Goal: Task Accomplishment & Management: Manage account settings

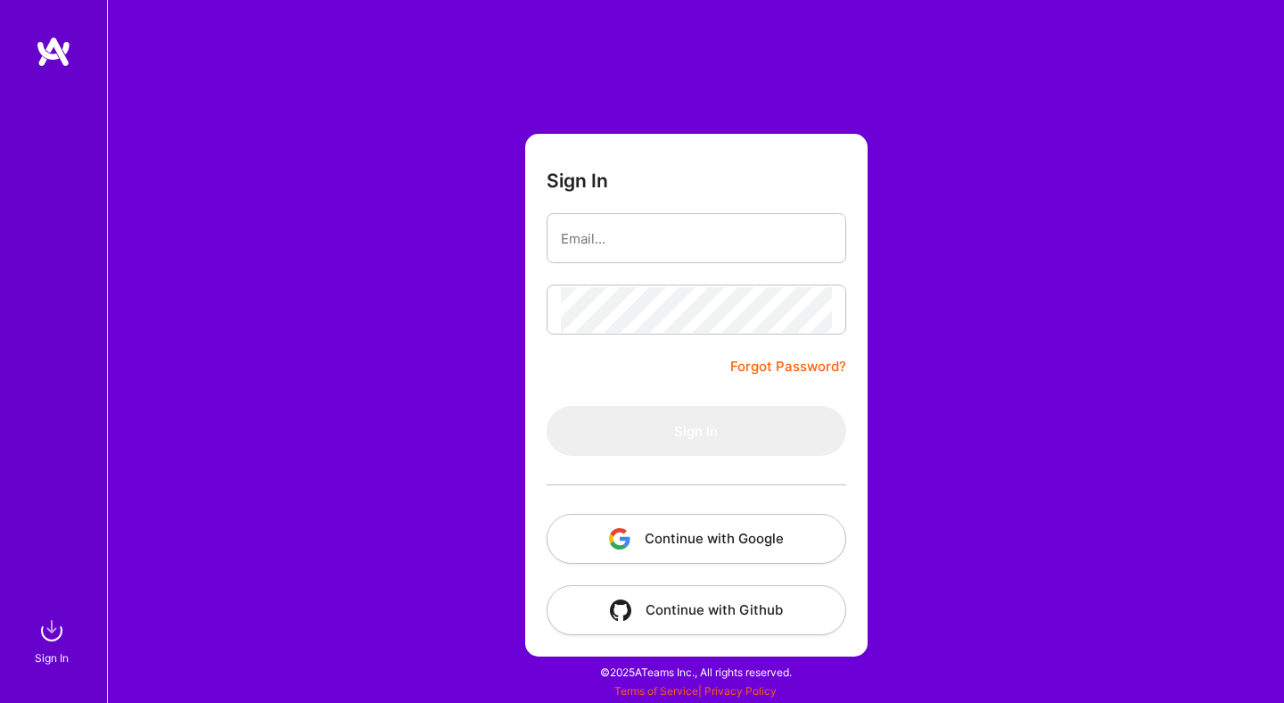
click at [704, 546] on button "Continue with Google" at bounding box center [697, 539] width 300 height 50
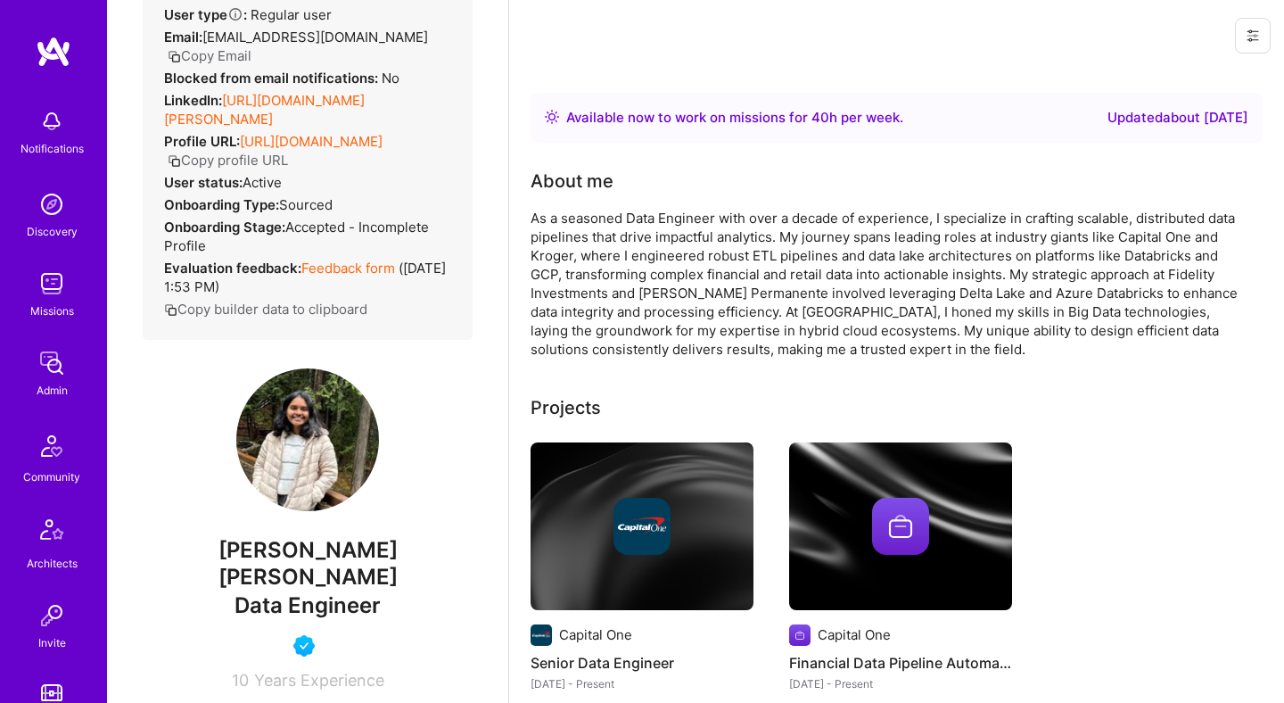
scroll to position [40, 0]
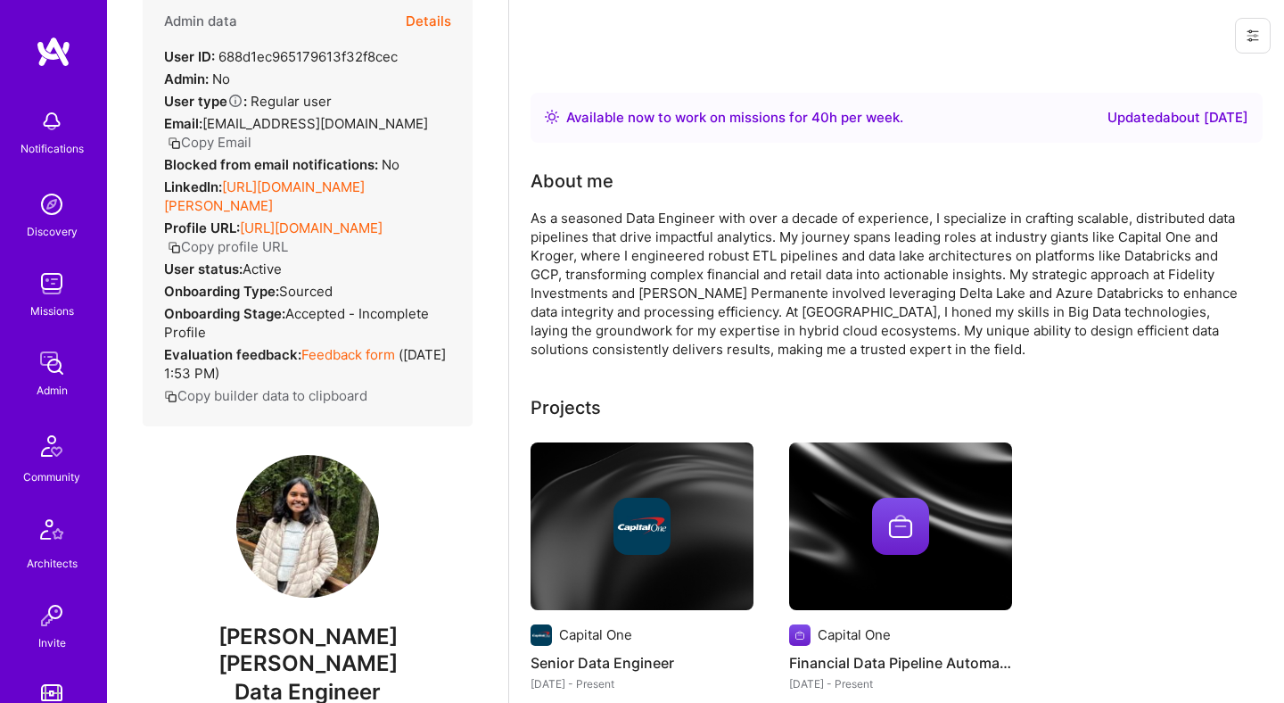
click at [434, 23] on button "Details" at bounding box center [428, 22] width 45 height 52
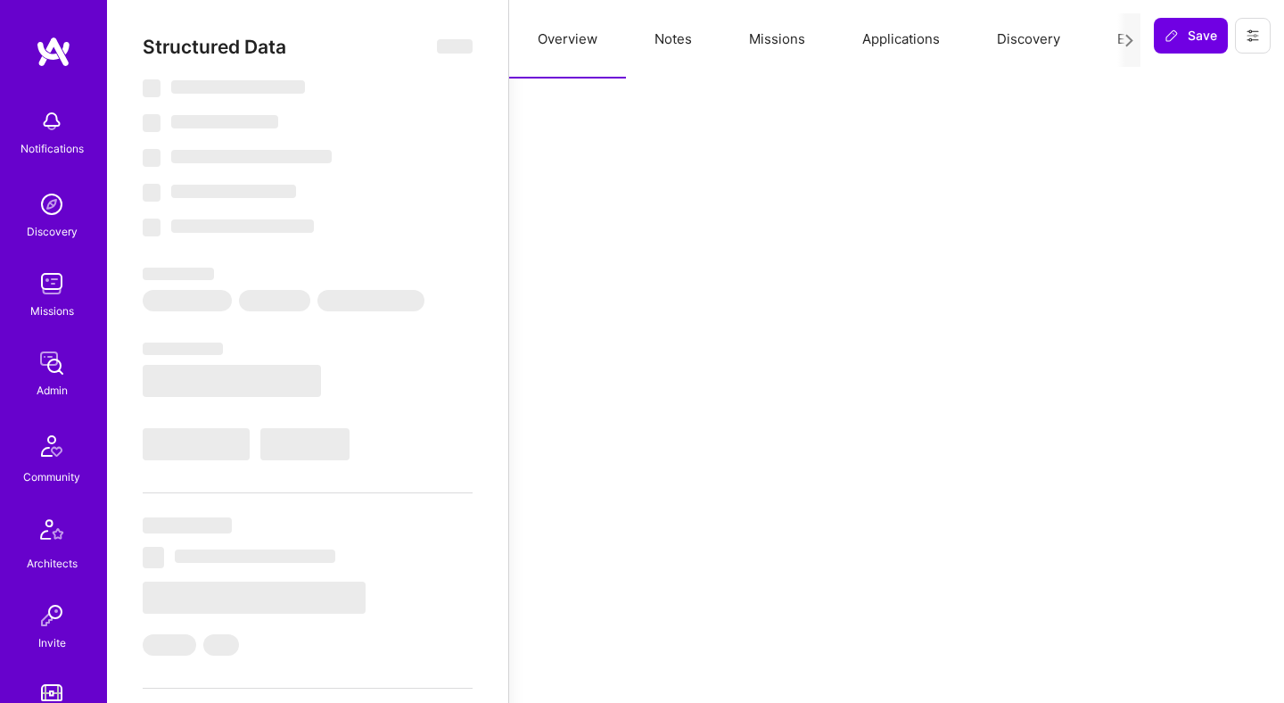
select select "Right Now"
select select "5"
select select "4"
select select "6"
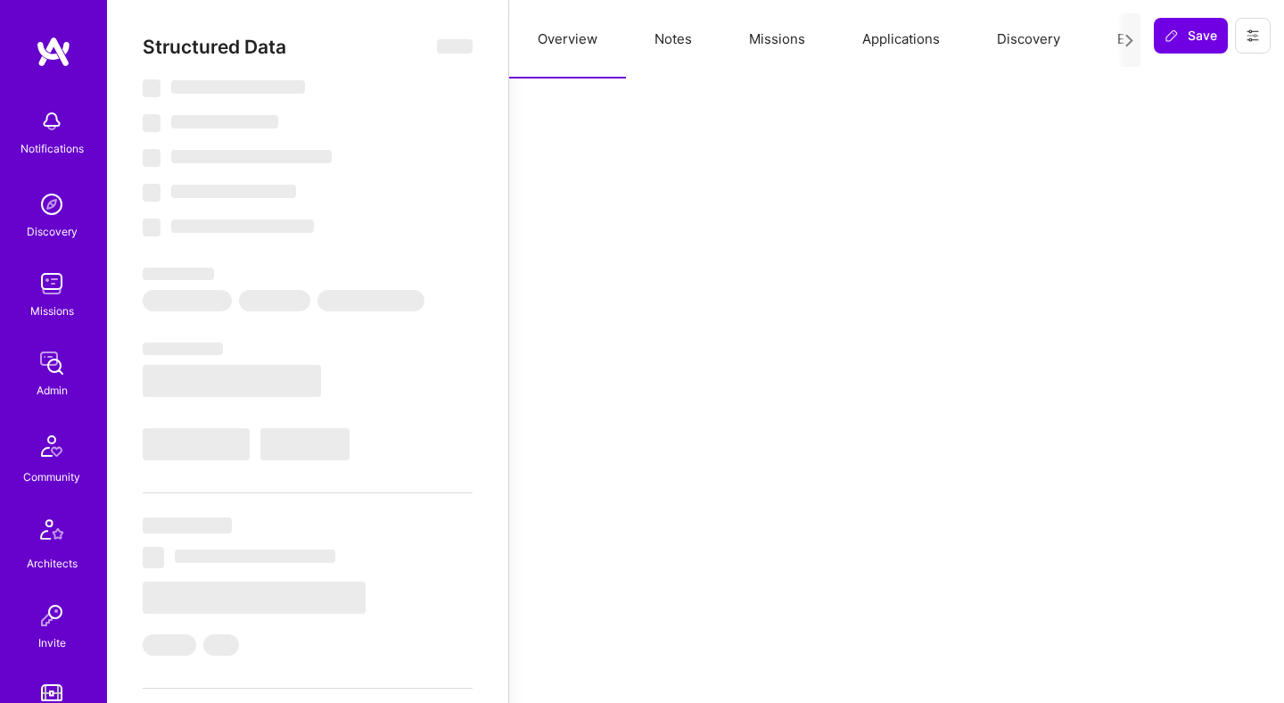
select select "US"
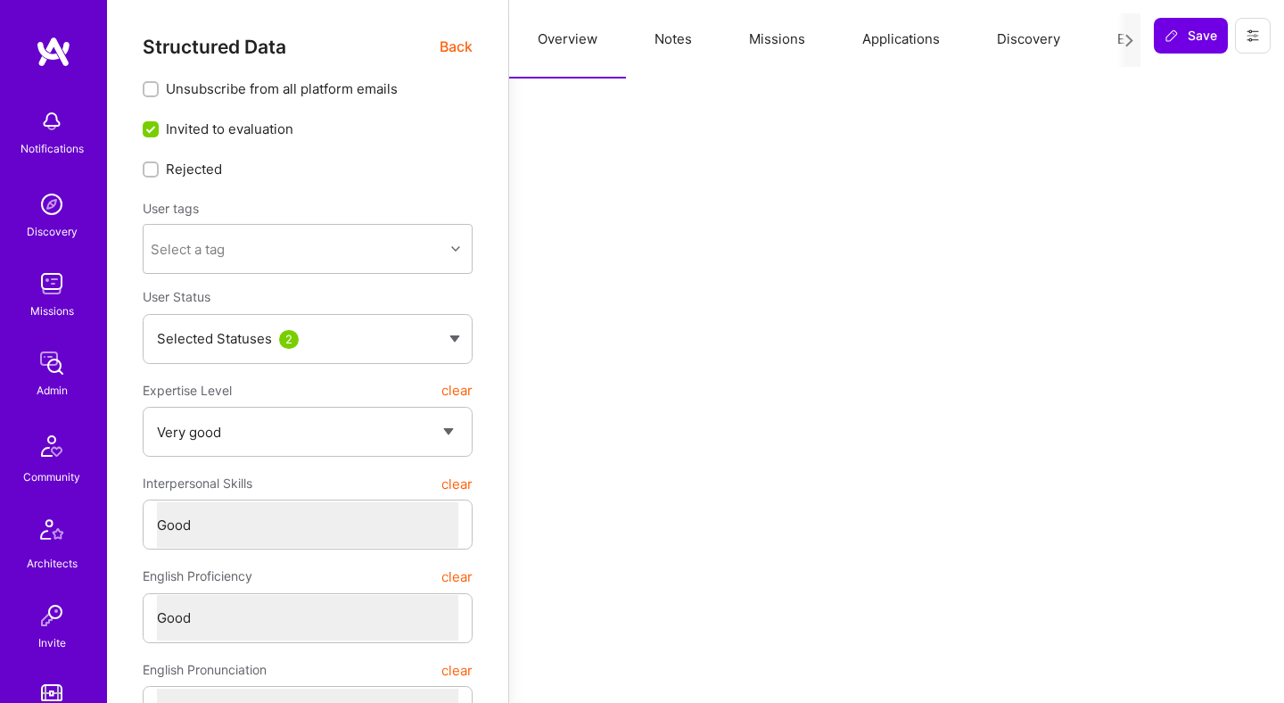
click at [1128, 42] on icon at bounding box center [1129, 40] width 13 height 13
click at [1110, 37] on button "Evaluation" at bounding box center [1150, 39] width 122 height 78
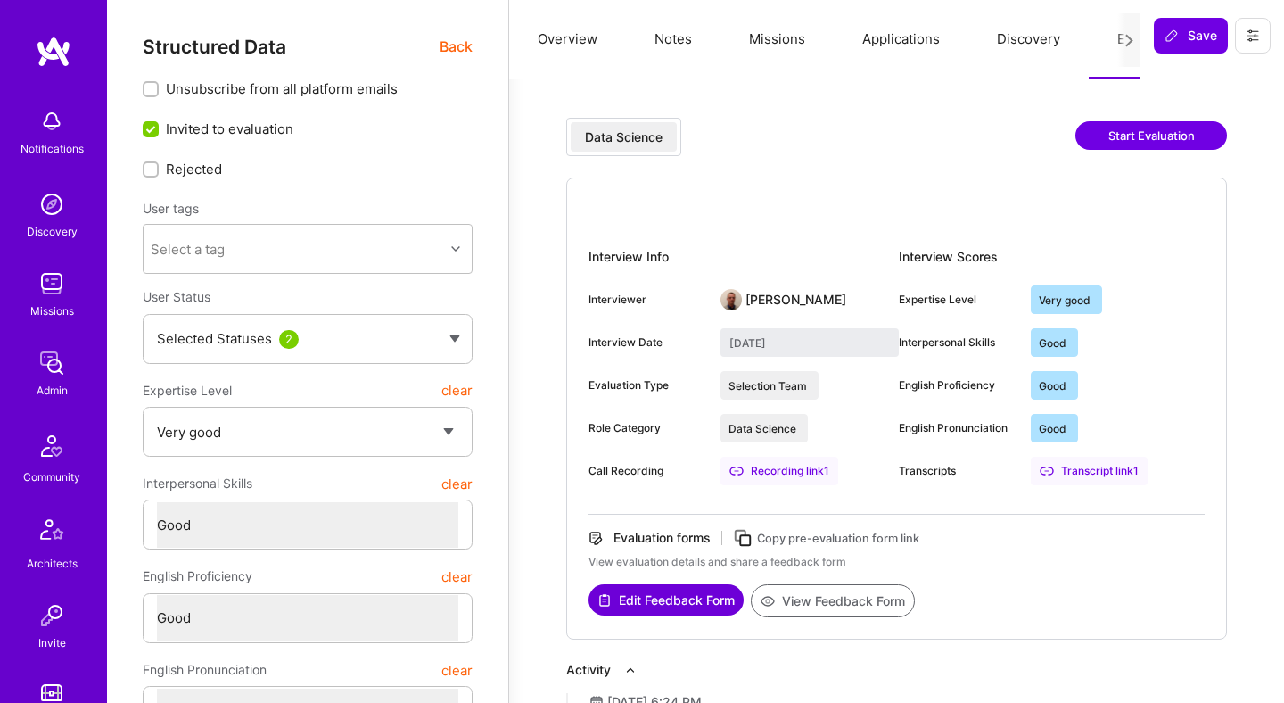
click at [586, 37] on button "Overview" at bounding box center [567, 39] width 117 height 78
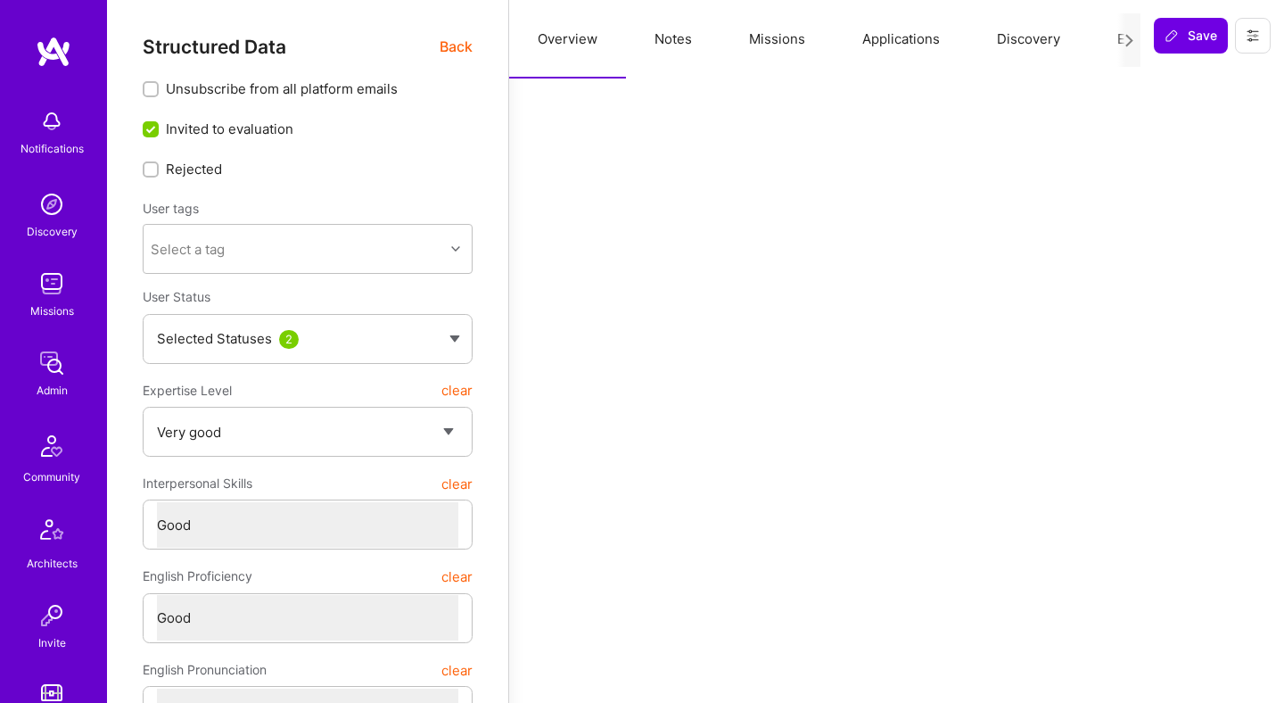
click at [1114, 38] on button "Evaluation" at bounding box center [1150, 39] width 122 height 78
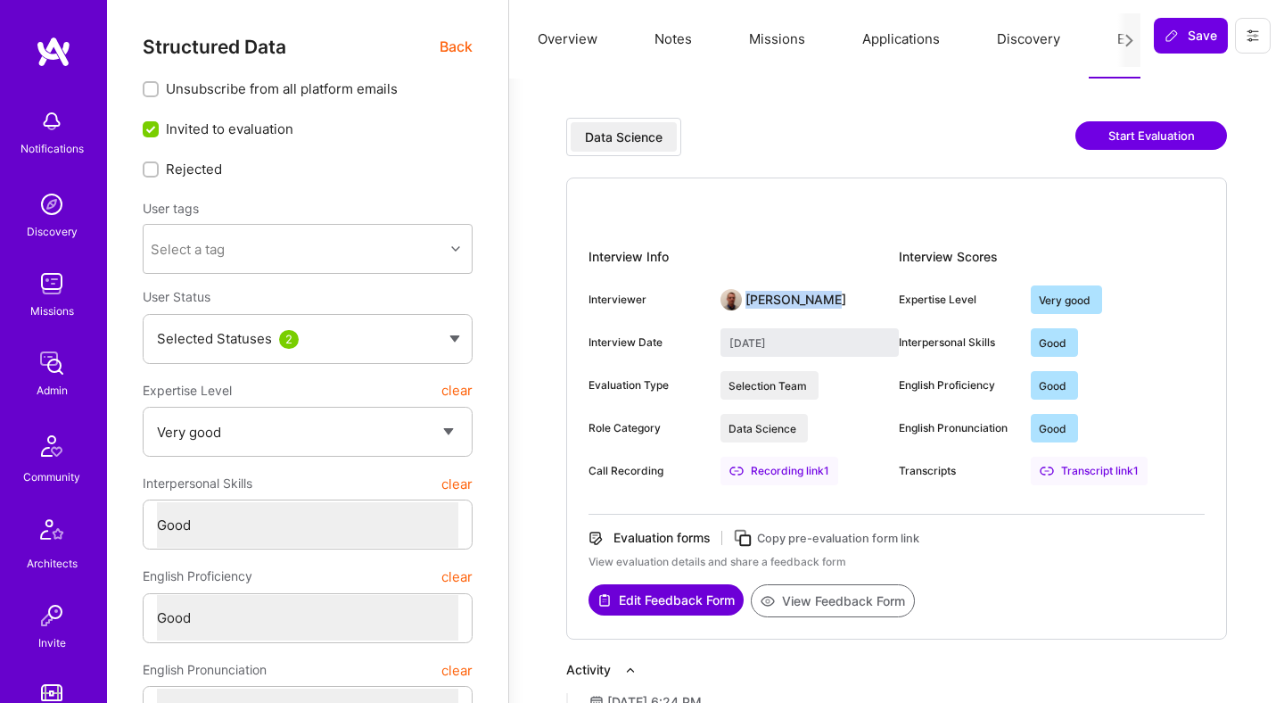
drag, startPoint x: 746, startPoint y: 301, endPoint x: 836, endPoint y: 301, distance: 89.2
click at [836, 301] on div "Interviewer Benoit Cauwe" at bounding box center [744, 299] width 310 height 29
copy div "Benoit Cauwe"
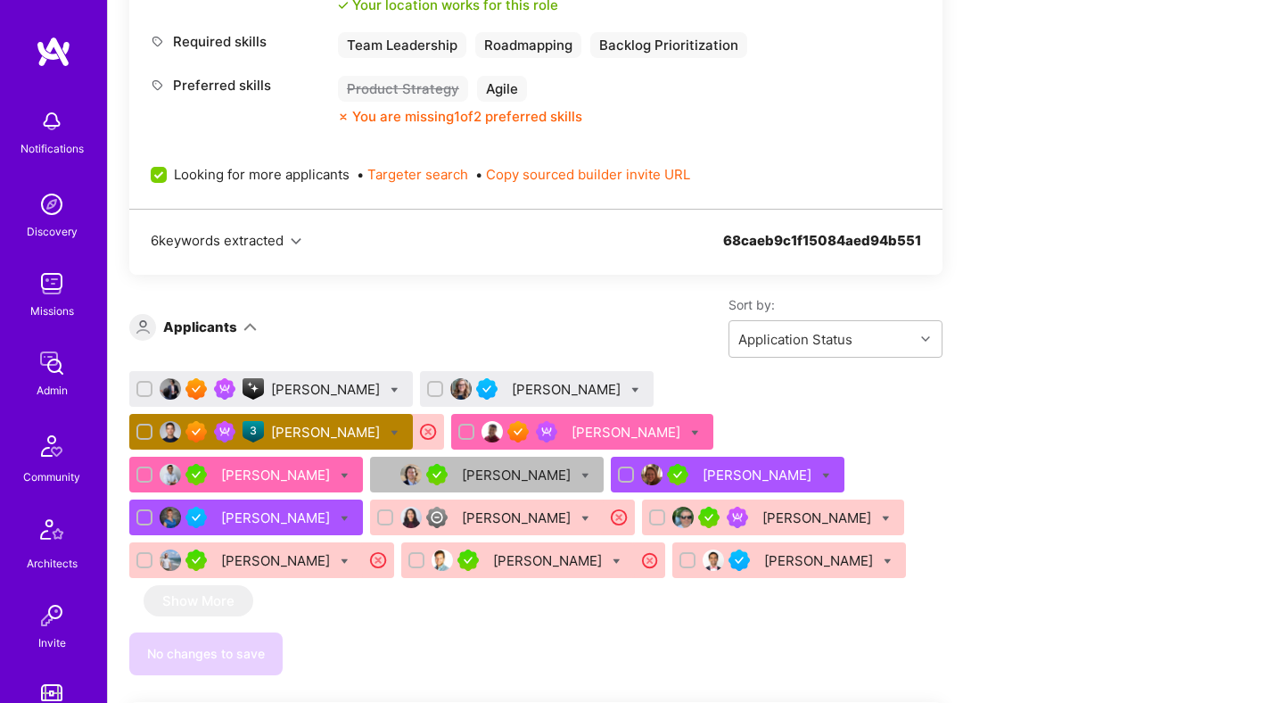
scroll to position [1177, 0]
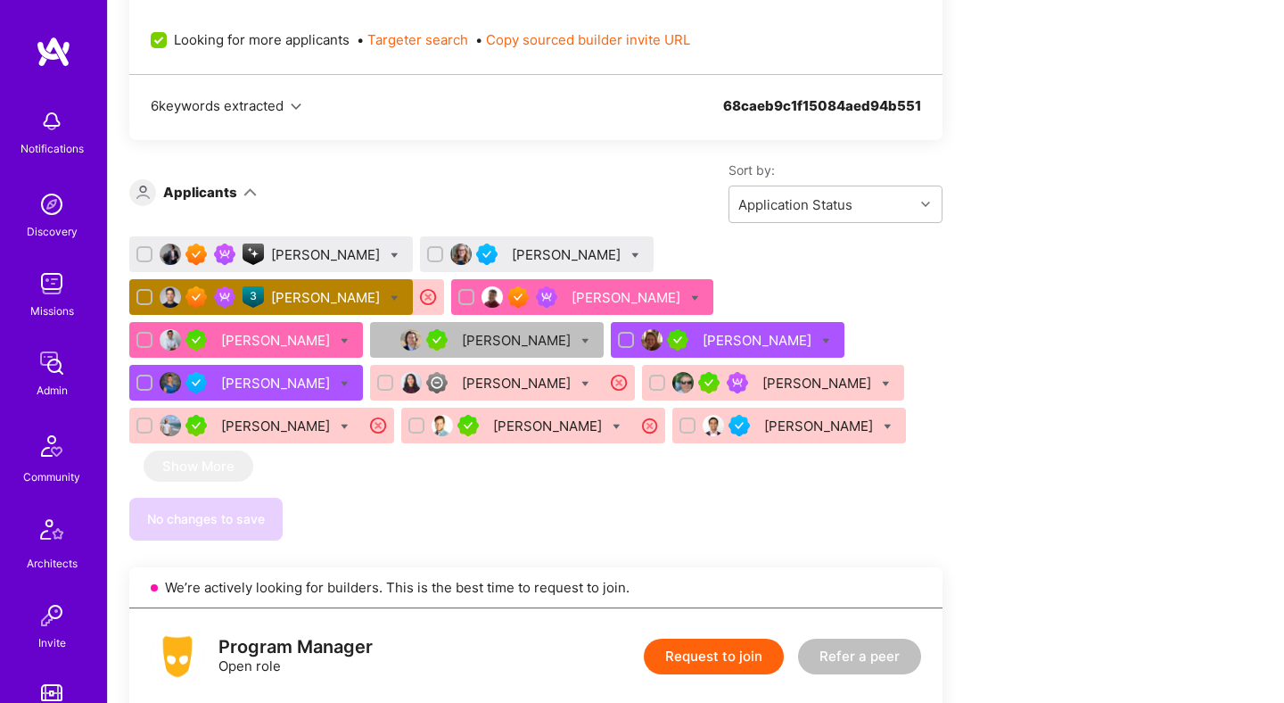
click at [391, 251] on icon at bounding box center [395, 255] width 8 height 8
checkbox input "true"
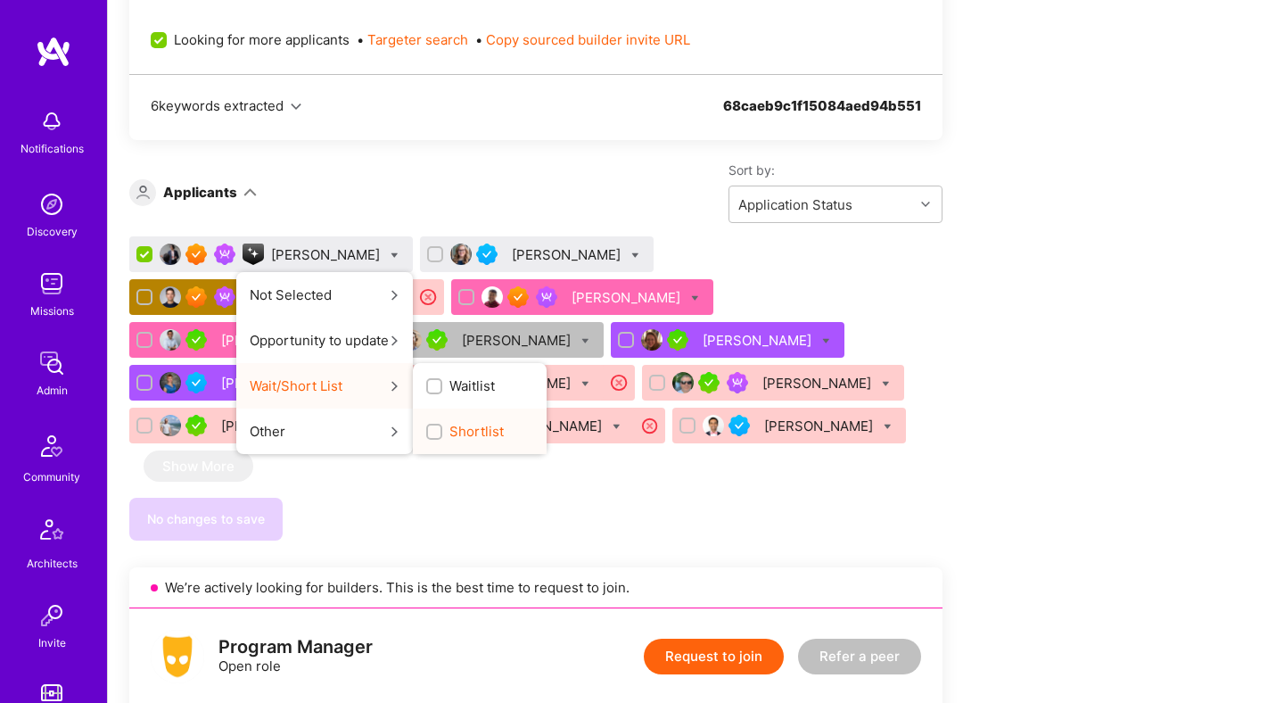
click at [429, 424] on div "button" at bounding box center [434, 432] width 16 height 16
click at [430, 426] on input "Shortlist" at bounding box center [436, 432] width 12 height 12
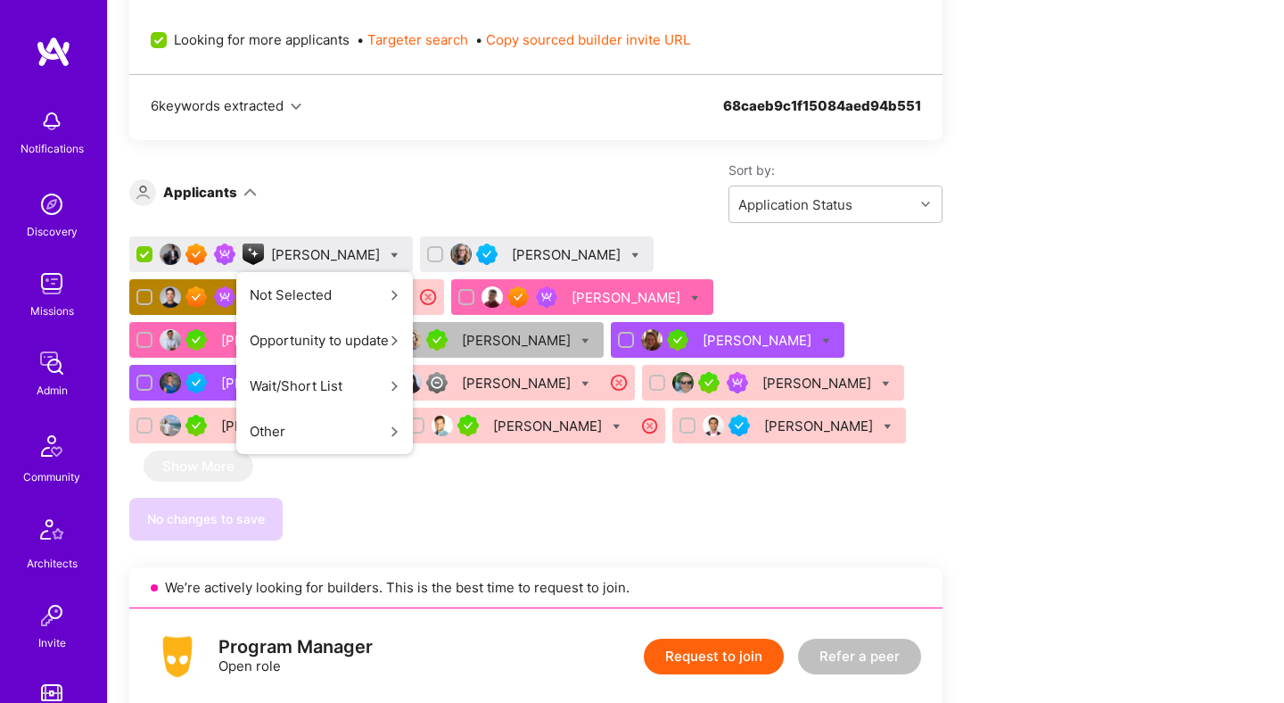
scroll to position [0, 0]
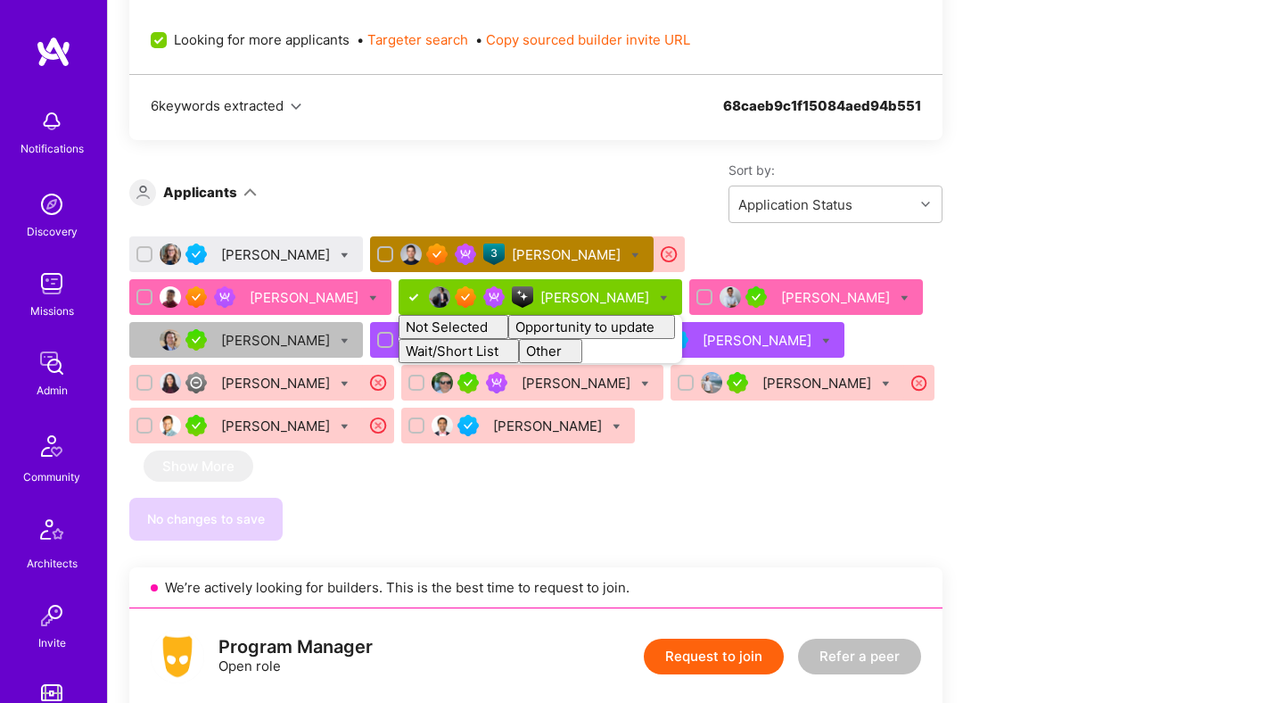
checkbox input "false"
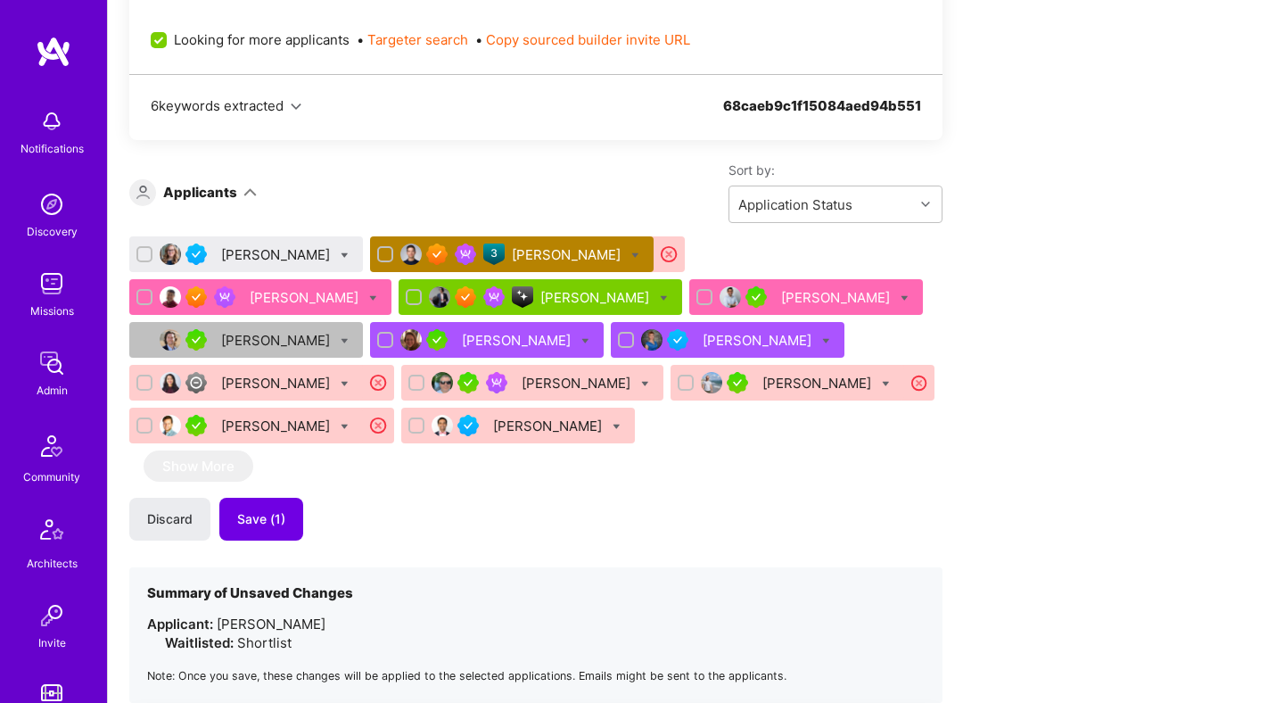
click at [282, 510] on span "Save (1)" at bounding box center [261, 519] width 48 height 18
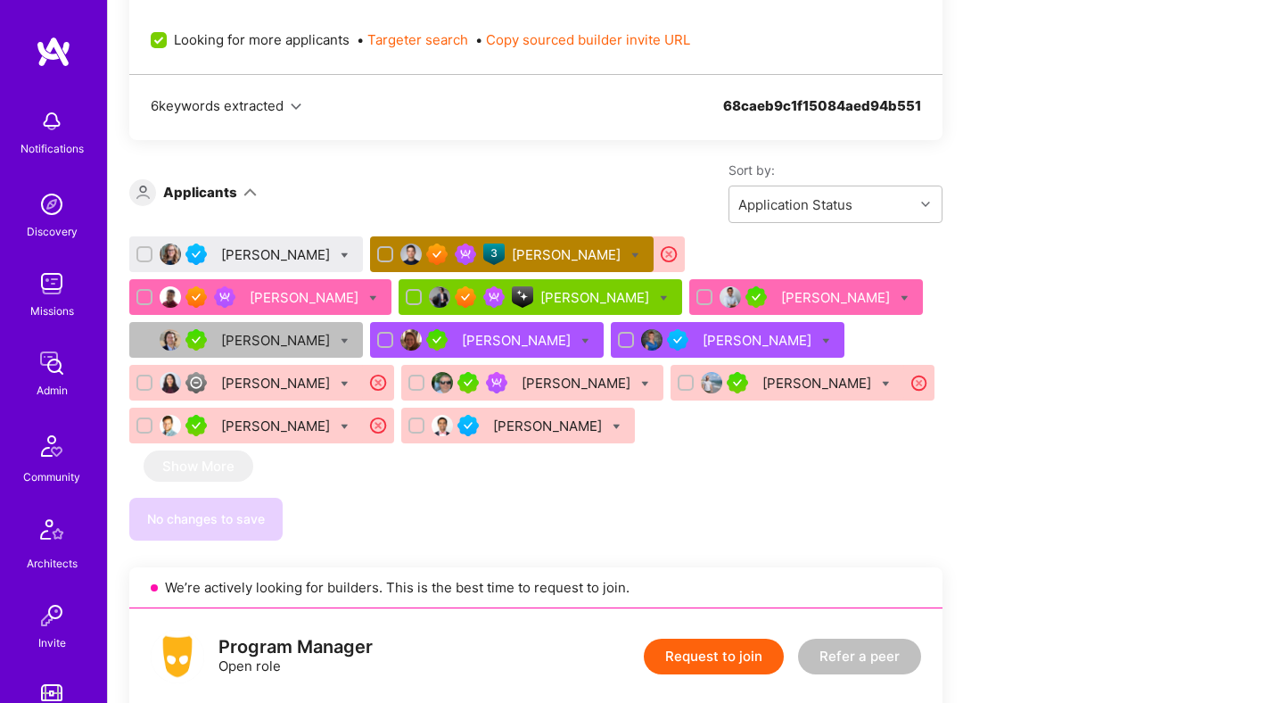
click at [259, 245] on div "Karen Connor" at bounding box center [277, 254] width 112 height 19
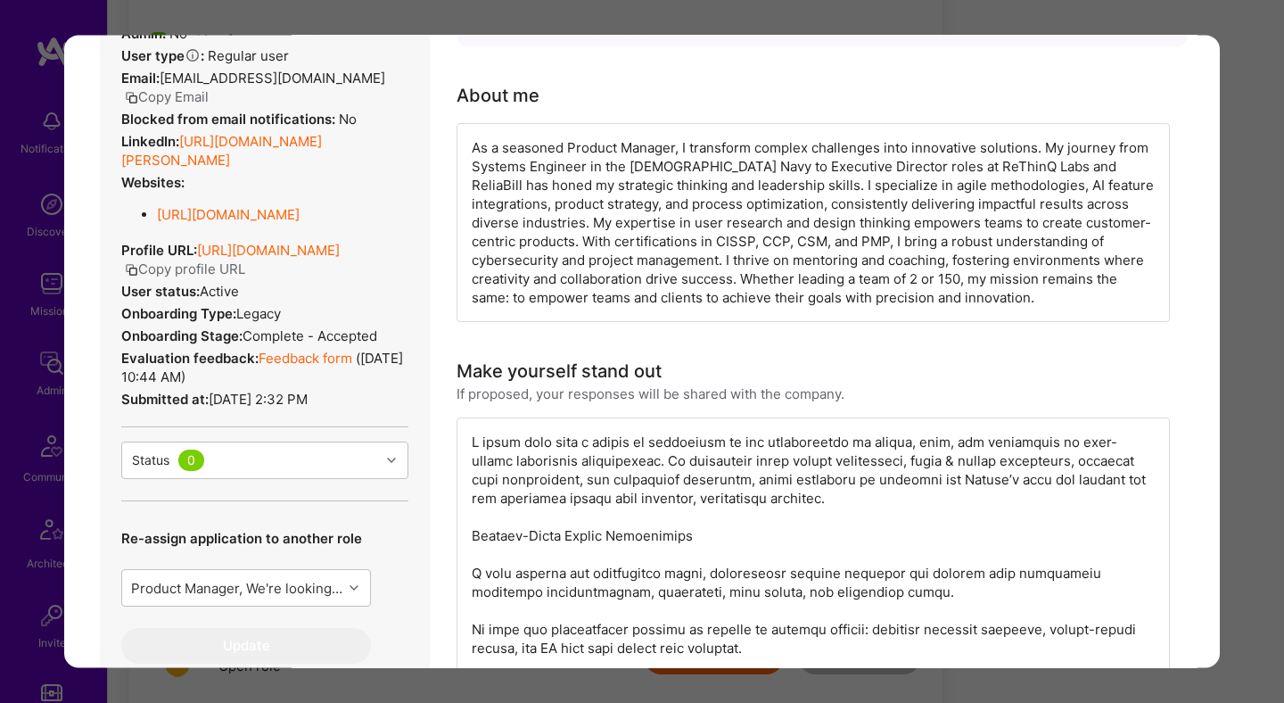
scroll to position [286, 0]
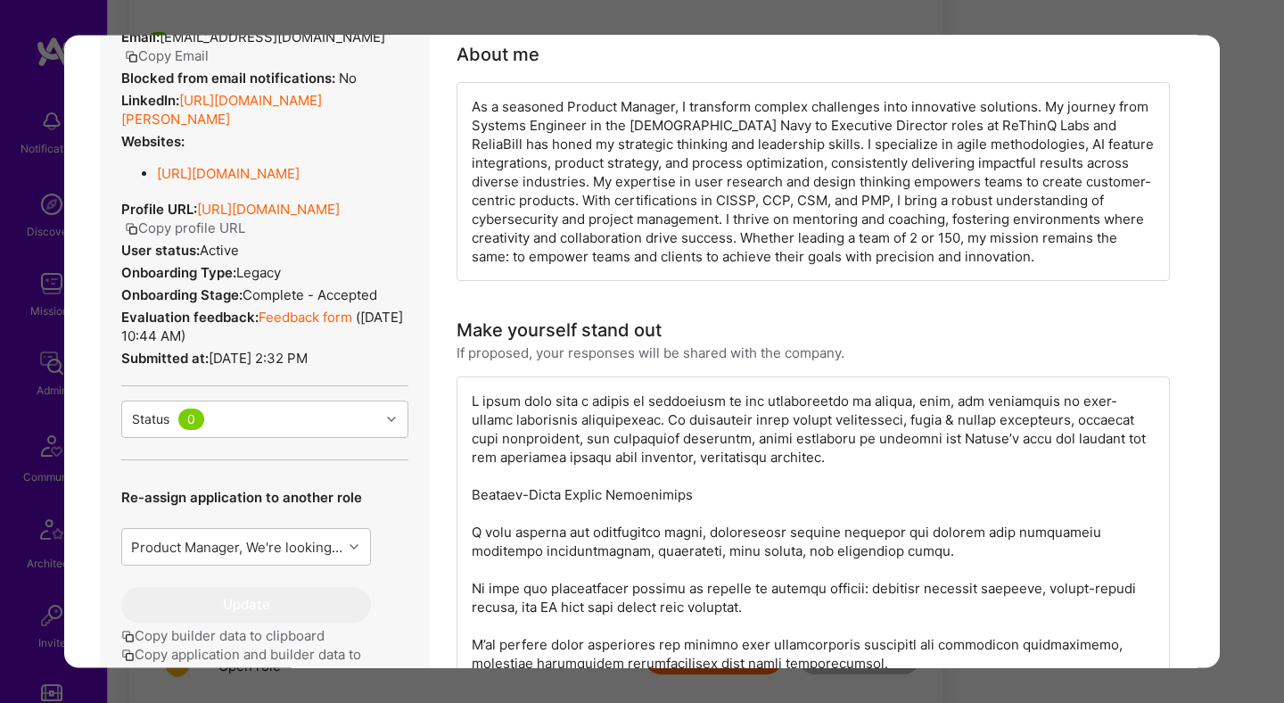
click at [1283, 141] on div "Application 1 of 13 Evaluation scores Expertise level Good Interpersonal skills…" at bounding box center [642, 351] width 1284 height 703
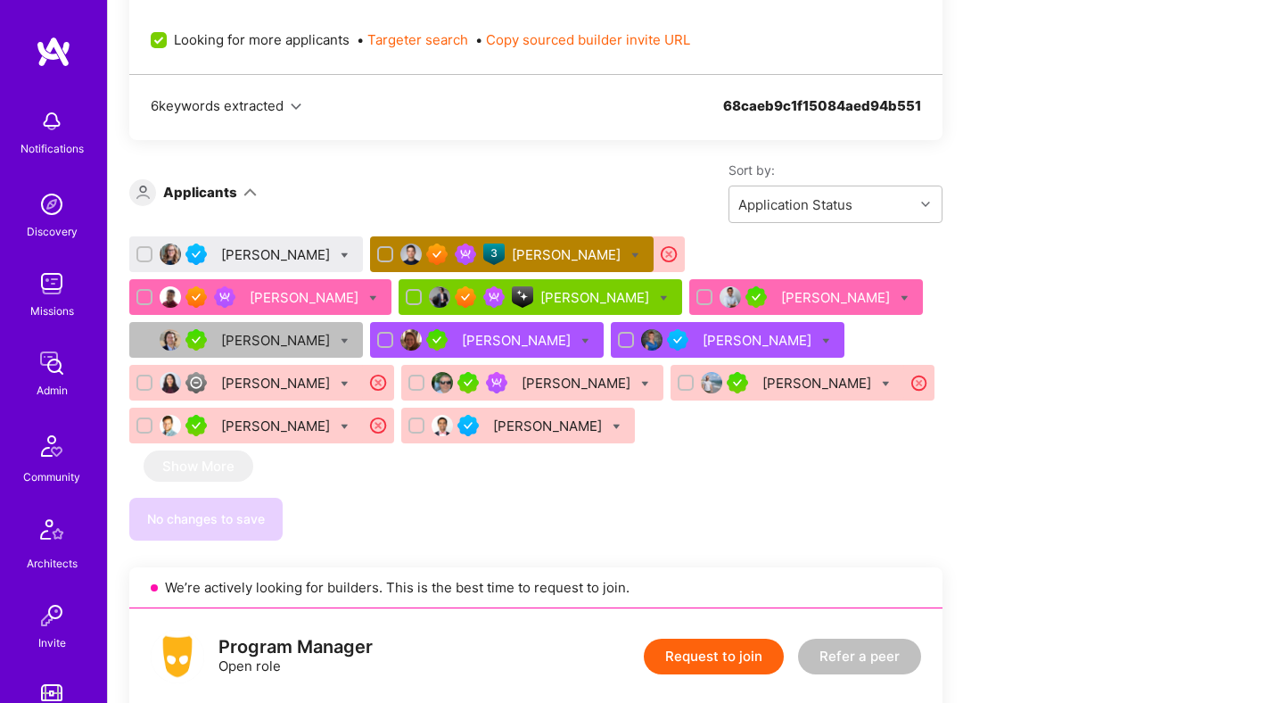
click at [262, 245] on div "Karen Connor" at bounding box center [277, 254] width 112 height 19
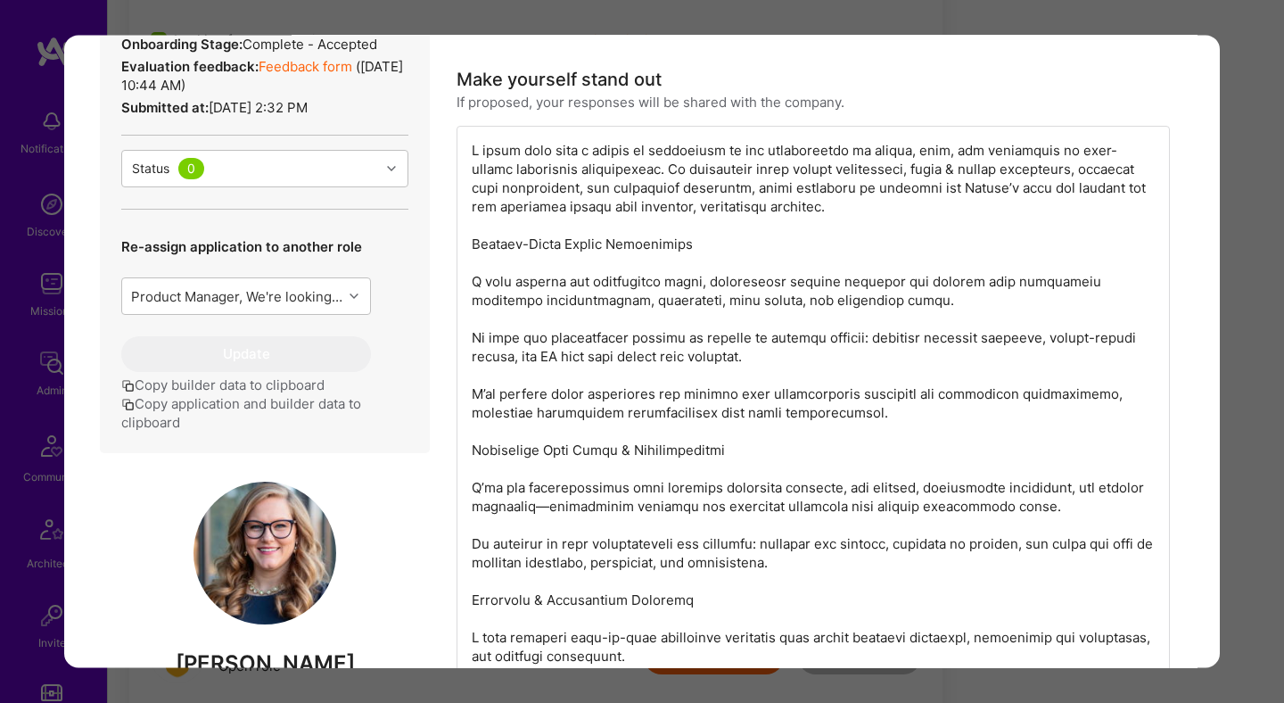
scroll to position [461, 0]
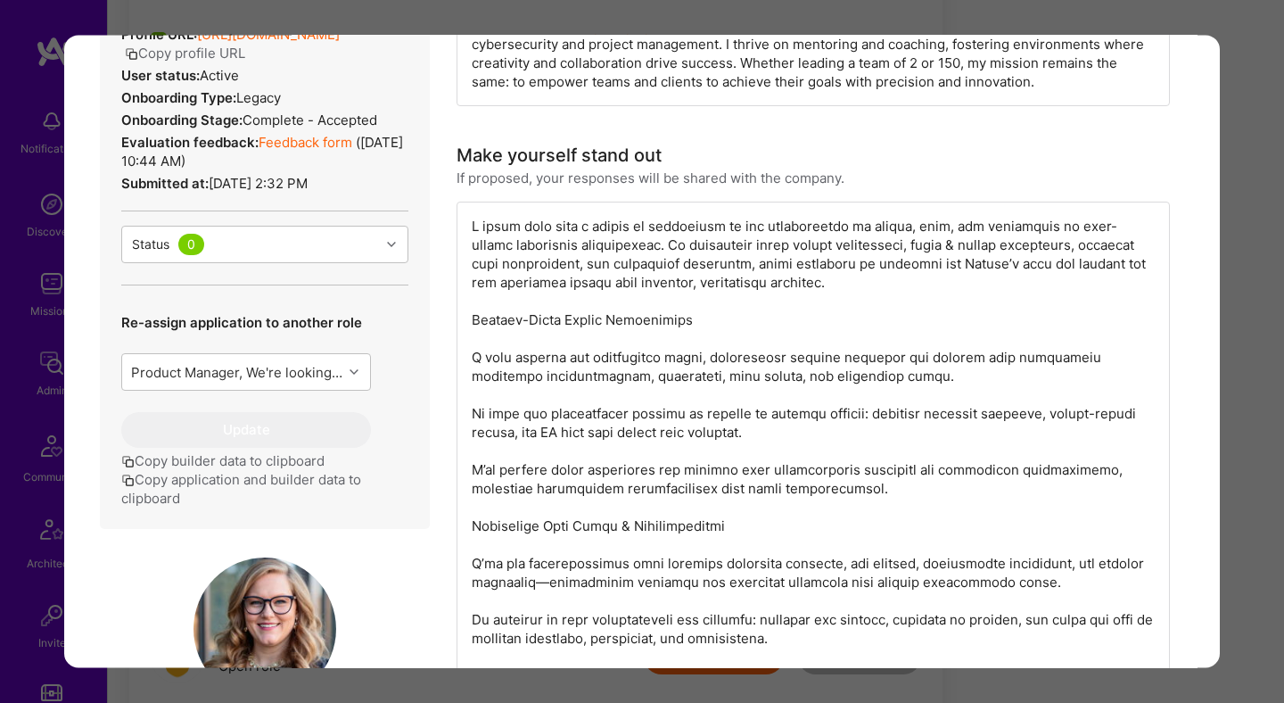
click at [1258, 235] on div "Application 1 of 13 Evaluation scores Expertise level Good Interpersonal skills…" at bounding box center [642, 351] width 1284 height 703
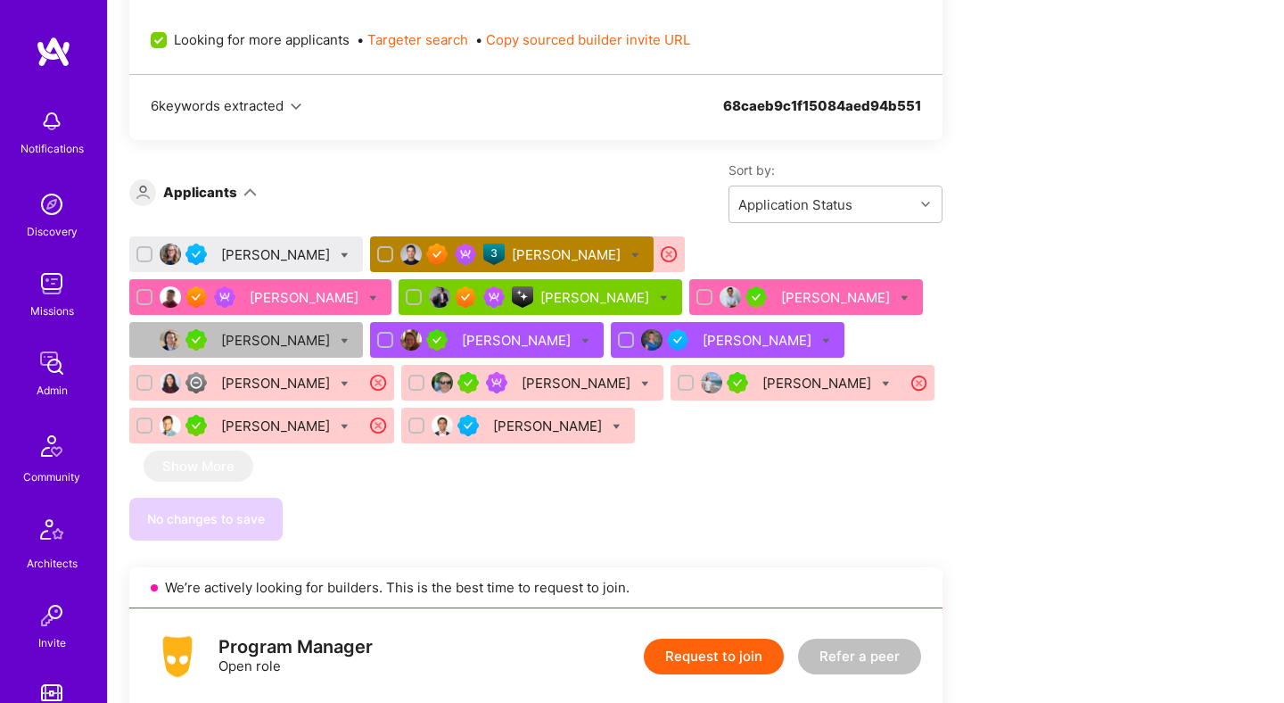
click at [341, 251] on icon at bounding box center [345, 255] width 8 height 8
checkbox input "true"
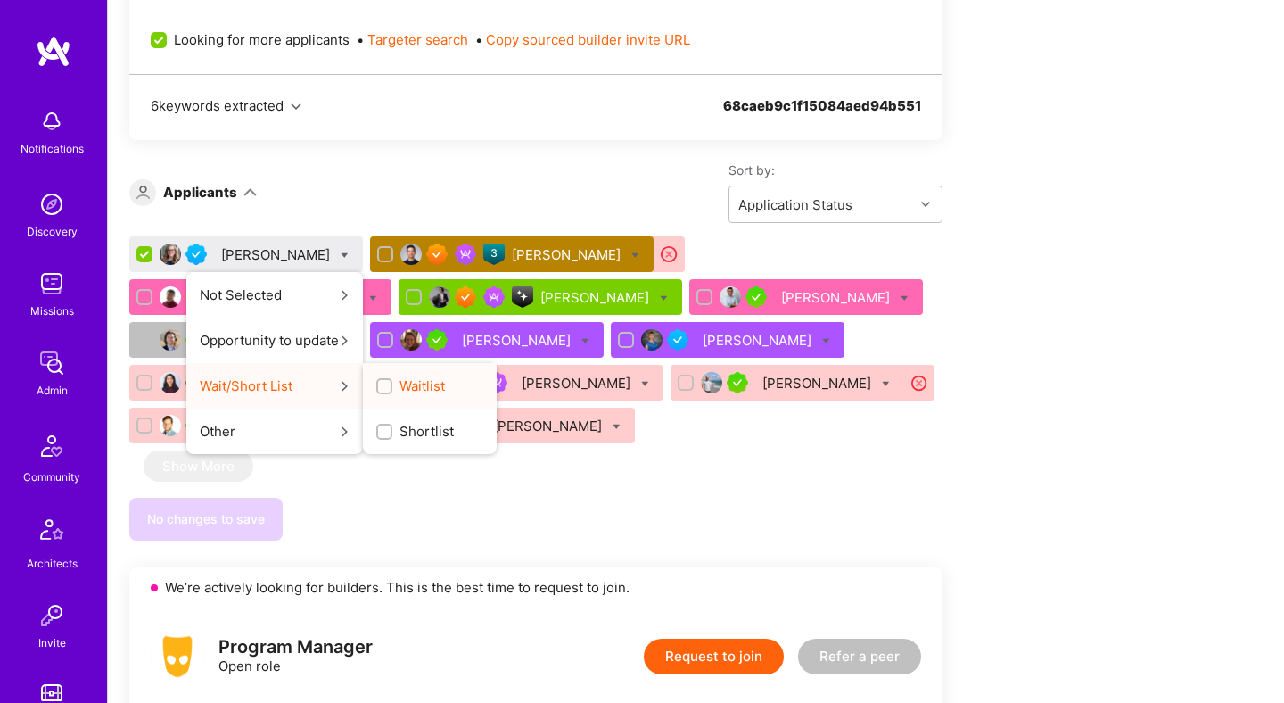
click at [376, 376] on label "Waitlist" at bounding box center [410, 385] width 69 height 19
click at [380, 381] on input "Waitlist" at bounding box center [386, 387] width 12 height 12
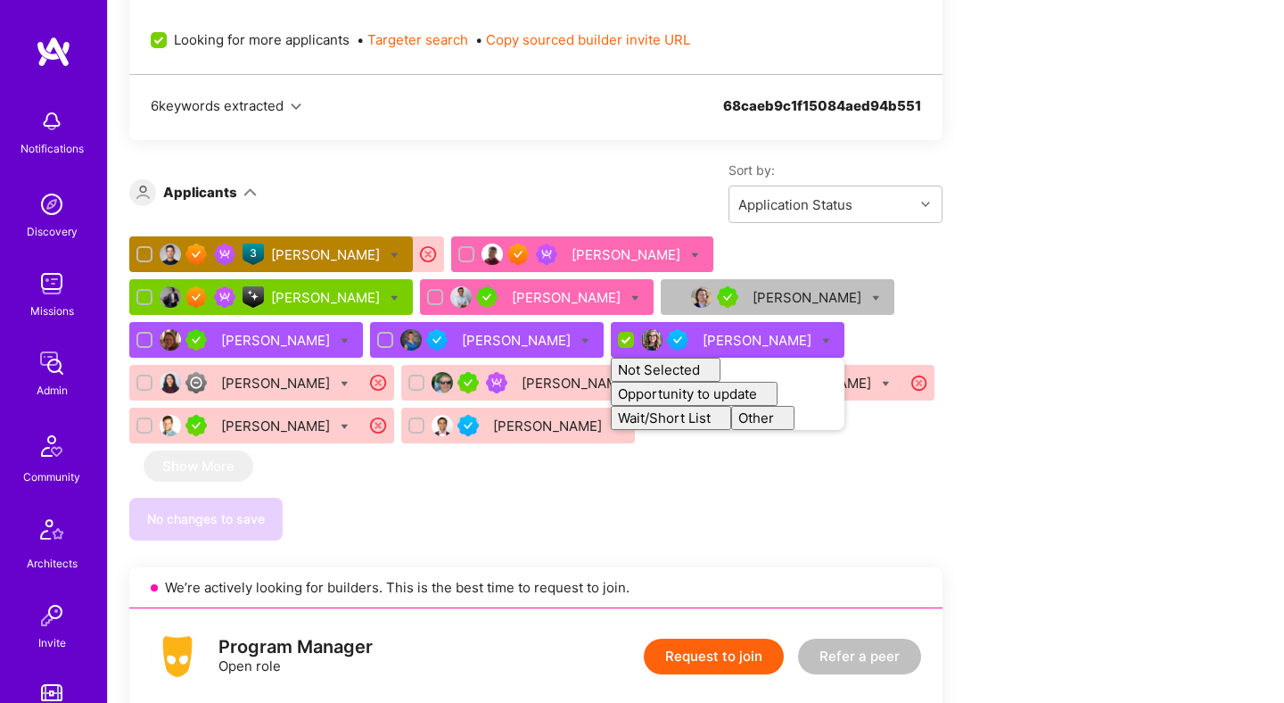
checkbox input "false"
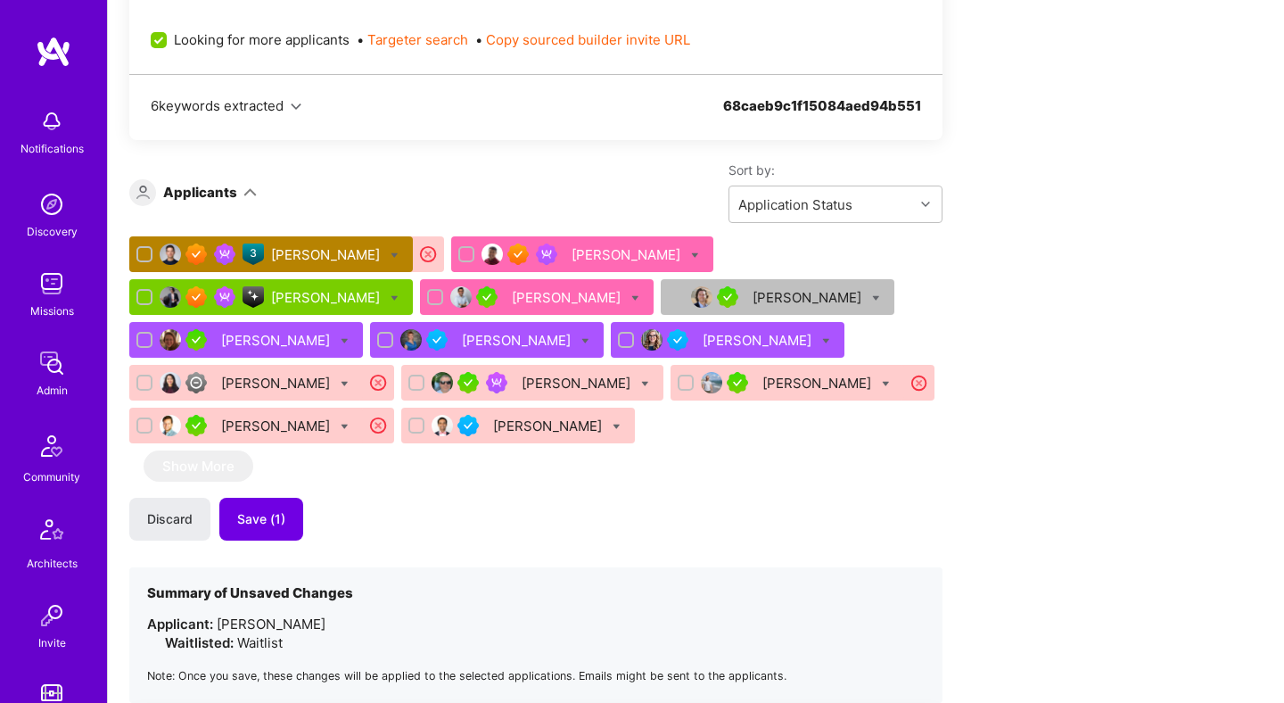
click at [270, 510] on span "Save (1)" at bounding box center [261, 519] width 48 height 18
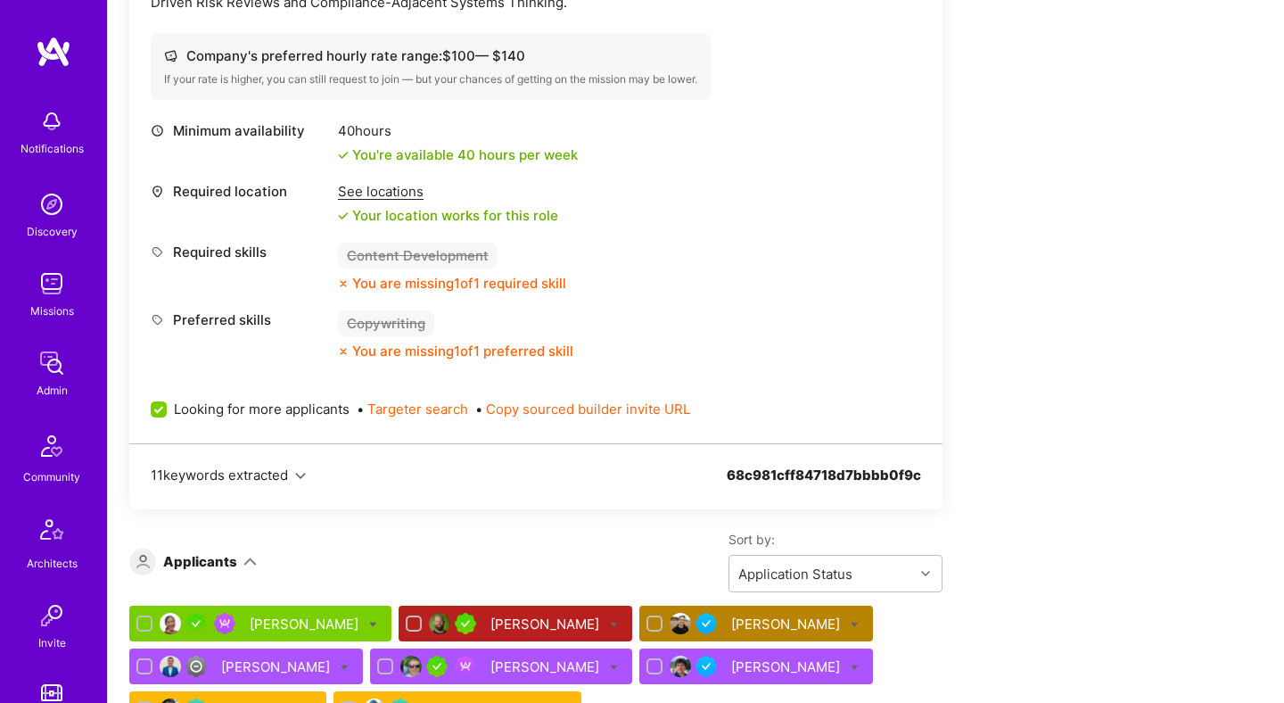
scroll to position [2170, 0]
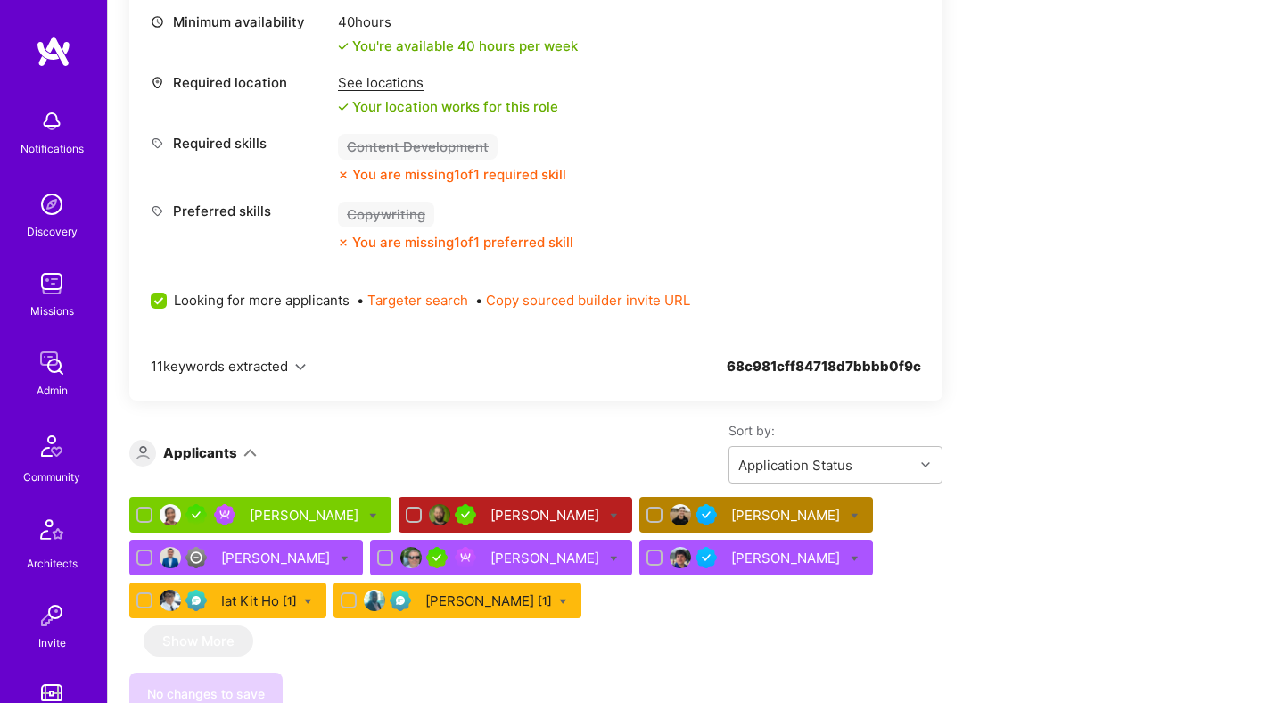
click at [459, 591] on div "Padmore Ayim [1]" at bounding box center [488, 600] width 127 height 19
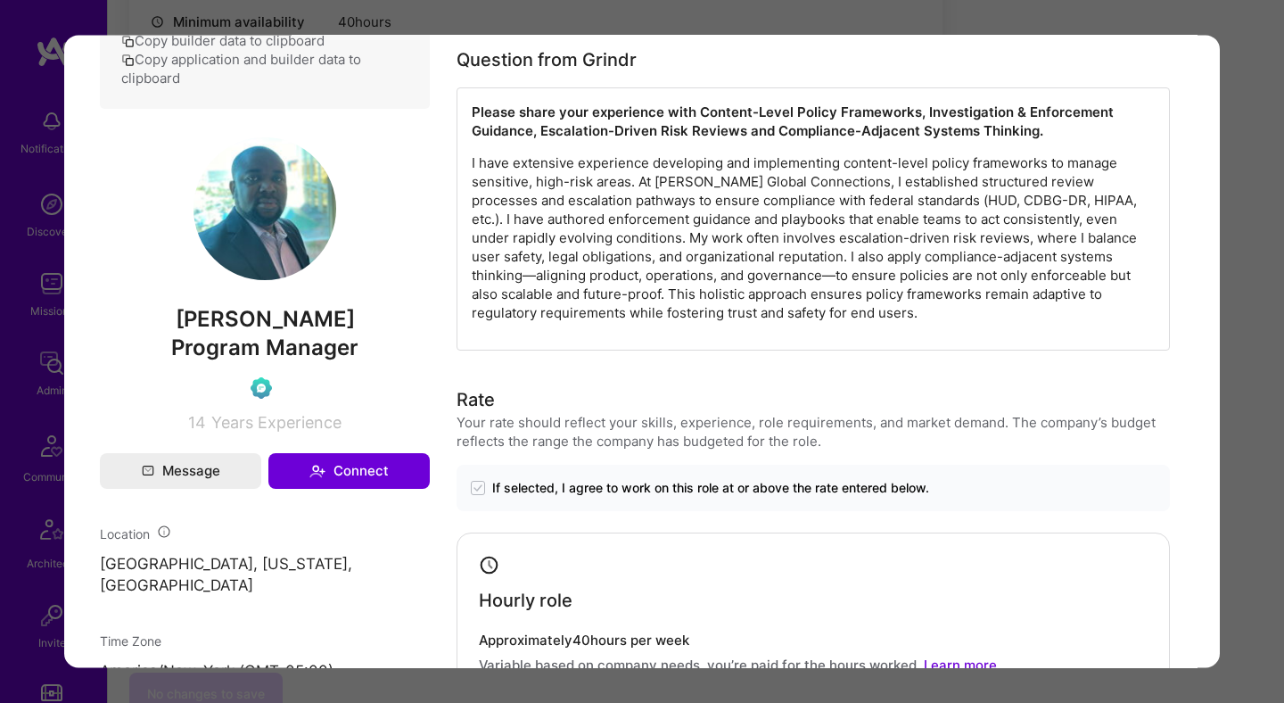
scroll to position [569, 0]
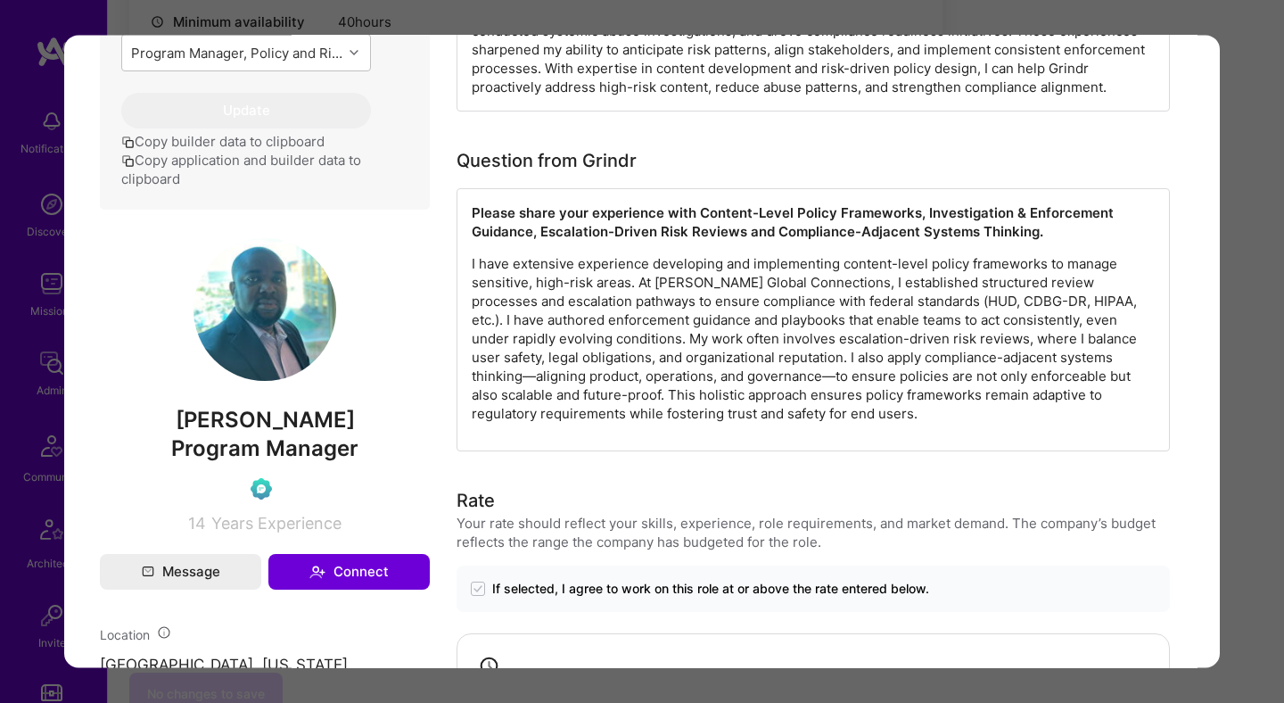
click at [1254, 292] on div "Application 8 of 8 Admin data Details User ID: 68d17857d906d16647b67fae Admin: …" at bounding box center [642, 351] width 1284 height 703
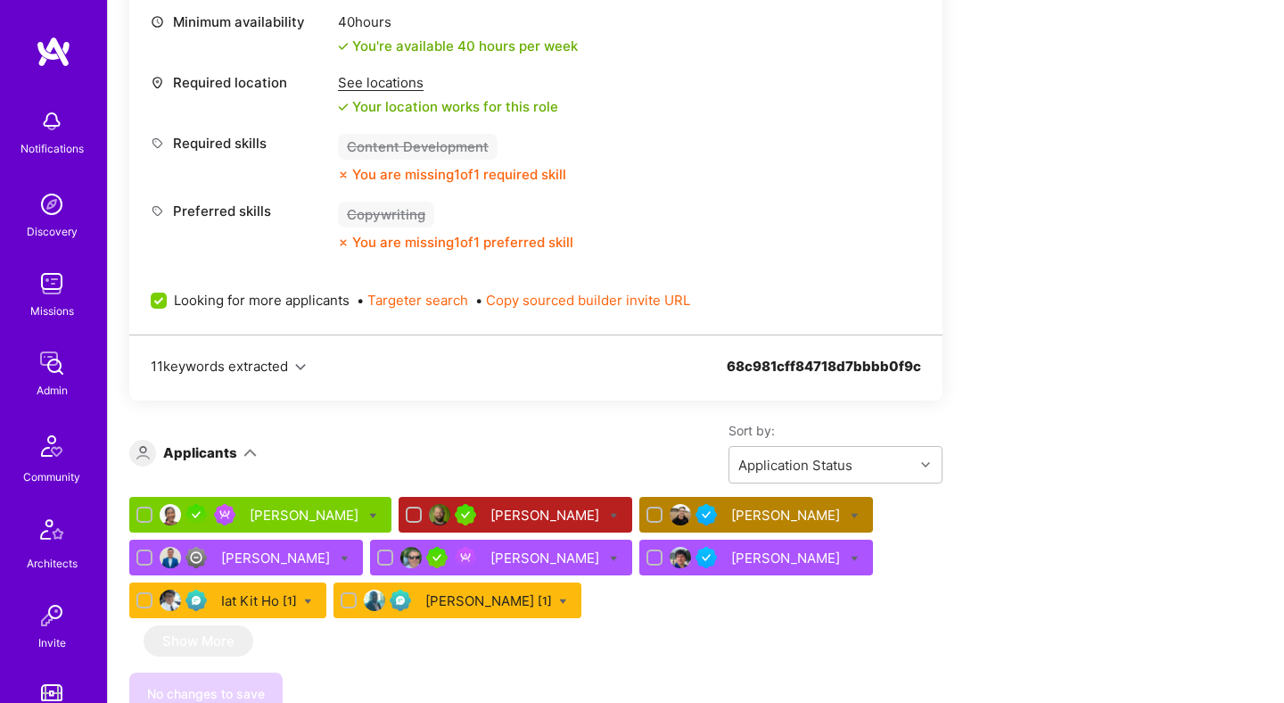
click at [851, 512] on icon at bounding box center [855, 516] width 8 height 8
checkbox input "true"
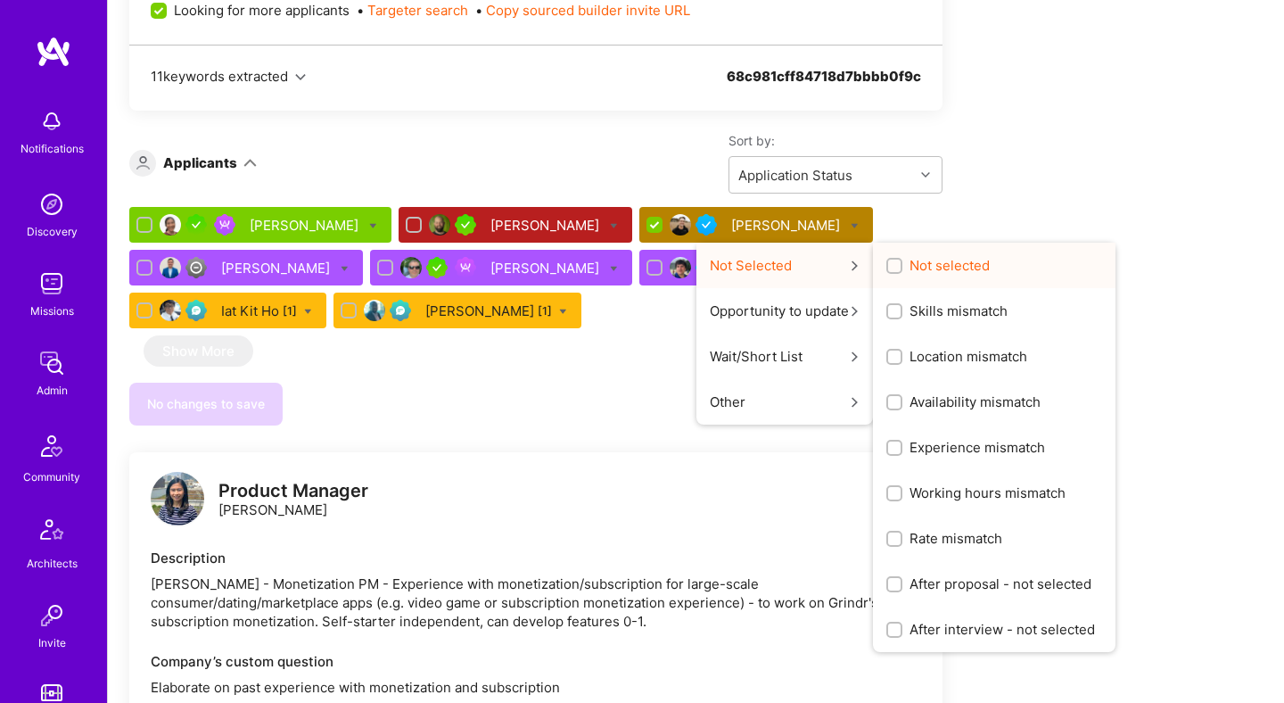
scroll to position [2501, 0]
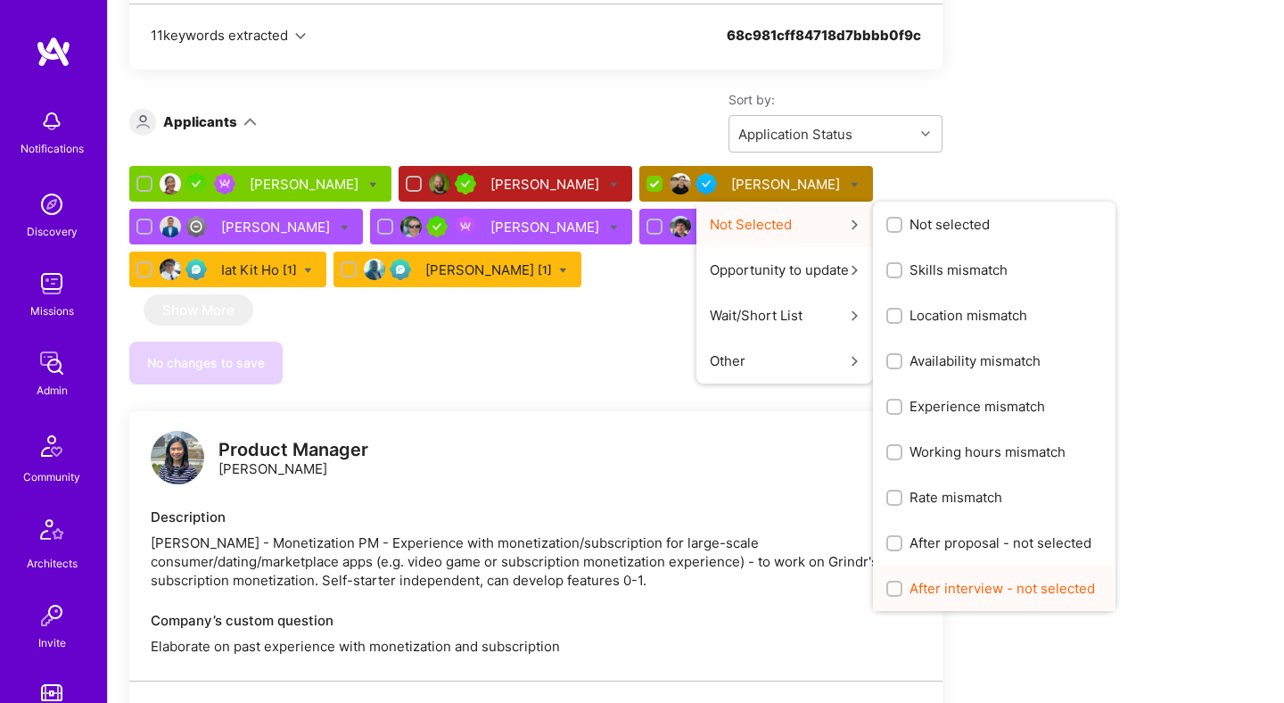
click at [910, 579] on span "After interview - not selected" at bounding box center [1002, 588] width 185 height 19
click at [891, 583] on input "After interview - not selected" at bounding box center [896, 589] width 12 height 12
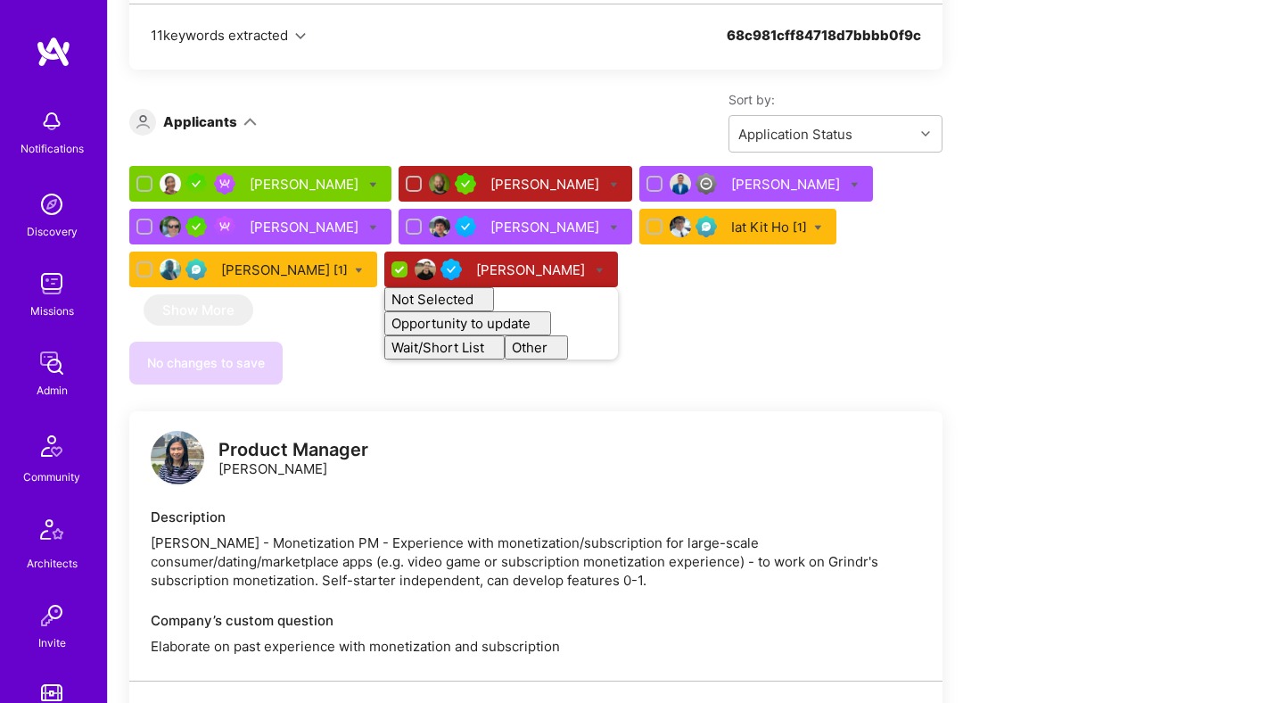
checkbox input "false"
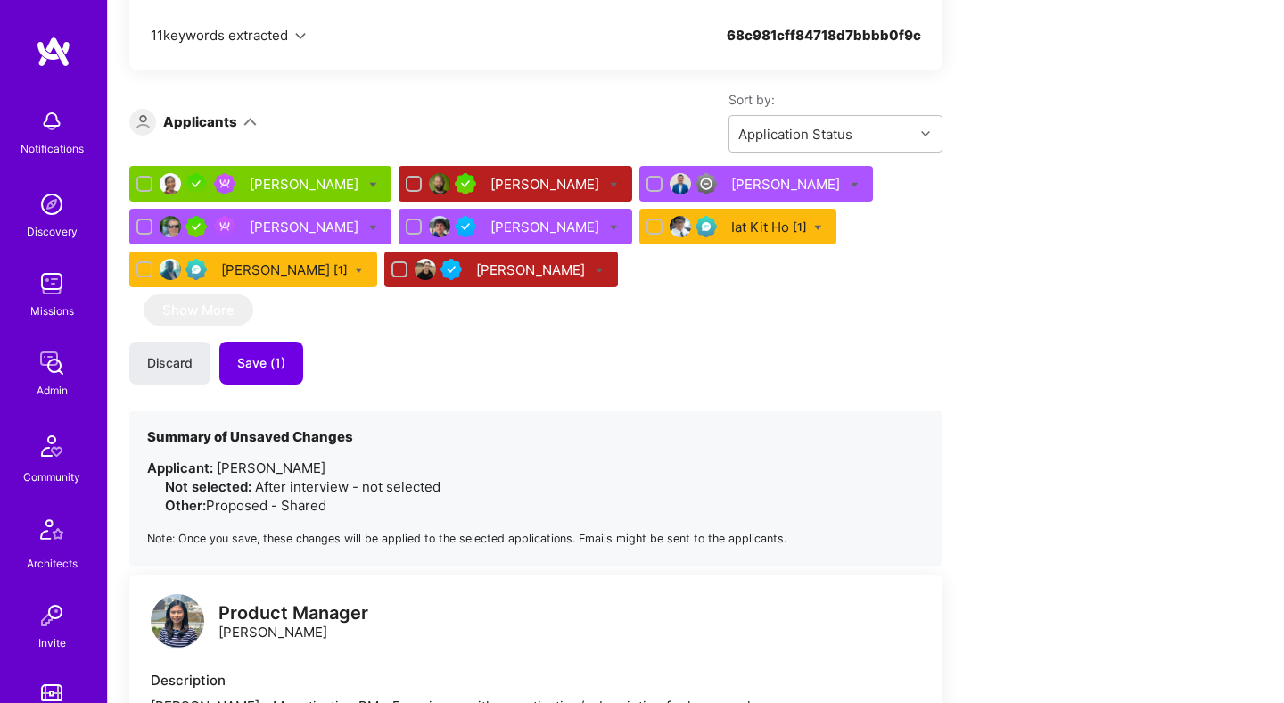
click at [279, 354] on span "Save (1)" at bounding box center [261, 363] width 48 height 18
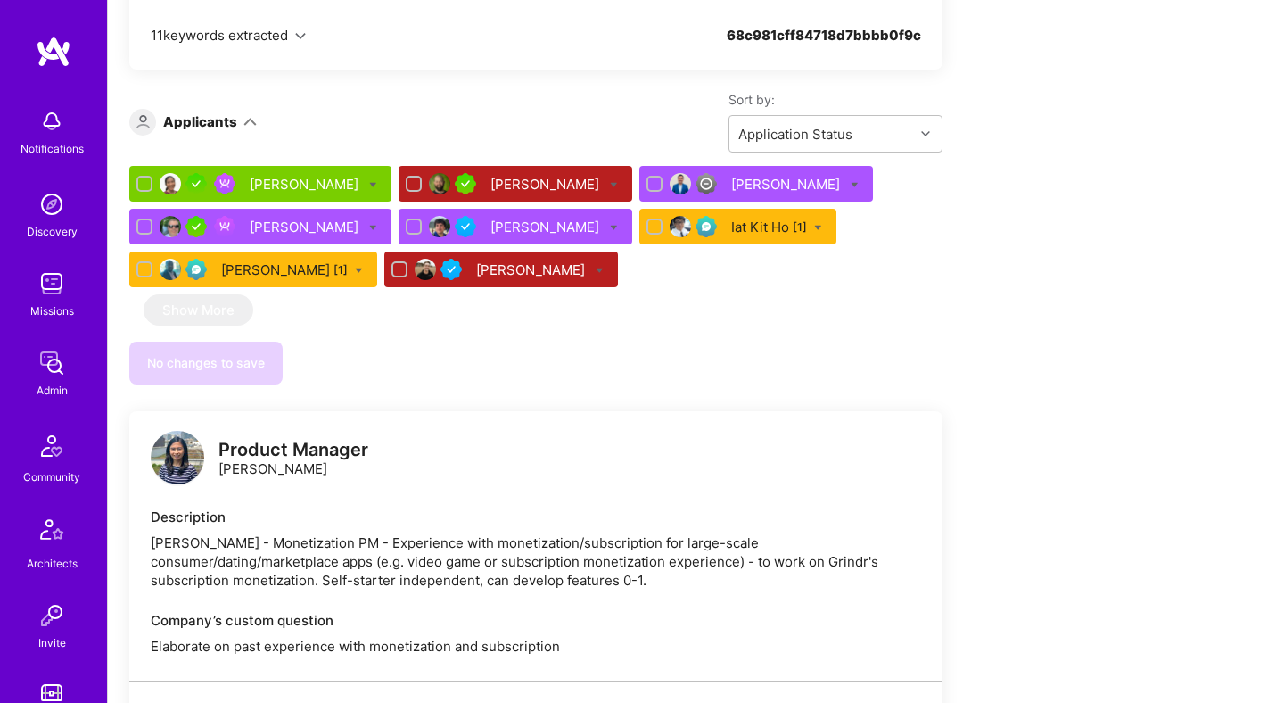
click at [495, 260] on div "Bryce Romney" at bounding box center [532, 269] width 112 height 19
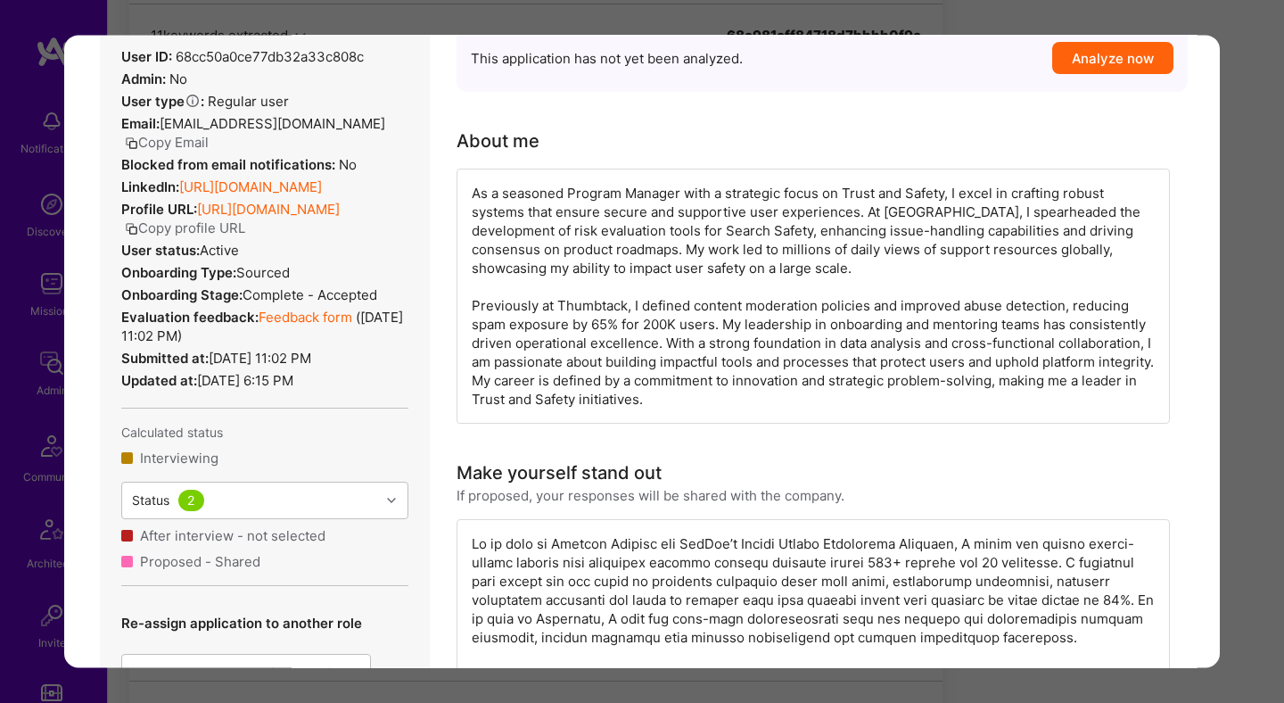
scroll to position [234, 0]
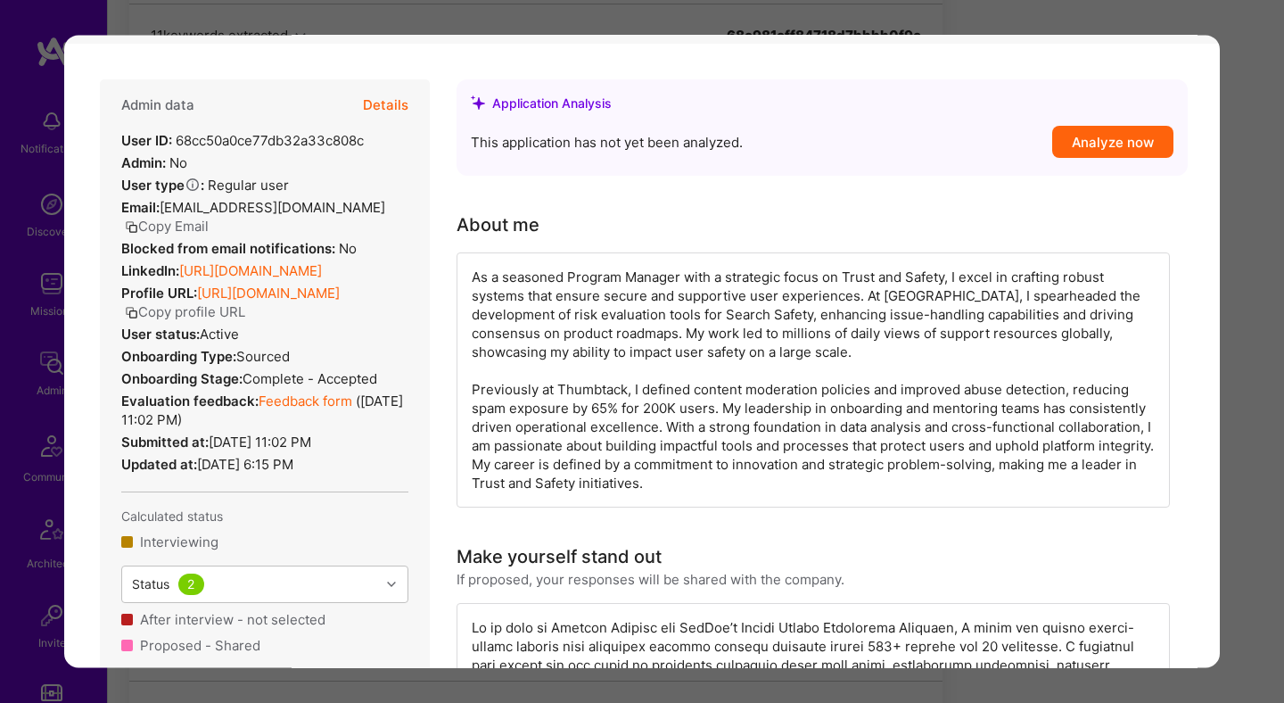
click at [382, 107] on button "Details" at bounding box center [385, 106] width 45 height 52
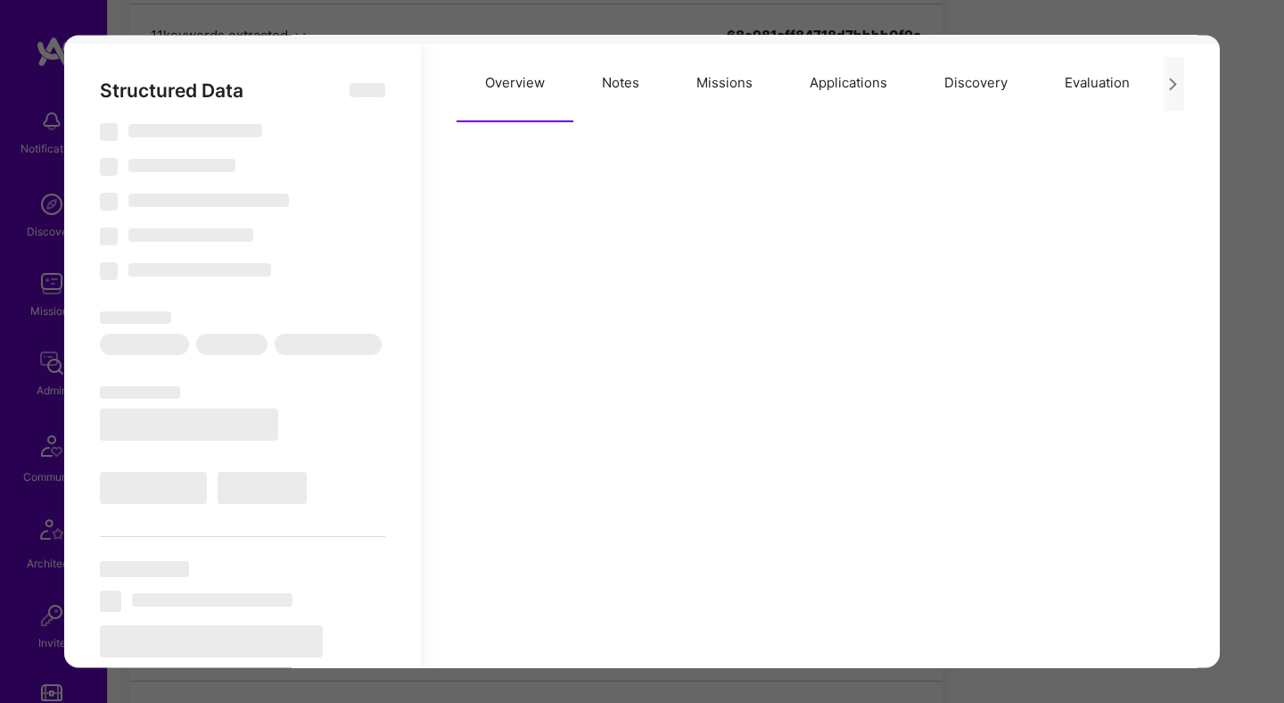
click at [613, 78] on div "Overview Notes Missions Applications Discovery Evaluation Imported Data" at bounding box center [821, 84] width 728 height 78
select select "Right Now"
select select "4"
select select "7"
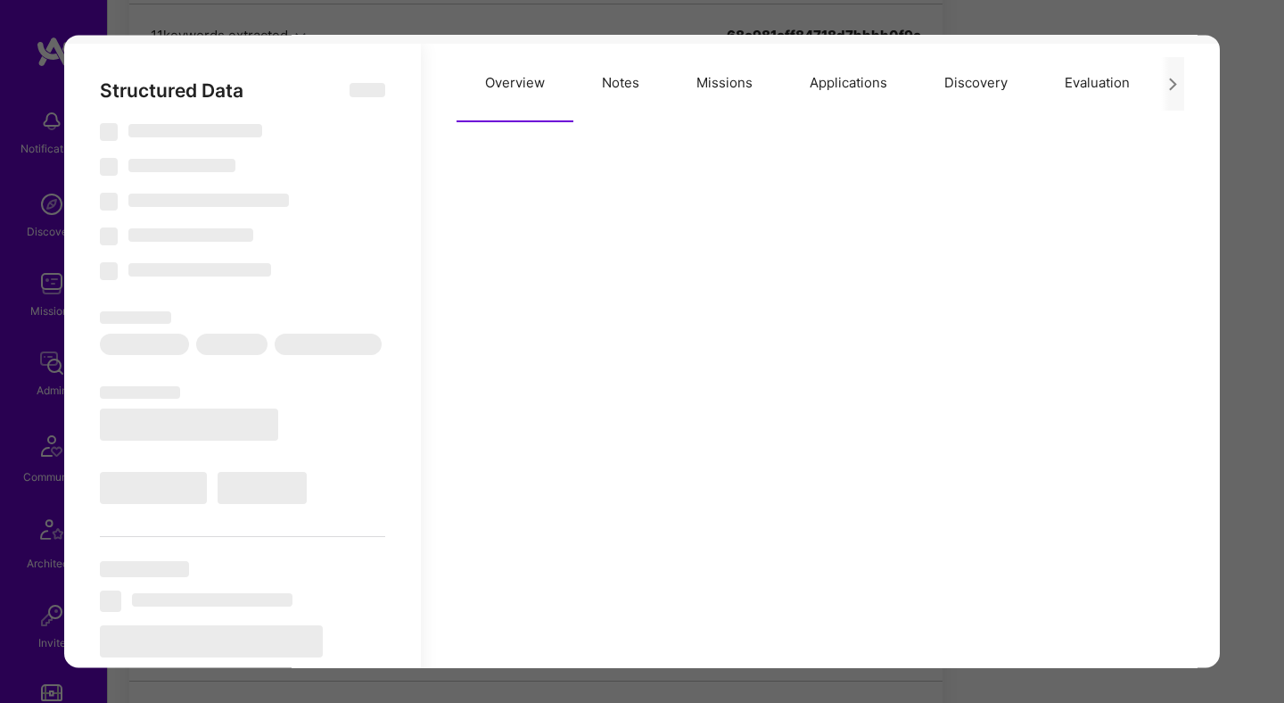
select select "7"
select select "US"
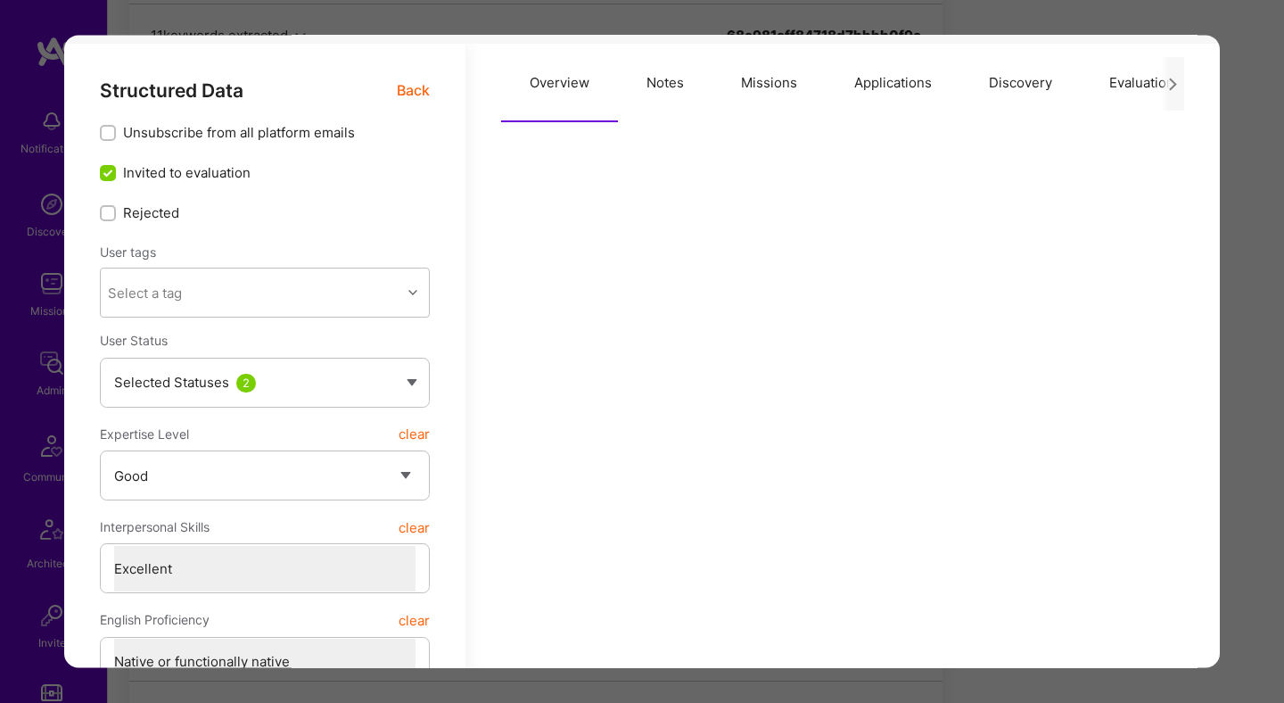
click at [669, 97] on button "Notes" at bounding box center [665, 84] width 95 height 78
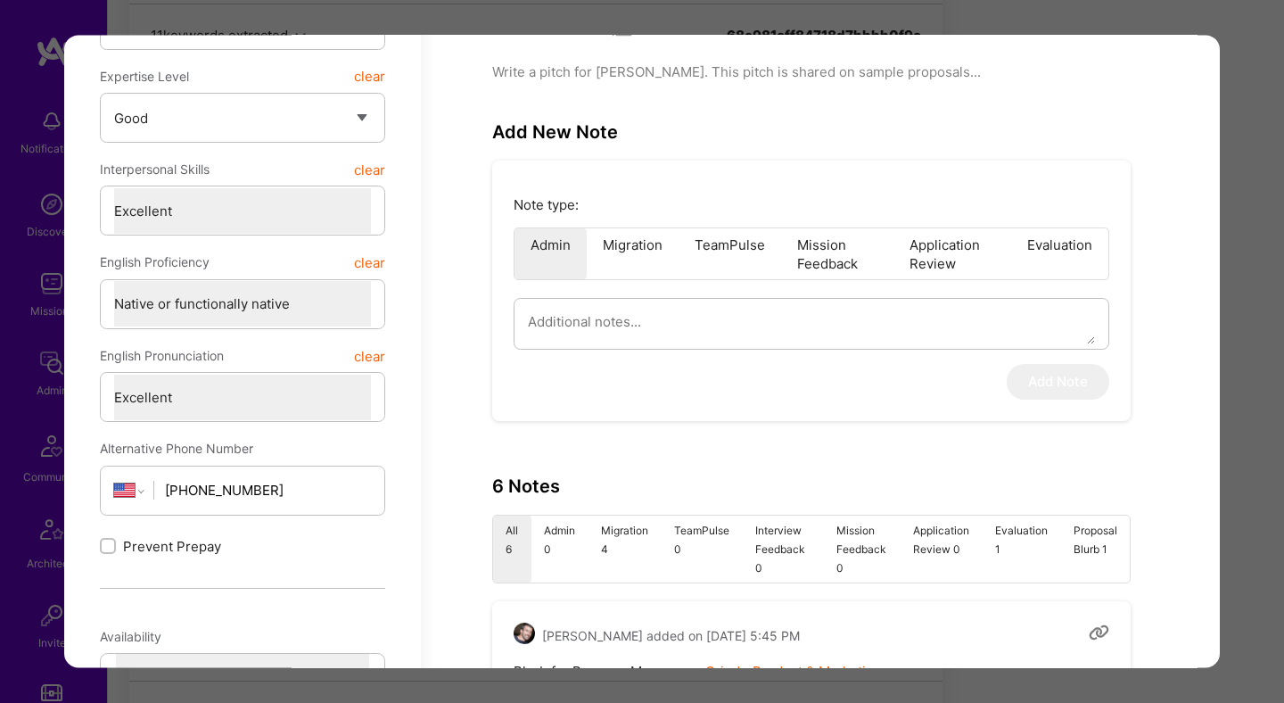
scroll to position [655, 0]
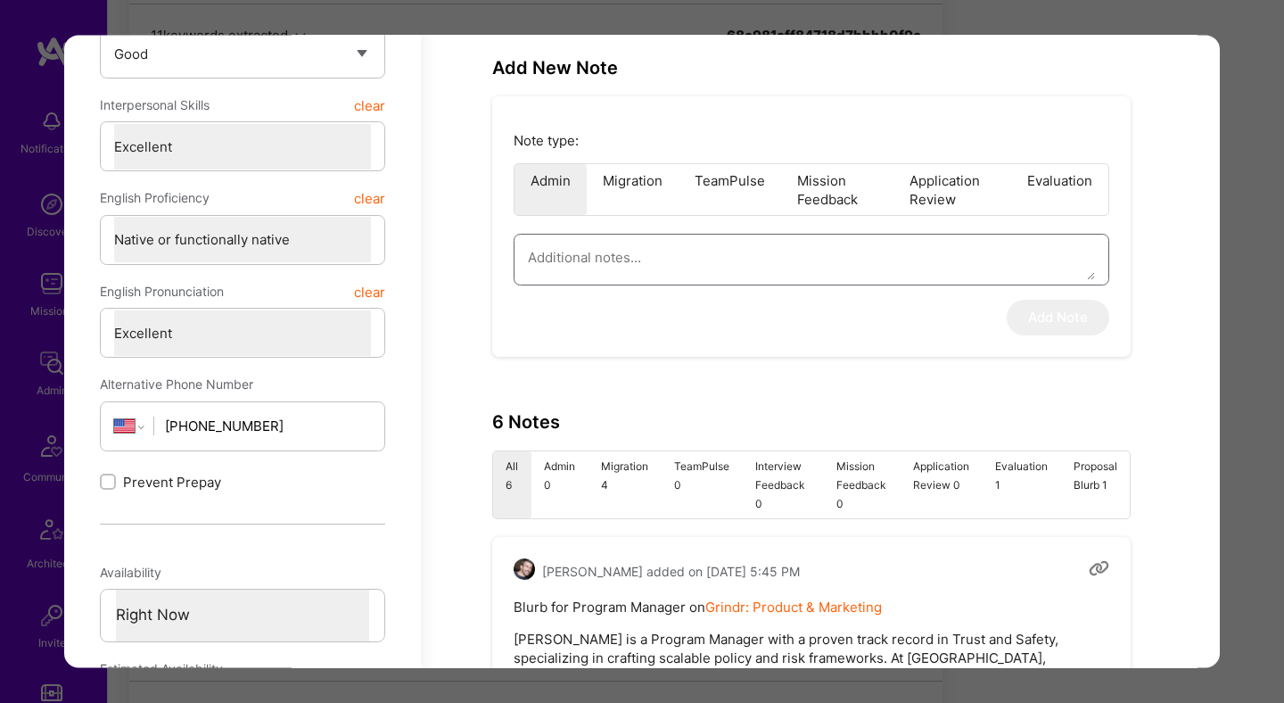
click at [686, 250] on textarea "modal" at bounding box center [811, 257] width 567 height 45
type textarea "x"
type textarea "g"
type textarea "x"
type textarea "gr"
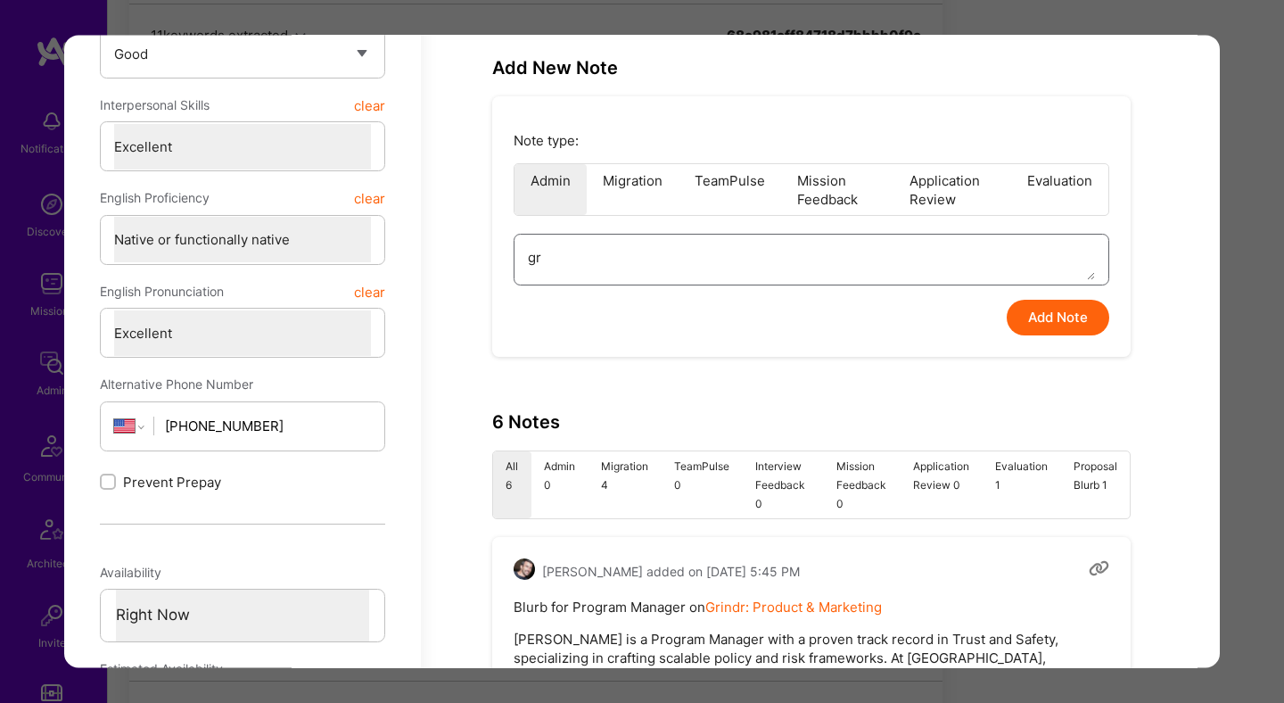
type textarea "x"
type textarea "gri"
type textarea "x"
type textarea "grind"
type textarea "x"
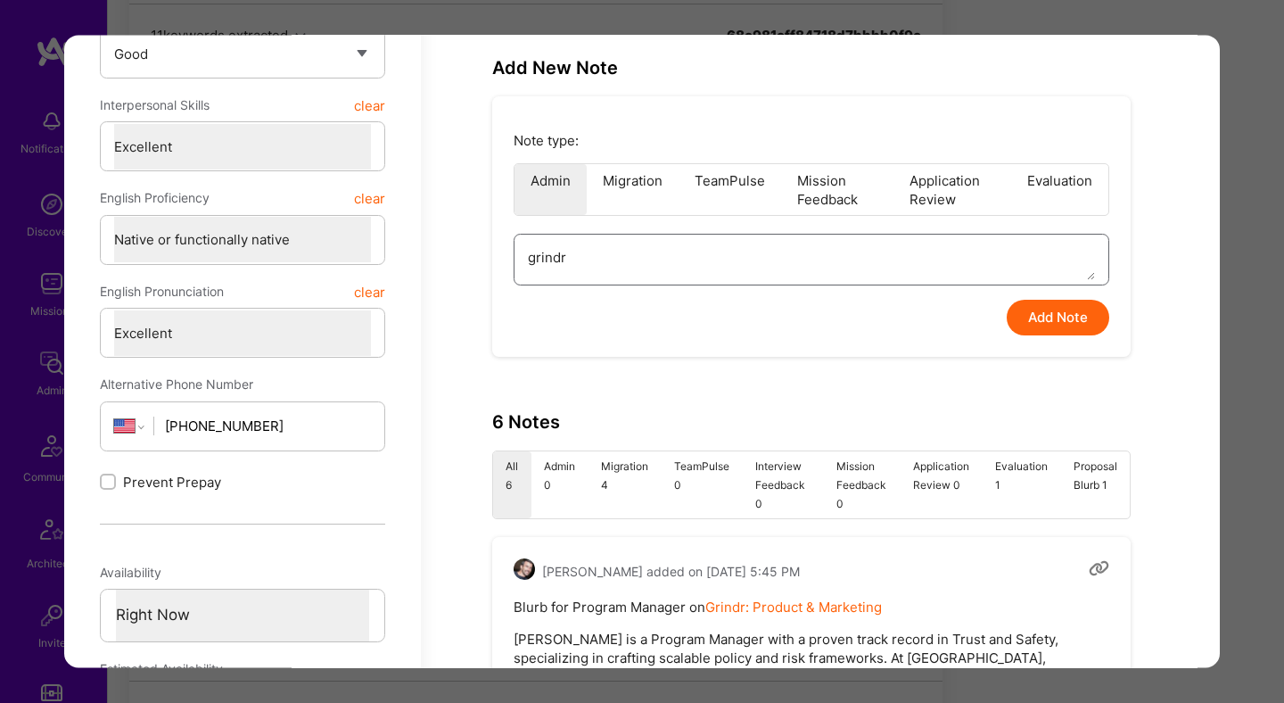
type textarea "grindr"
type textarea "x"
type textarea "grindr i"
type textarea "x"
type textarea "grindr in"
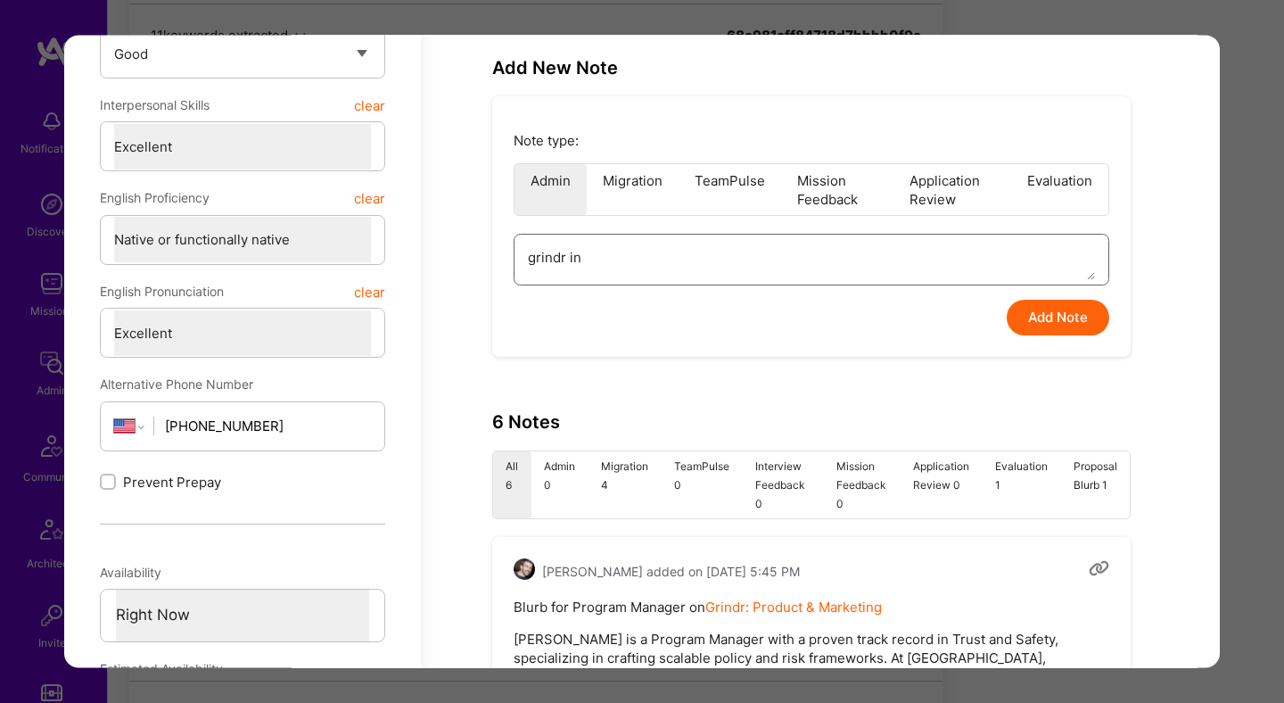
type textarea "x"
type textarea "grindr int"
type textarea "x"
type textarea "grindr inte"
type textarea "x"
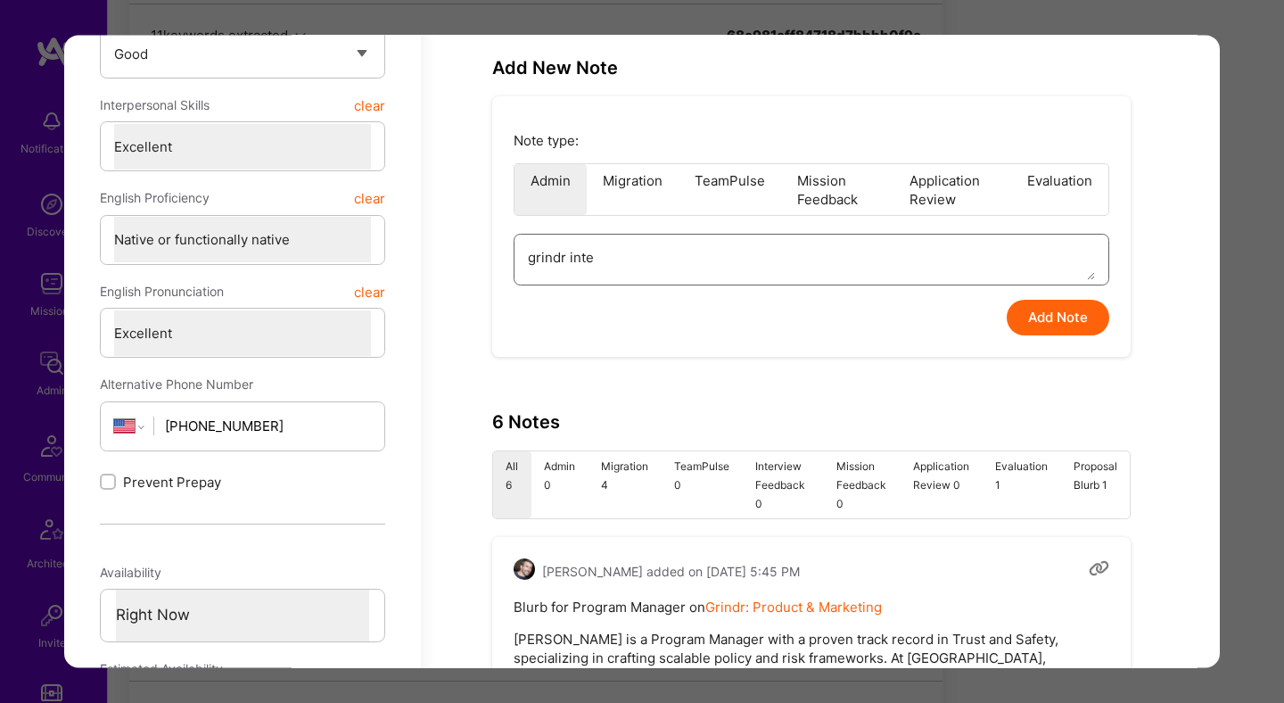
type textarea "grindr inter"
type textarea "x"
type textarea "grindr interv"
type textarea "x"
type textarea "grindr intervi"
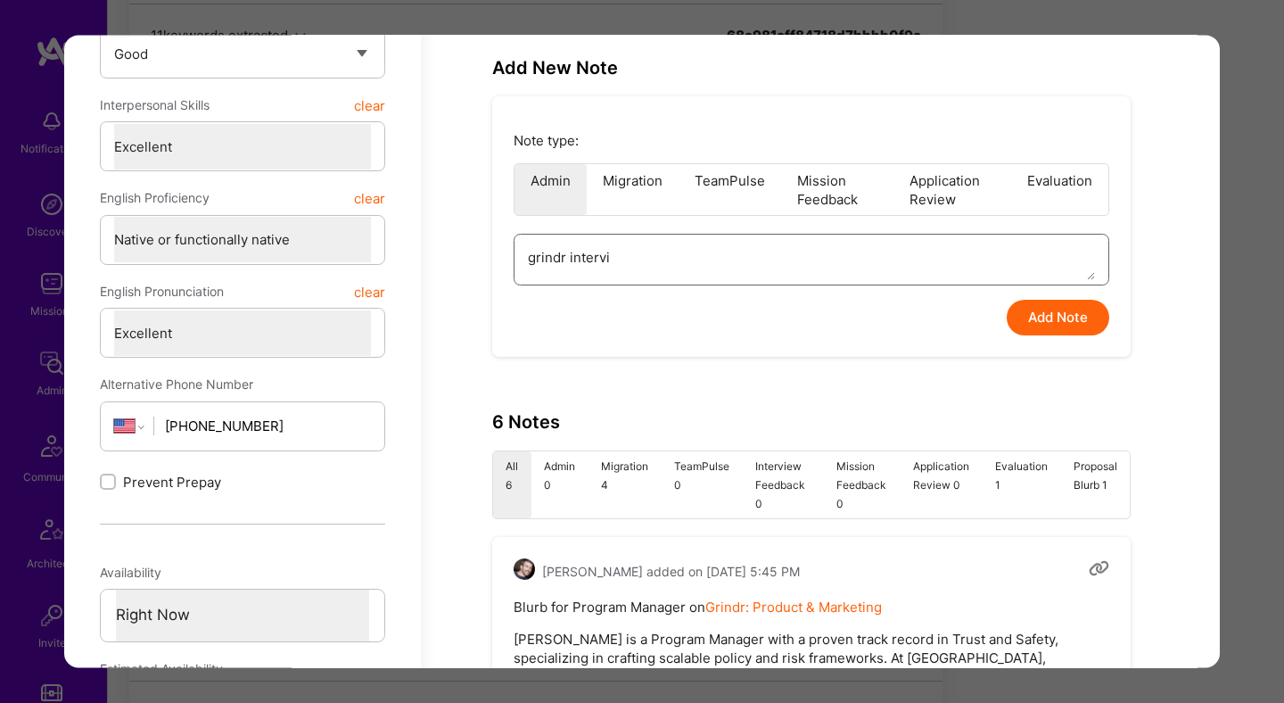
type textarea "x"
type textarea "grindr intervie"
type textarea "x"
type textarea "grindr interview"
type textarea "x"
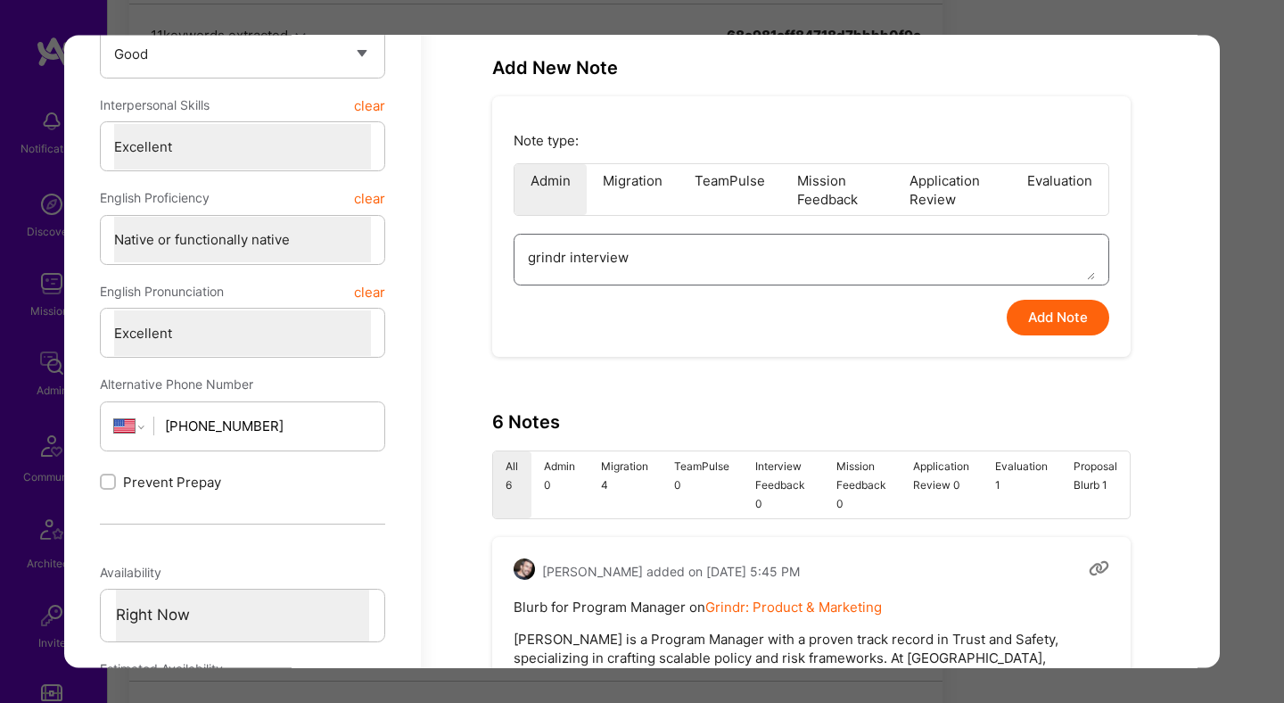
type textarea "grindr interview"
type textarea "x"
type textarea "grindr interview f"
type textarea "x"
type textarea "grindr interview fe"
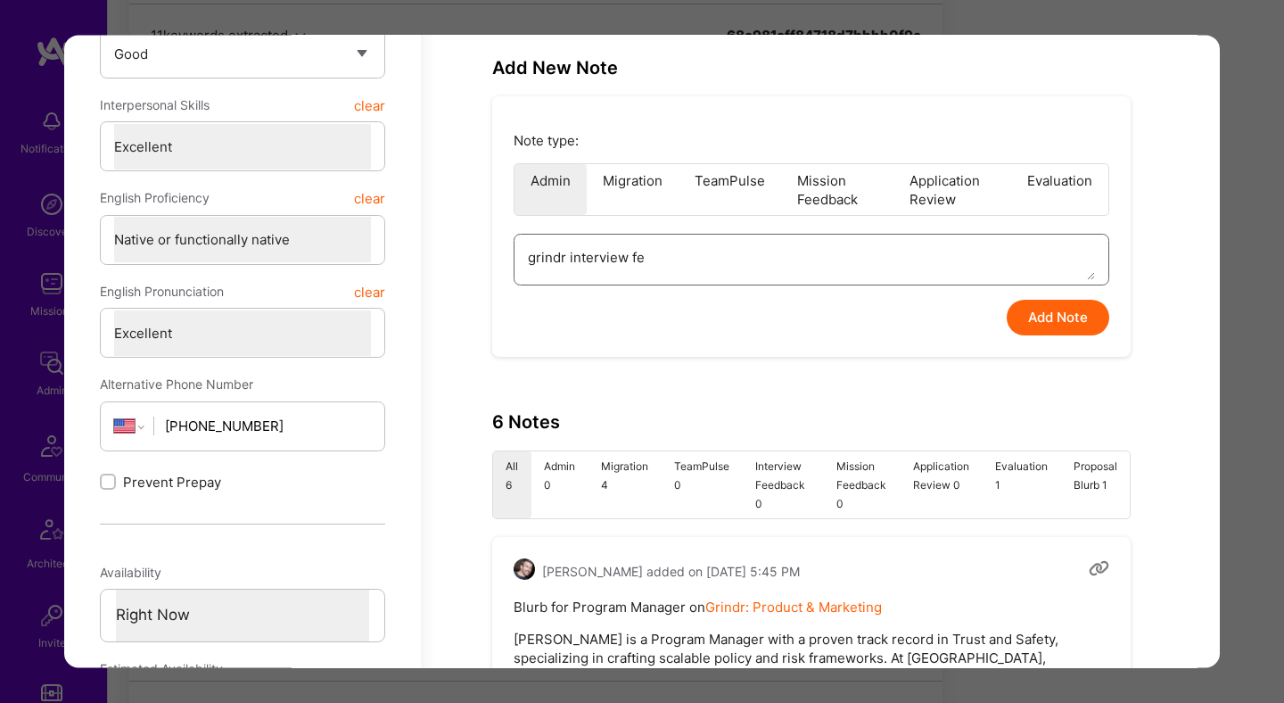
type textarea "x"
type textarea "grindr interview fee"
type textarea "x"
type textarea "grindr interview feed"
type textarea "x"
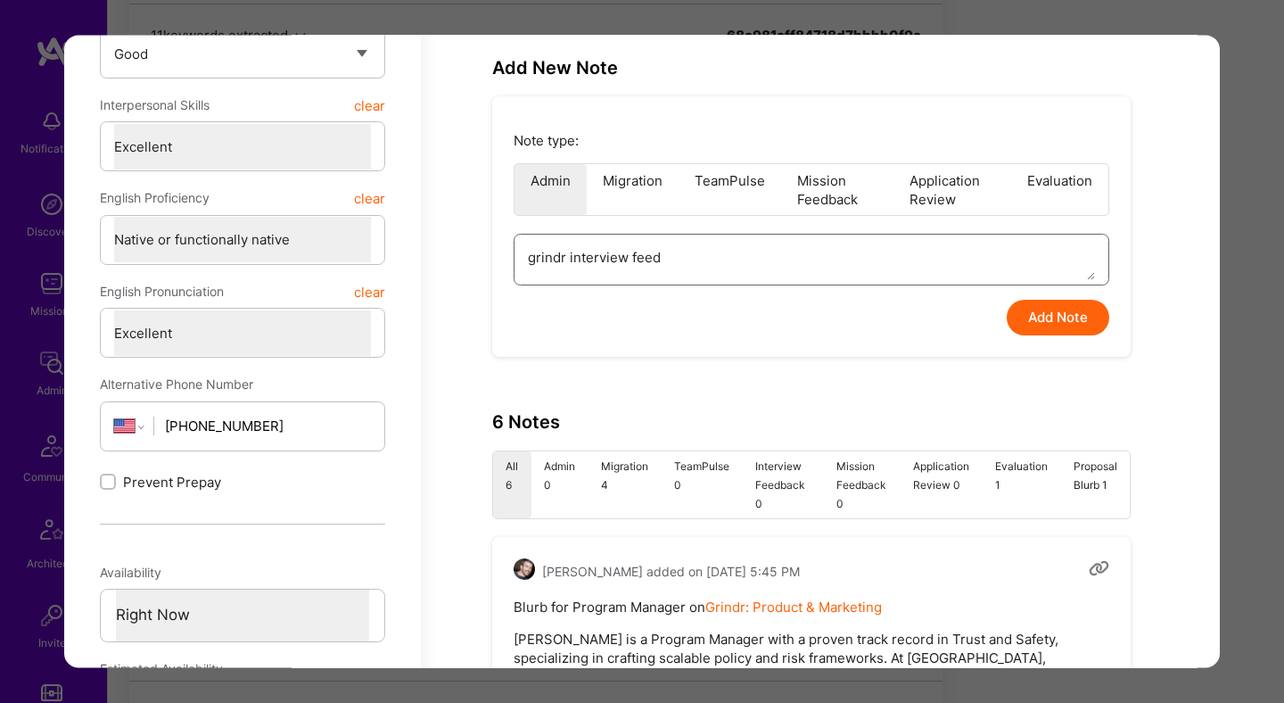
type textarea "grindr interview feedb"
type textarea "x"
type textarea "grindr interview feedba"
type textarea "x"
type textarea "grindr interview feedbac"
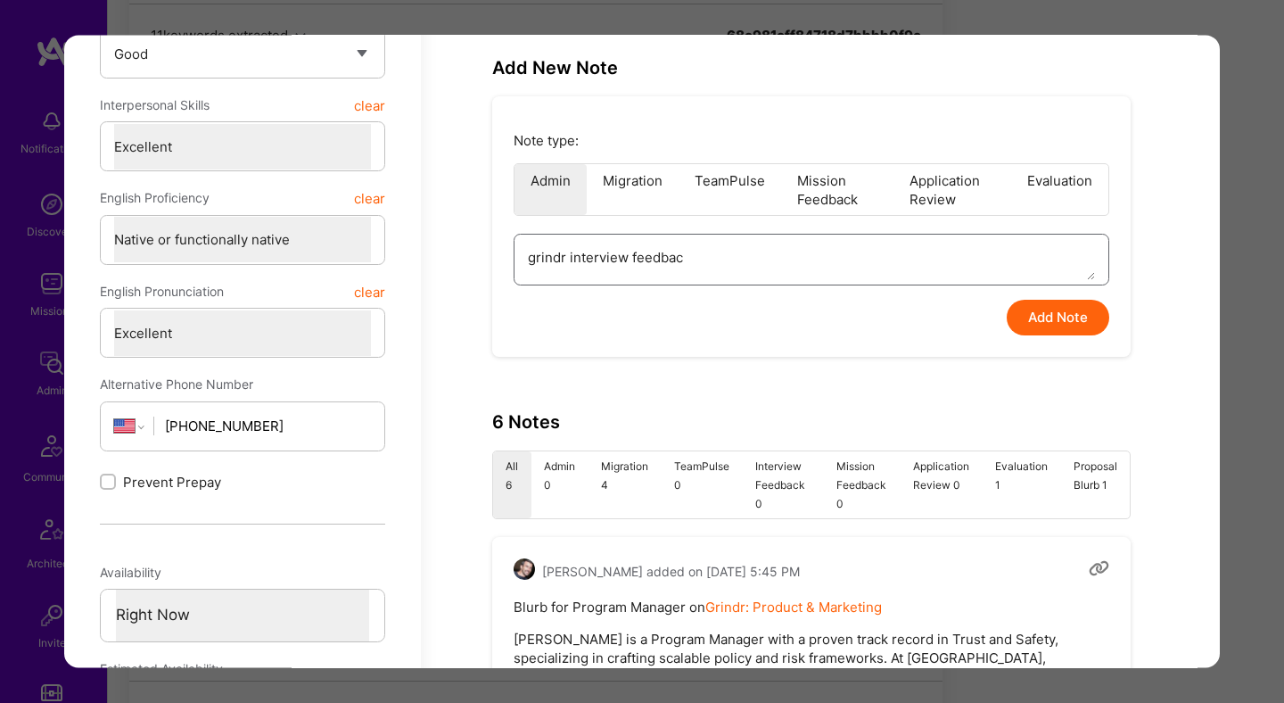
type textarea "x"
type textarea "grindr interview feedback"
type textarea "x"
type textarea "grindr interview feedback:"
type textarea "x"
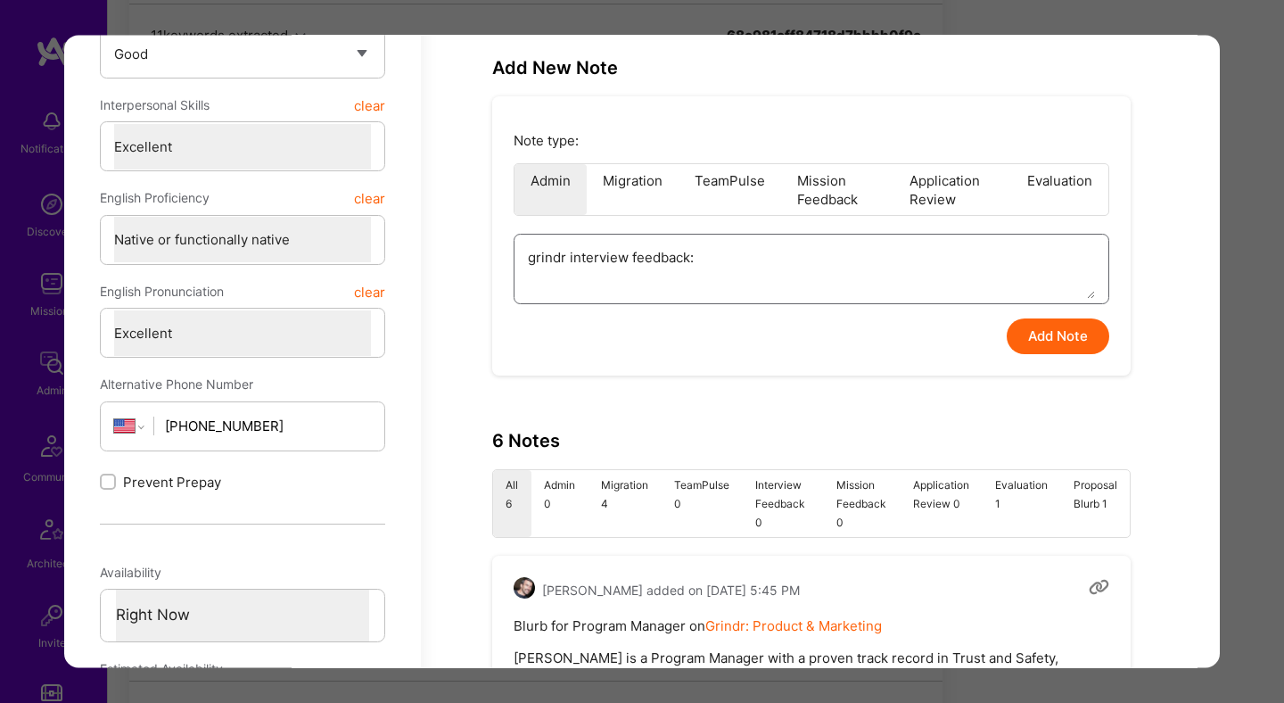
type textarea "grindr interview feedback:"
type textarea "x"
type textarea "grindr interview feedback: ""
paste textarea "Vince’s feedback wasn’t too positive. After review, we’ve decided not to move f…"
type textarea "x"
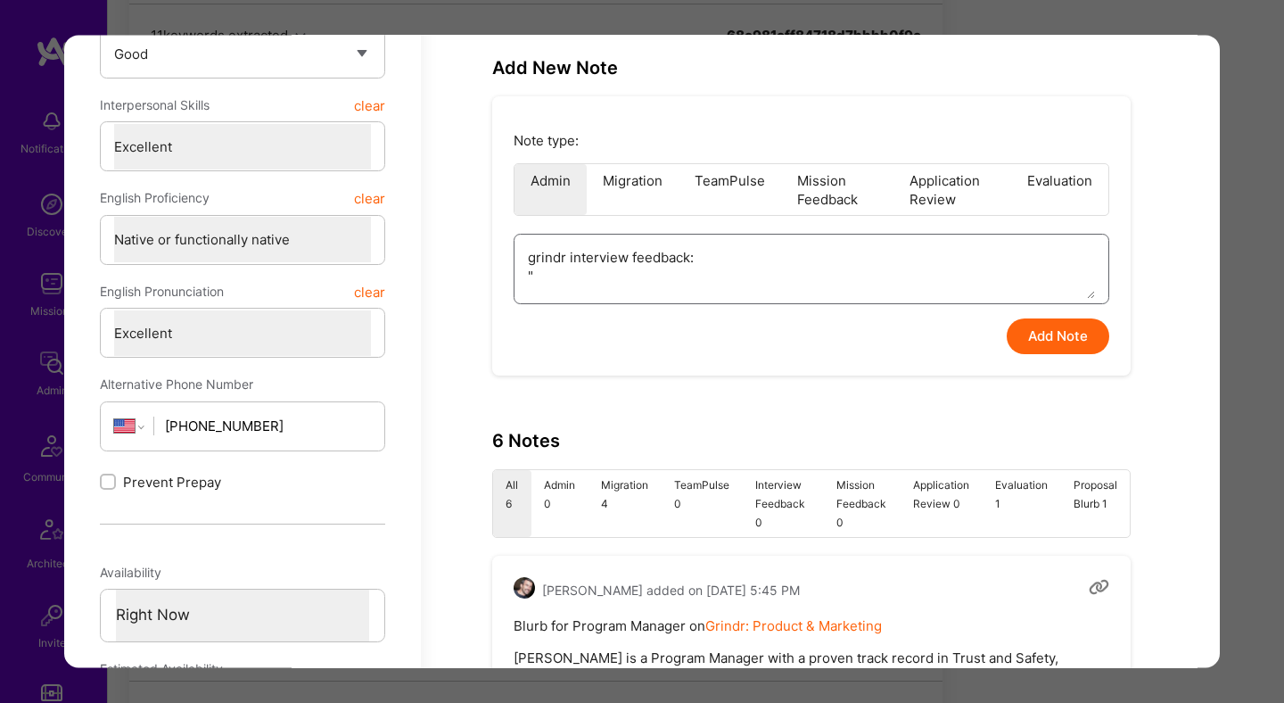
type textarea "grindr interview feedback: "Vince’s feedback wasn’t too positive. After review,…"
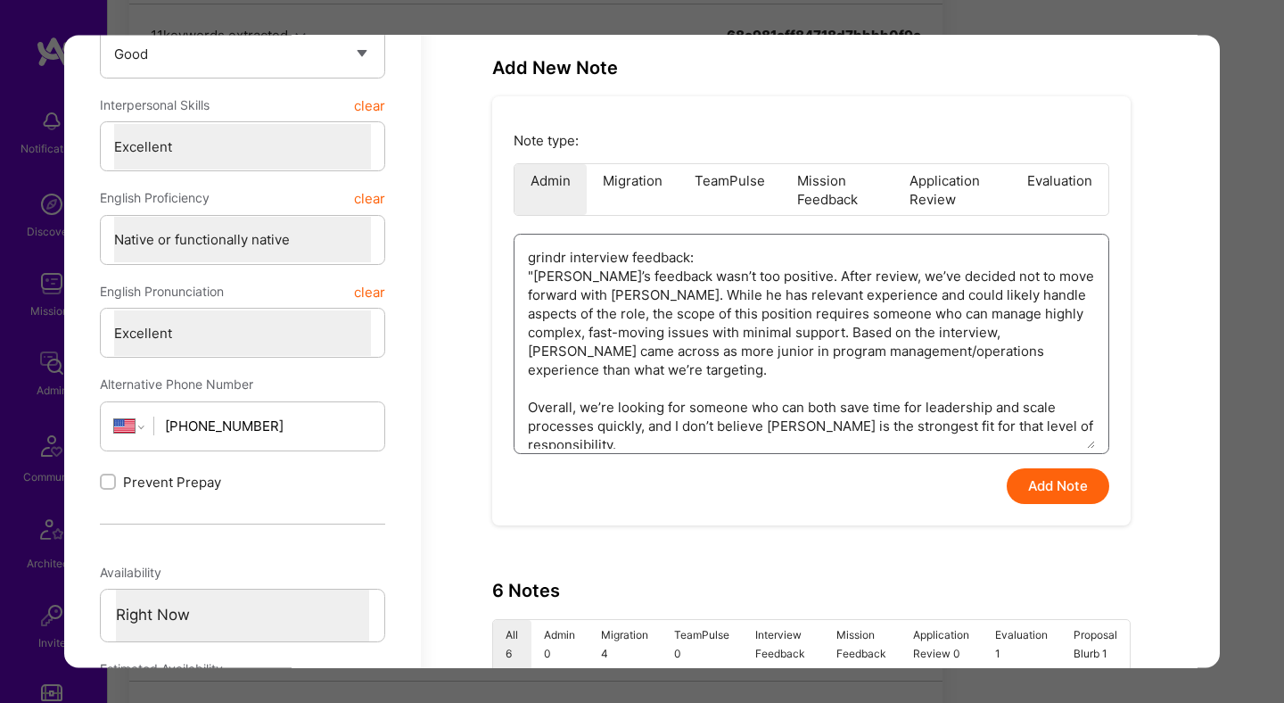
type textarea "x"
type textarea "grindr interview feedback: "Vince’s feedback wasn’t too positive. After review,…"
click at [1050, 483] on button "Add Note" at bounding box center [1058, 487] width 103 height 36
type textarea "x"
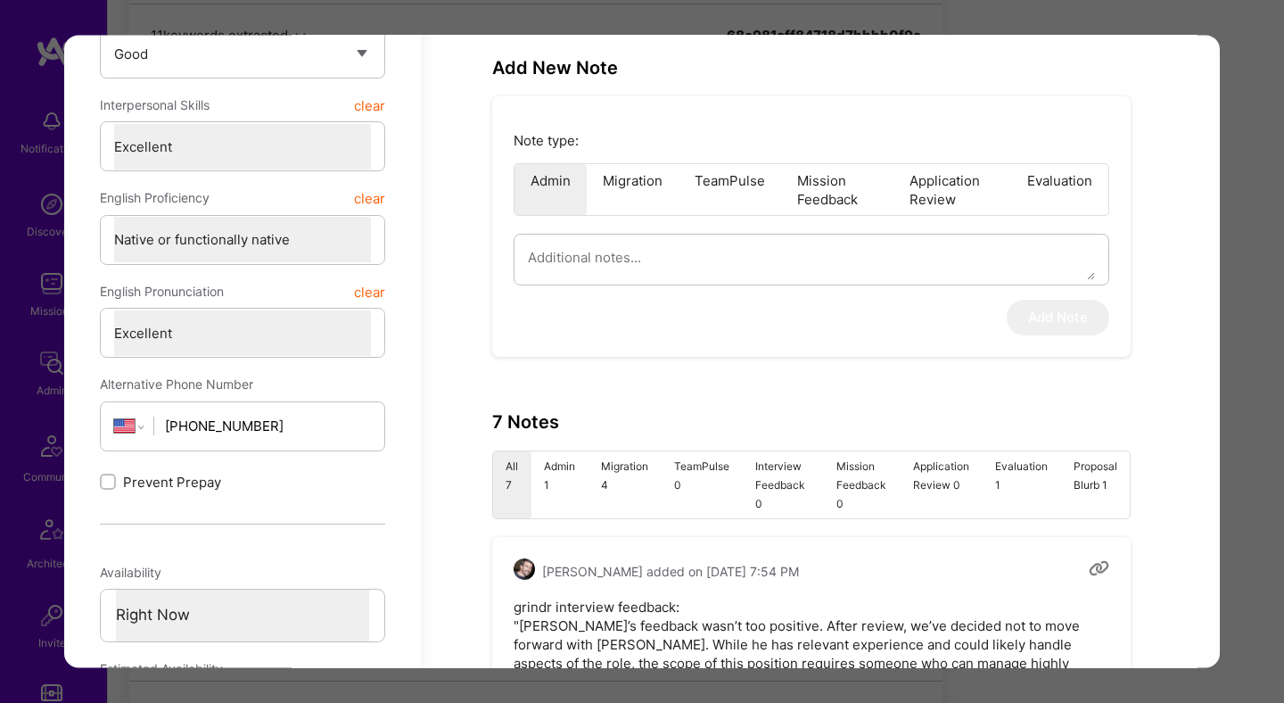
click at [1261, 349] on div "Application 8 of 8 Evaluation scores Expertise level Good Interpersonal skills …" at bounding box center [642, 351] width 1284 height 703
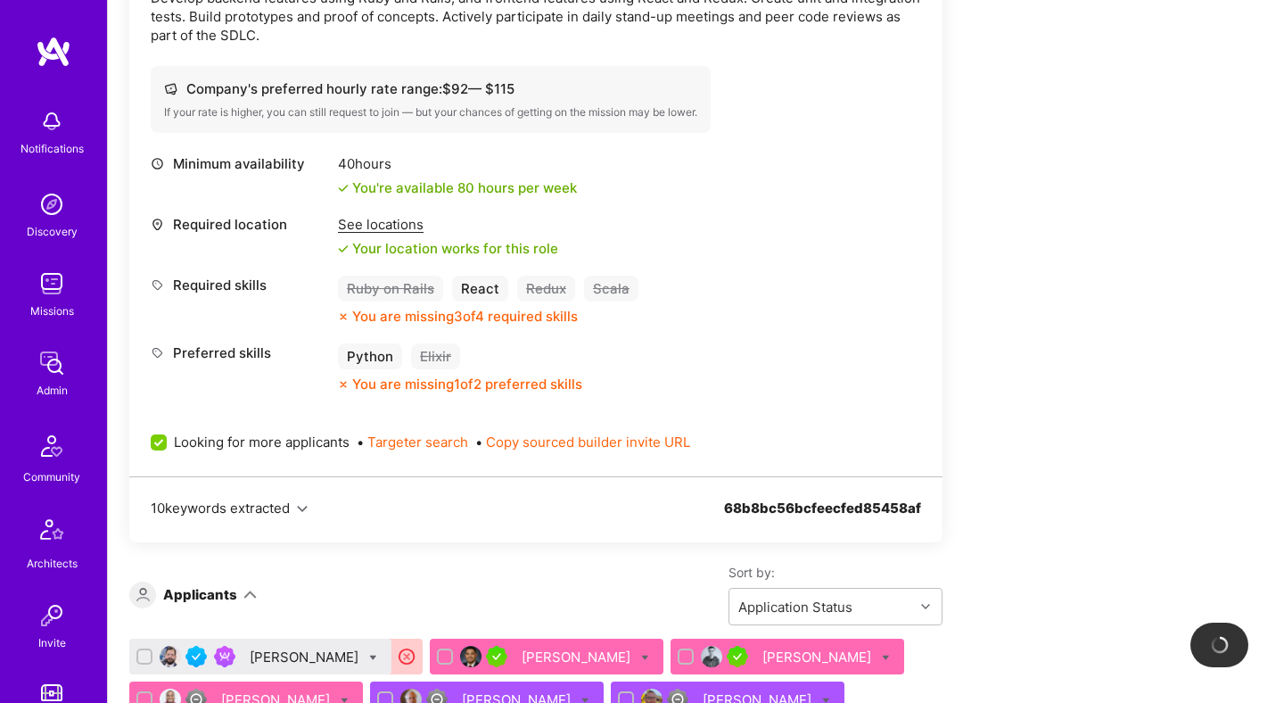
scroll to position [1007, 0]
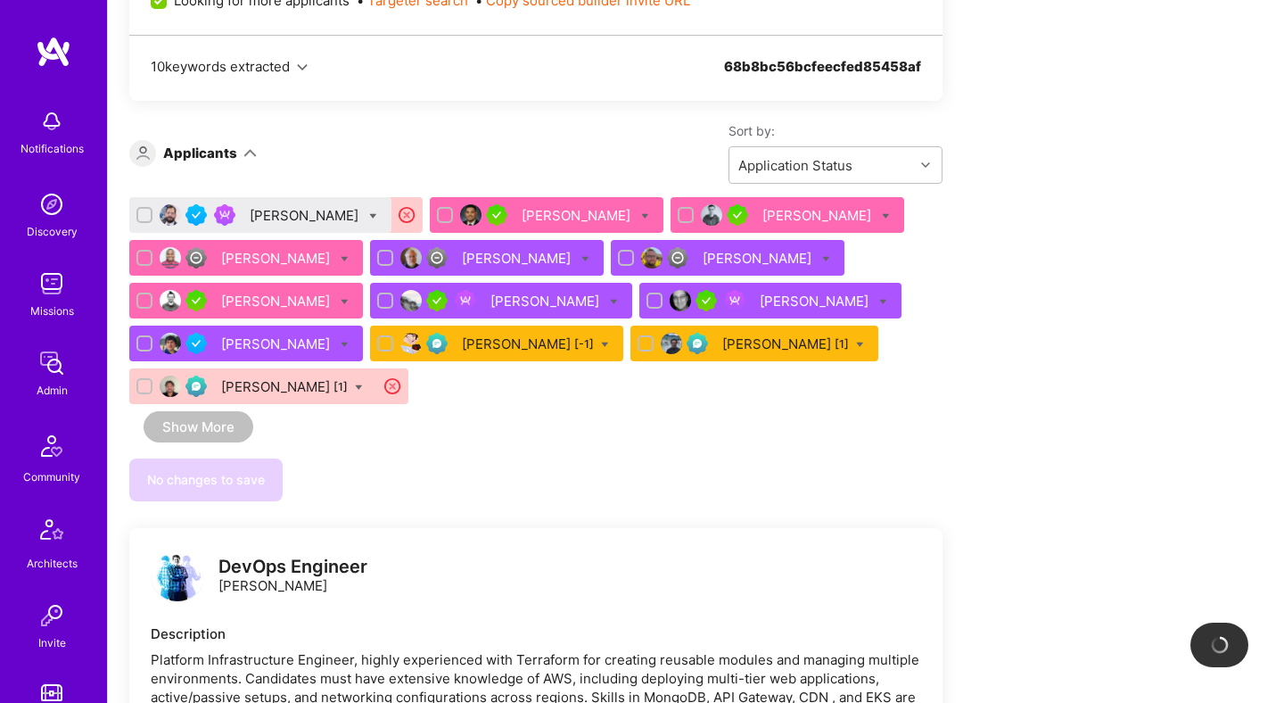
click at [369, 210] on div at bounding box center [373, 215] width 8 height 19
checkbox input "true"
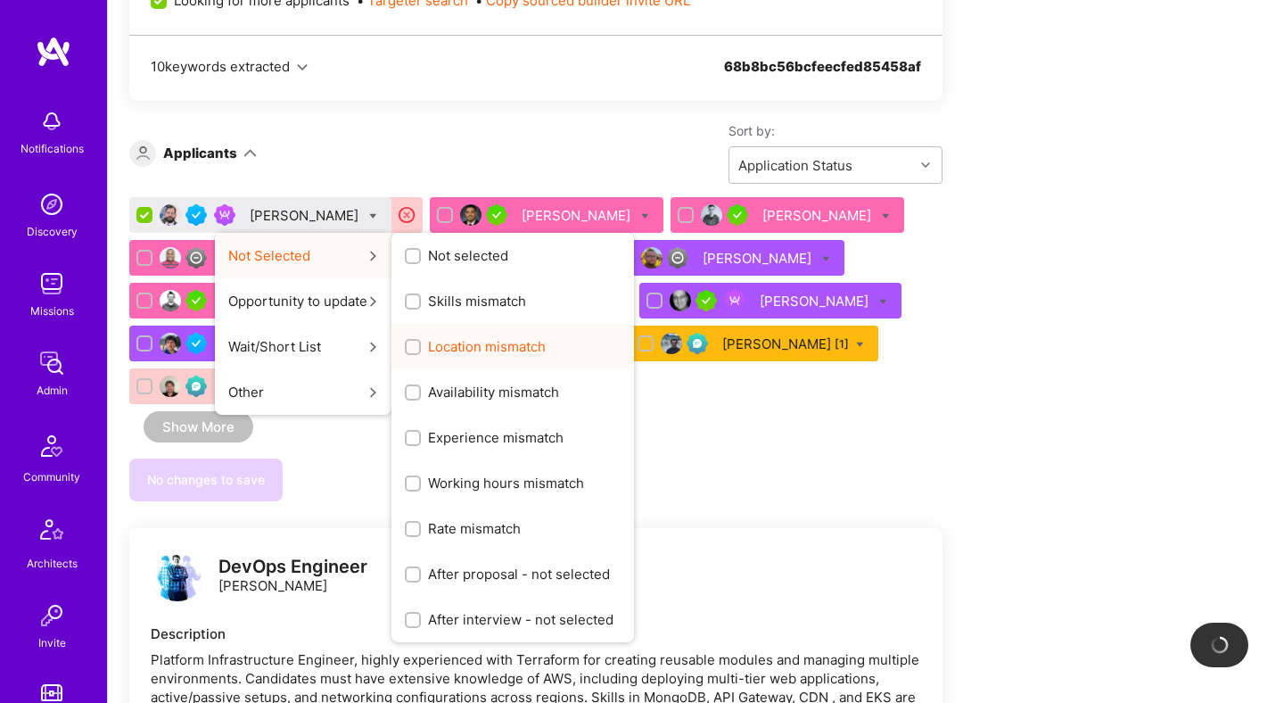
click at [465, 343] on span "Location mismatch" at bounding box center [487, 346] width 118 height 19
click at [421, 343] on input "Location mismatch" at bounding box center [414, 348] width 12 height 12
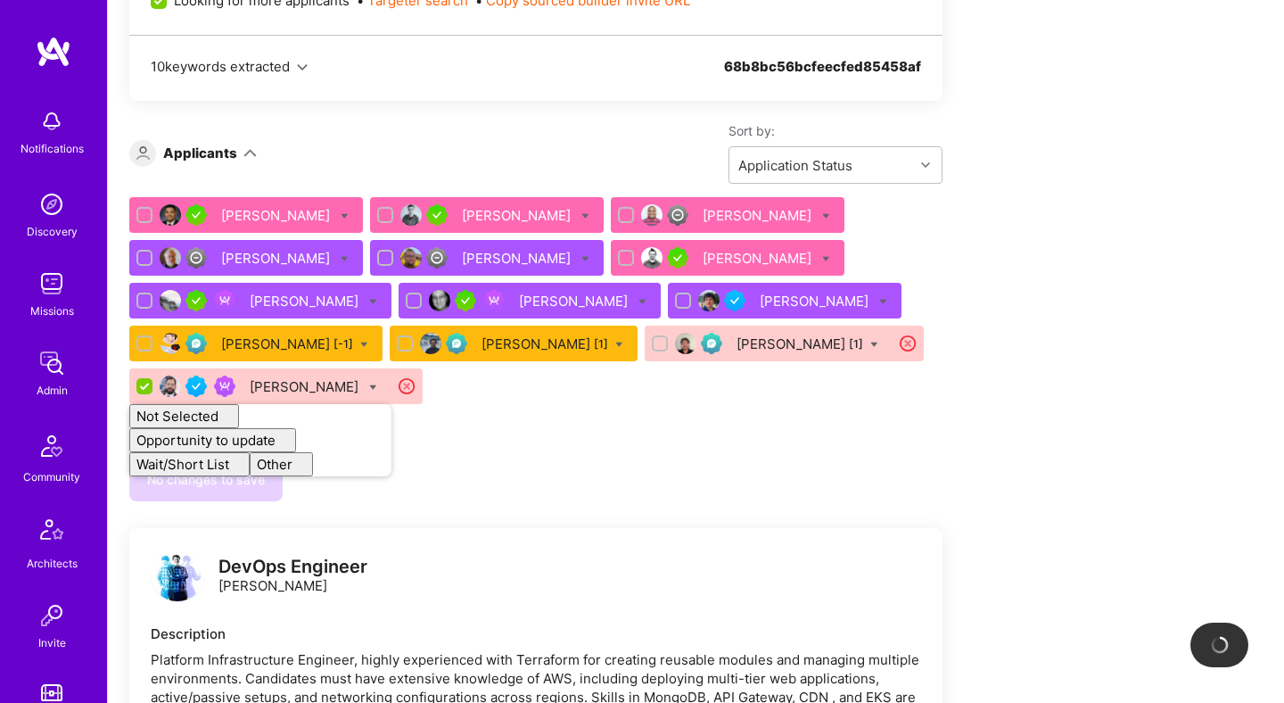
checkbox input "false"
click at [756, 475] on div "No changes to save" at bounding box center [535, 479] width 813 height 43
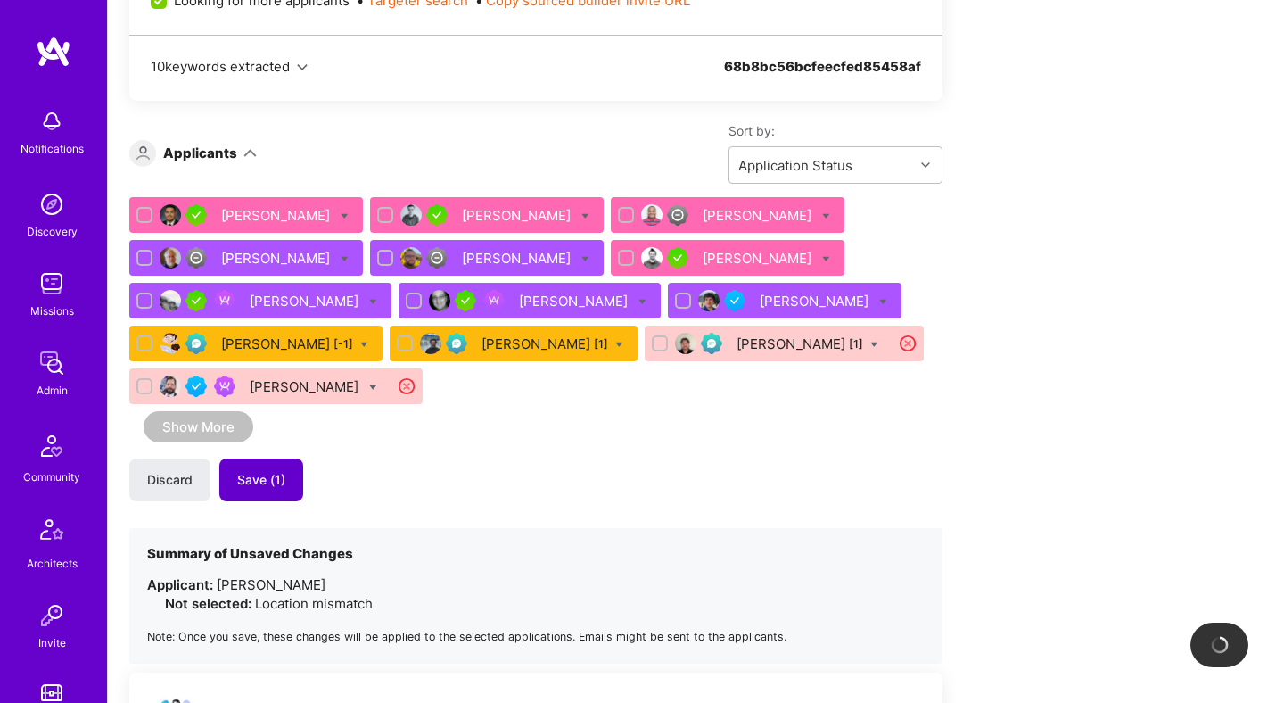
click at [258, 484] on span "Save (1)" at bounding box center [261, 480] width 48 height 18
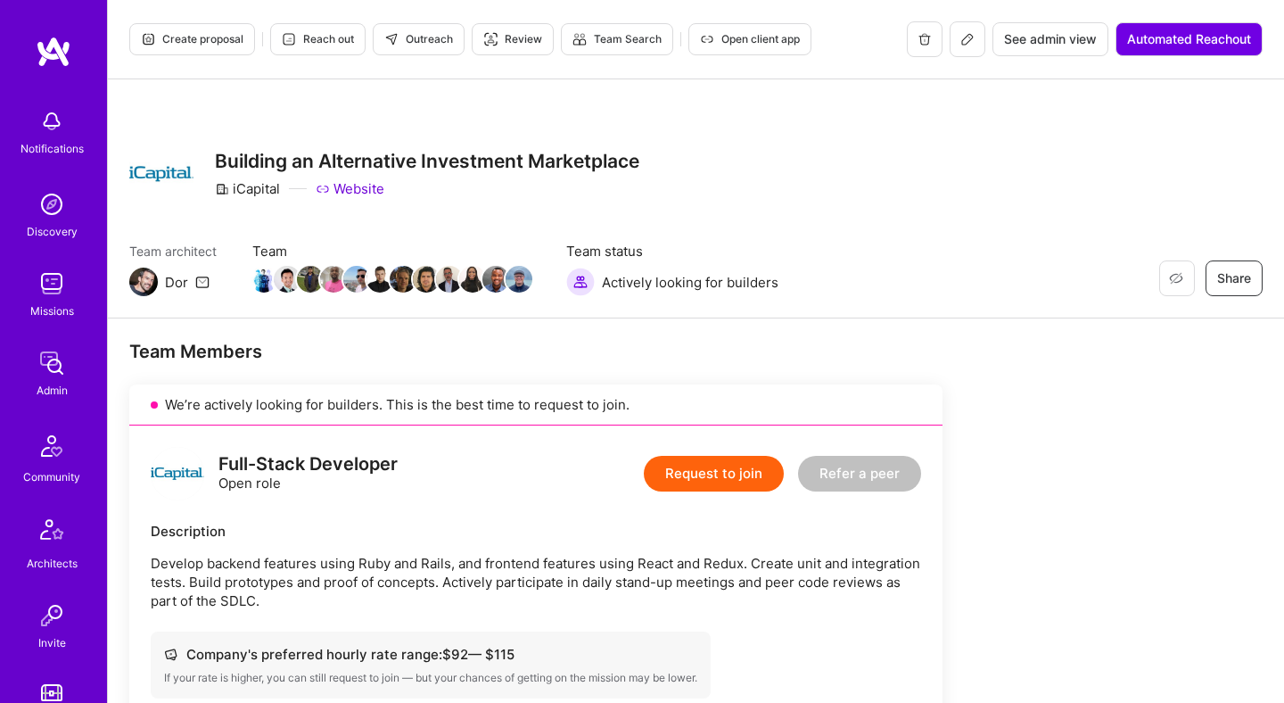
click at [973, 38] on button at bounding box center [968, 39] width 36 height 36
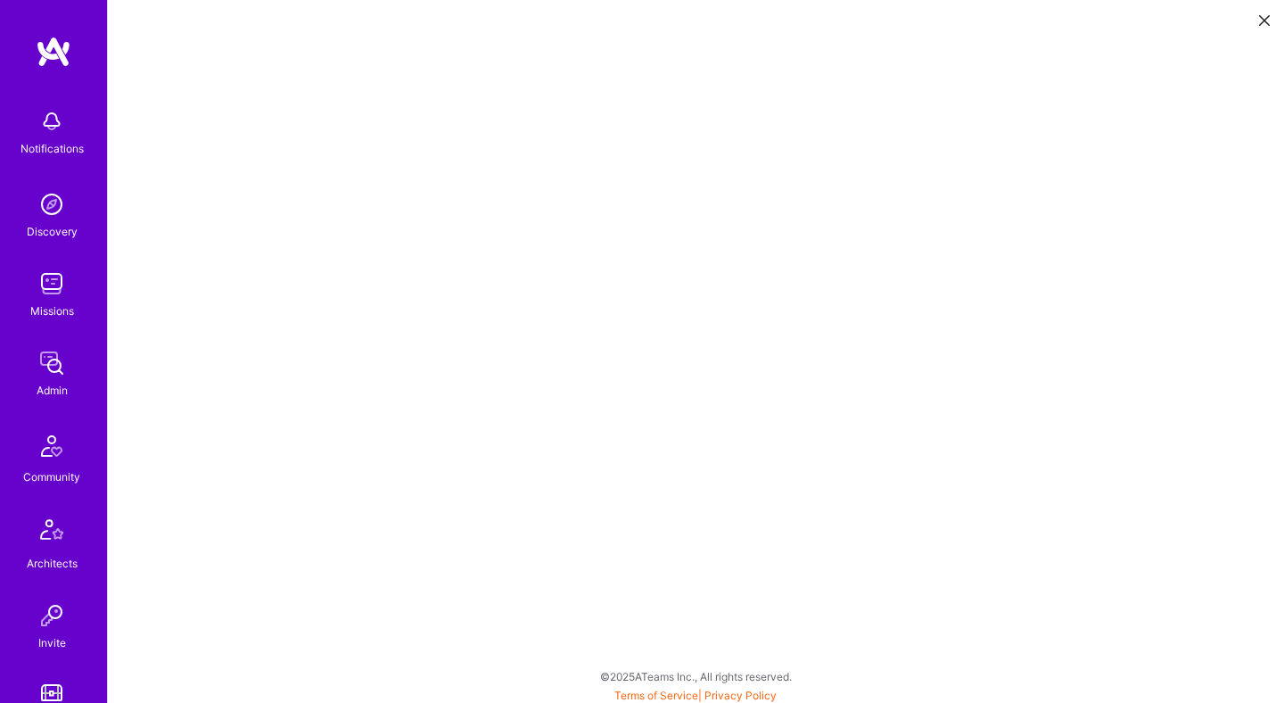
click at [1264, 18] on icon at bounding box center [1264, 20] width 11 height 11
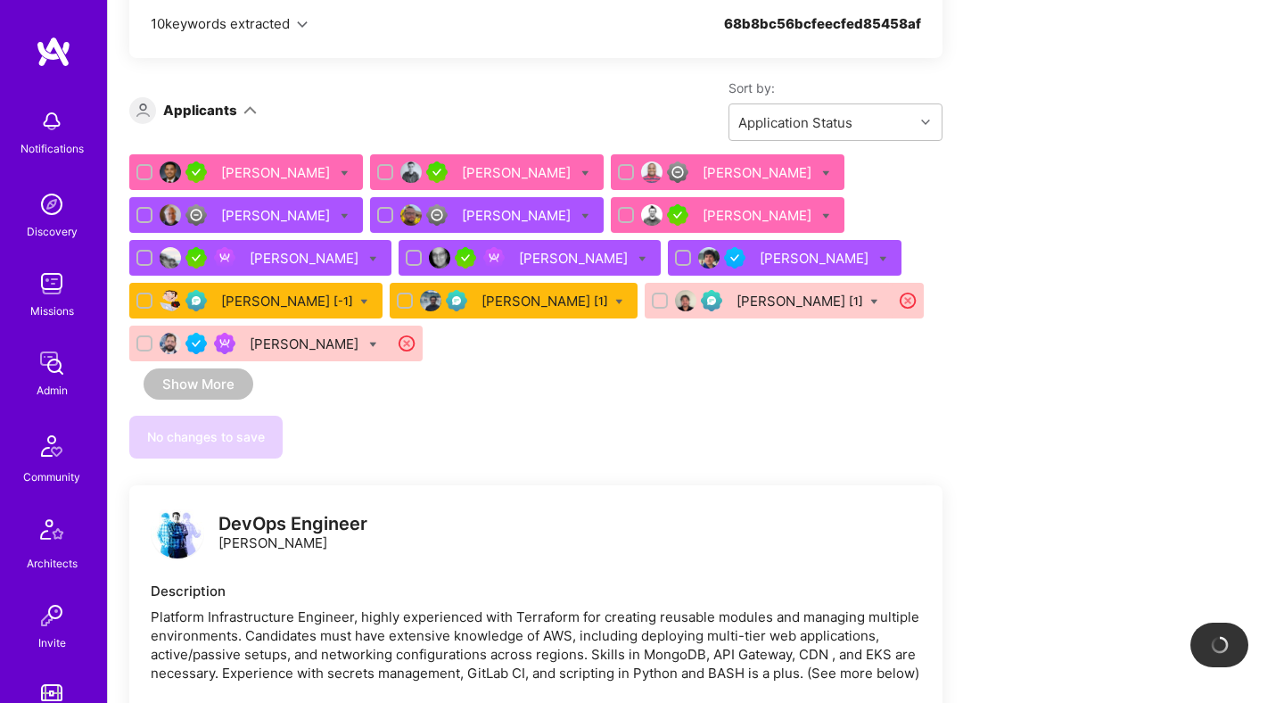
scroll to position [919, 0]
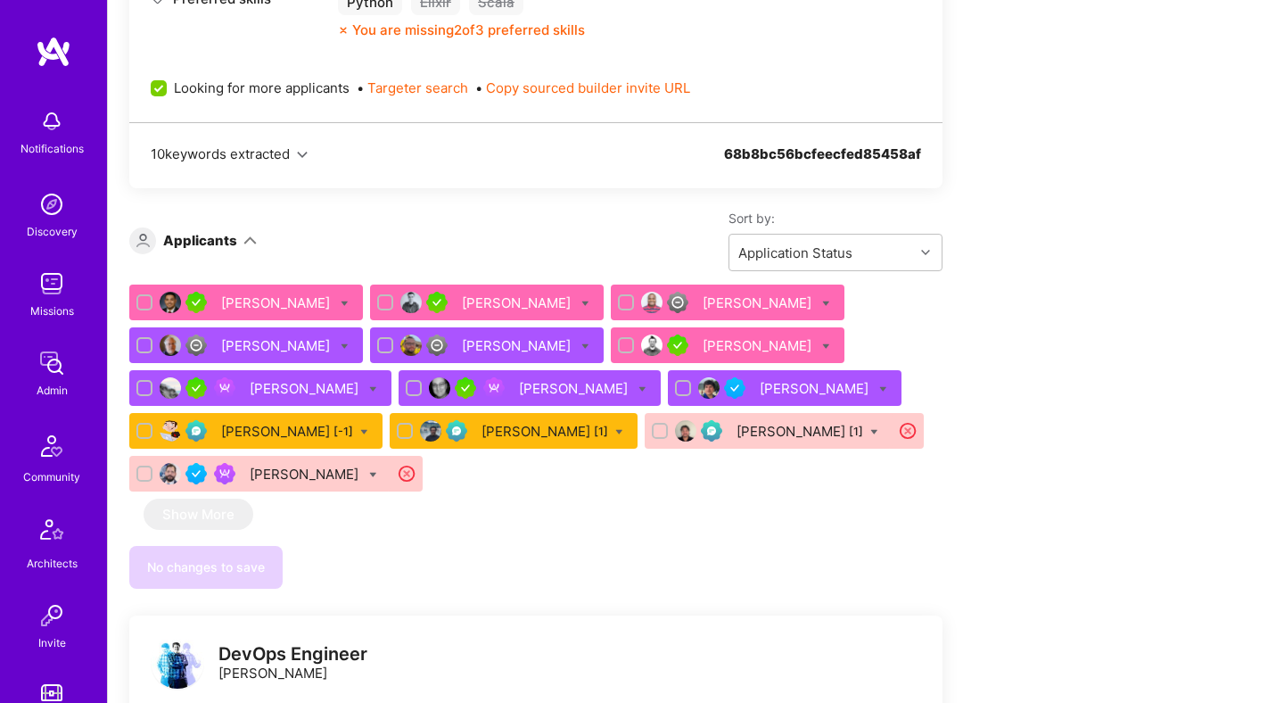
click at [768, 386] on div "Maurizio Morri" at bounding box center [816, 388] width 112 height 19
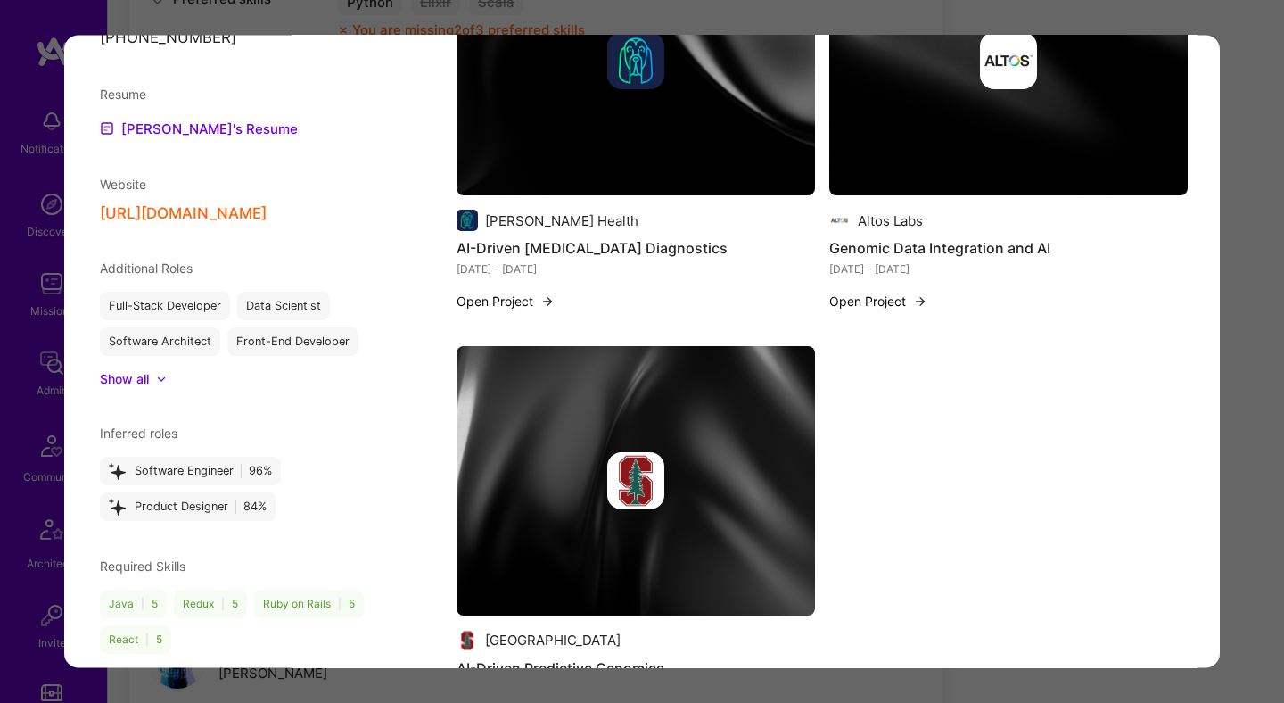
scroll to position [1734, 0]
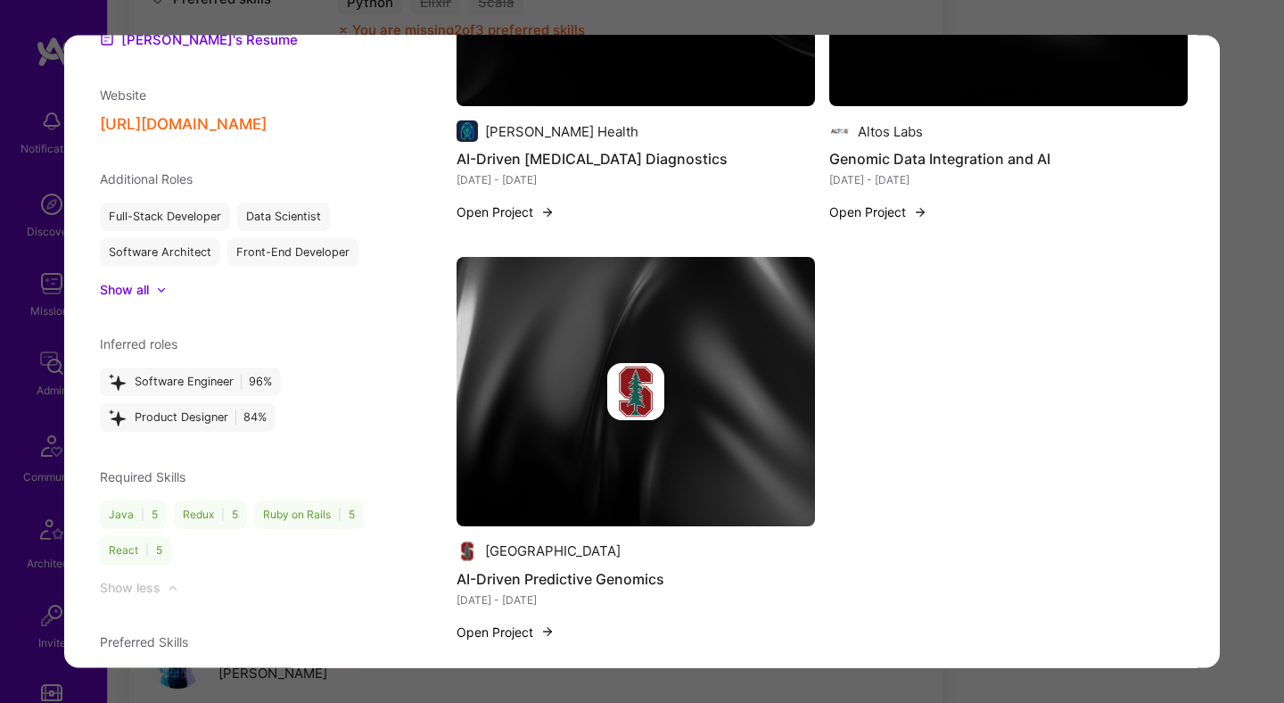
click at [1231, 358] on div "Application 9 of 13 Evaluation scores Expertise level Very good Interpersonal s…" at bounding box center [642, 351] width 1284 height 703
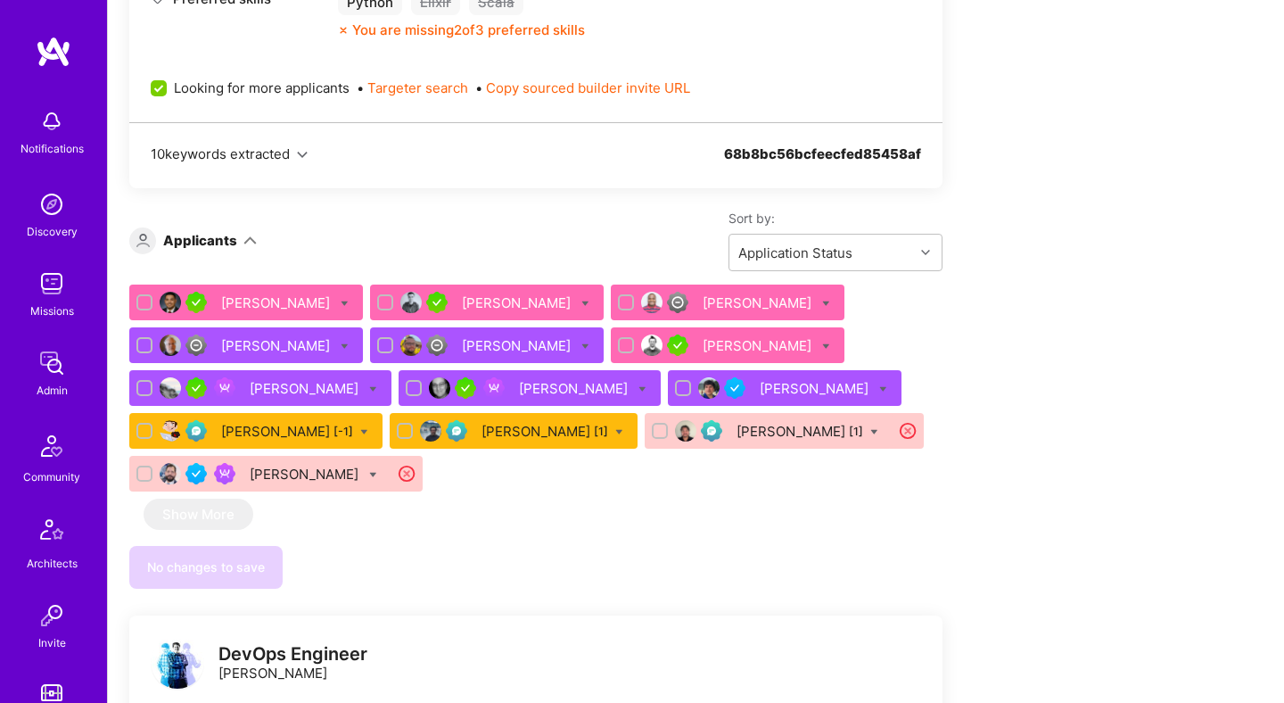
click at [468, 341] on div "Dylan Fitzgerald" at bounding box center [518, 345] width 112 height 19
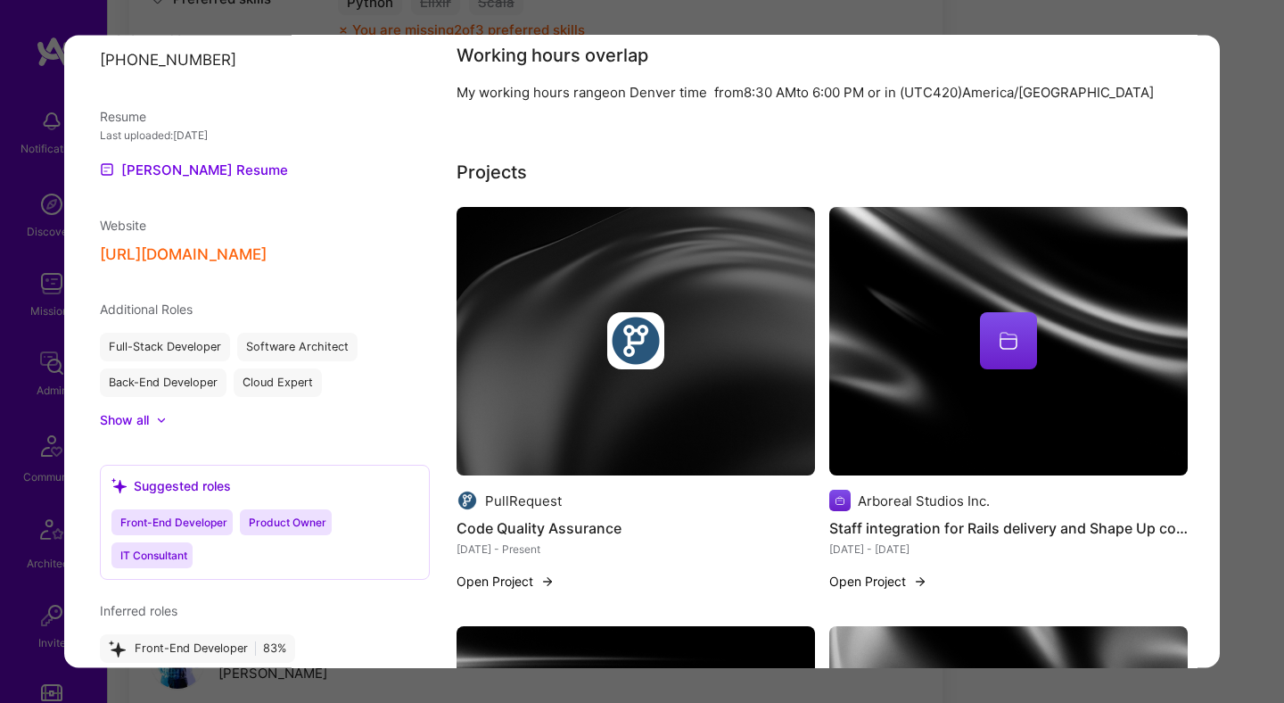
scroll to position [1869, 0]
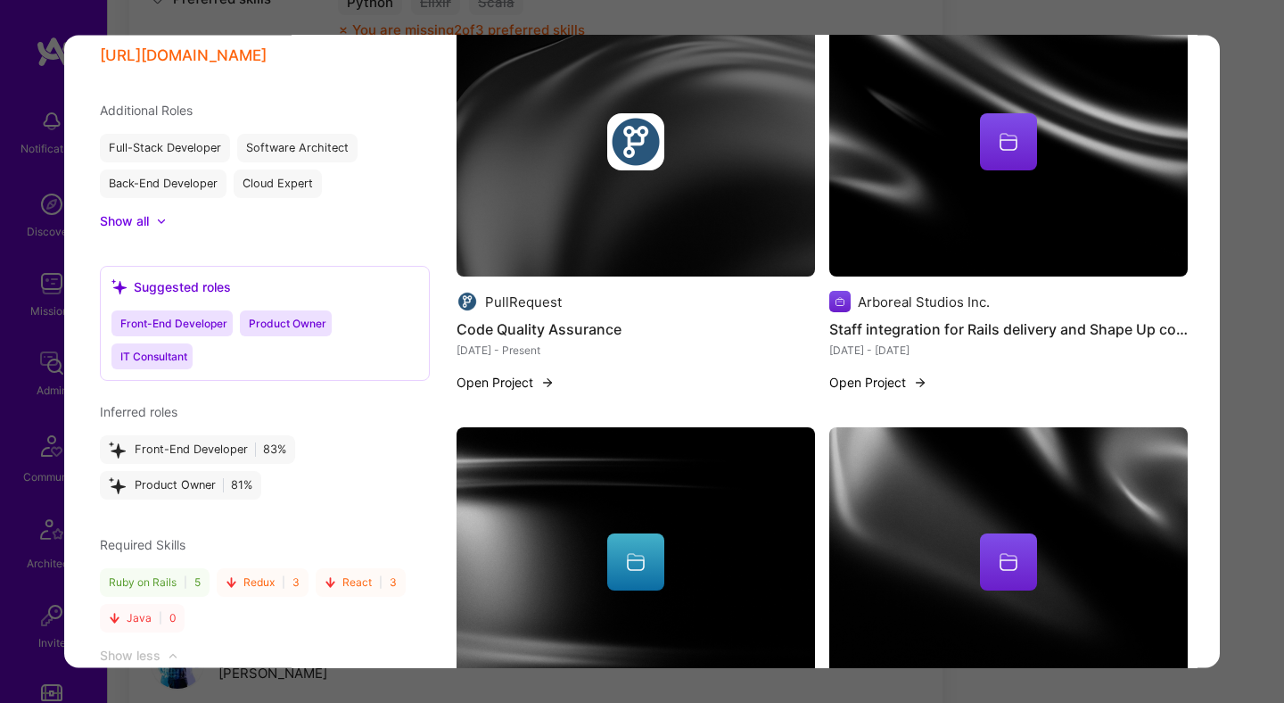
click at [1242, 295] on div "Application 5 of 13 Builder Missing Requirements Required Skills Missing or low…" at bounding box center [642, 351] width 1284 height 703
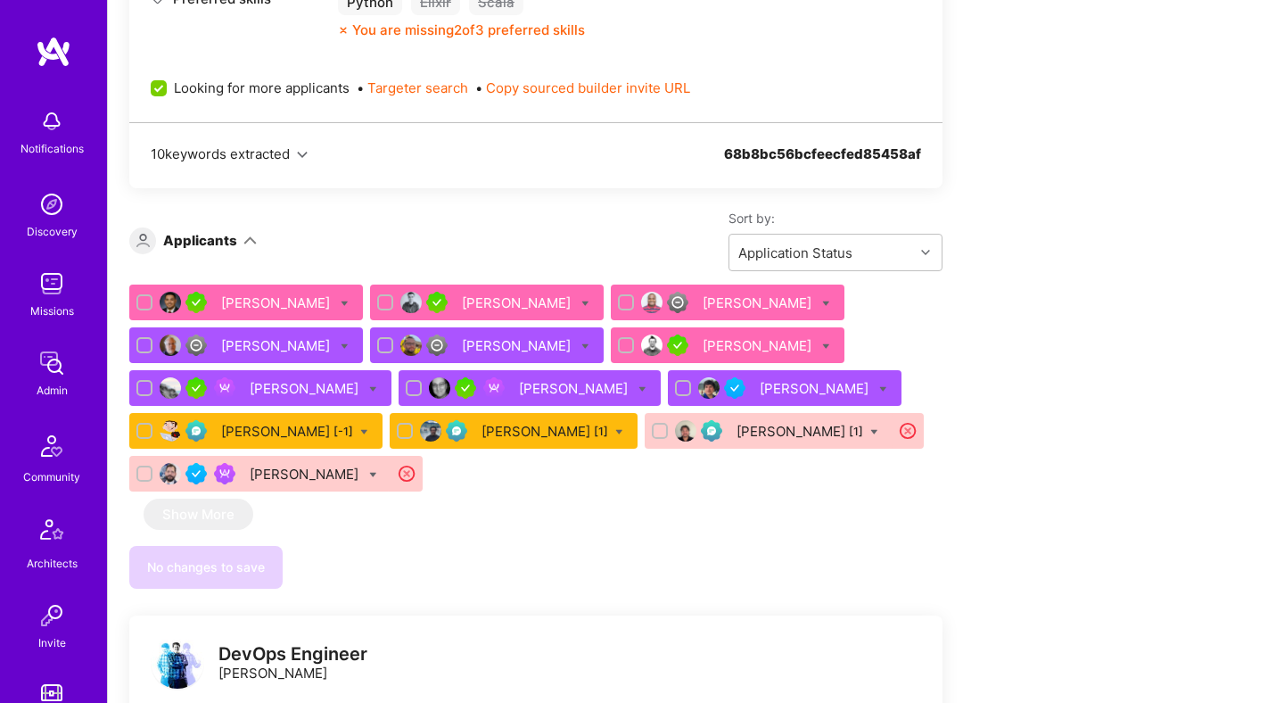
click at [250, 349] on div "Marc Rohloff" at bounding box center [277, 345] width 112 height 19
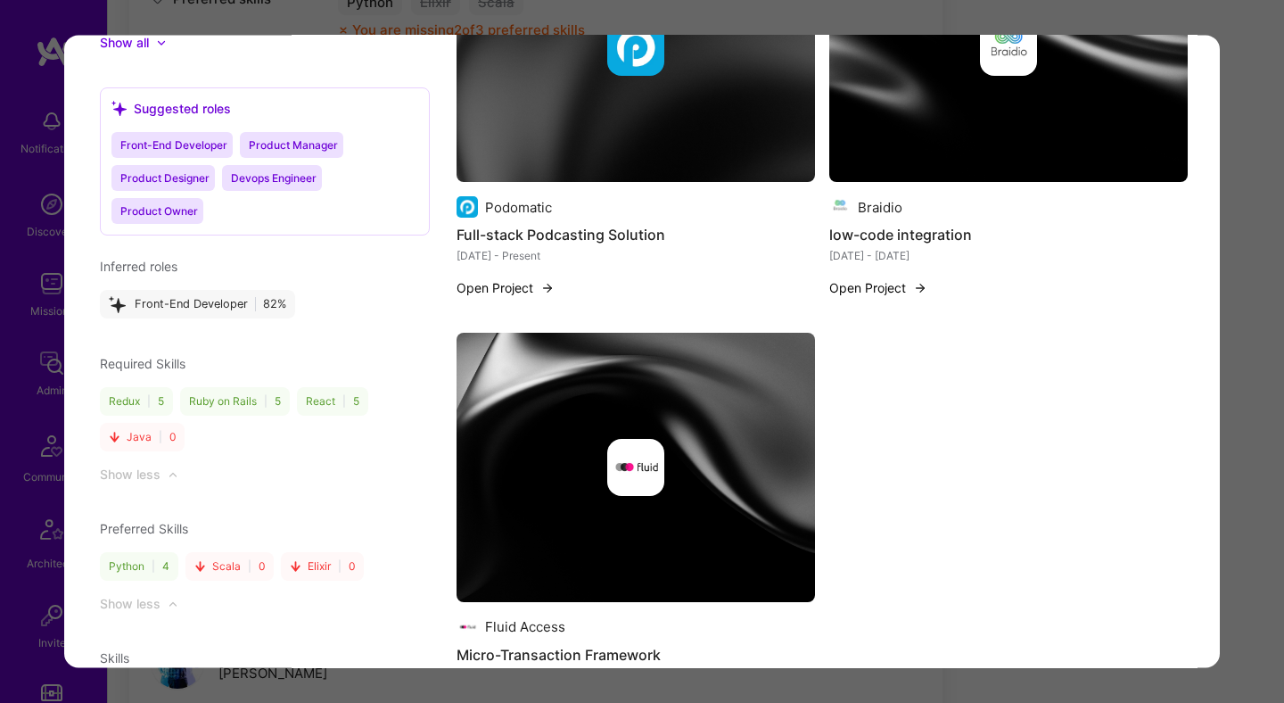
scroll to position [2034, 0]
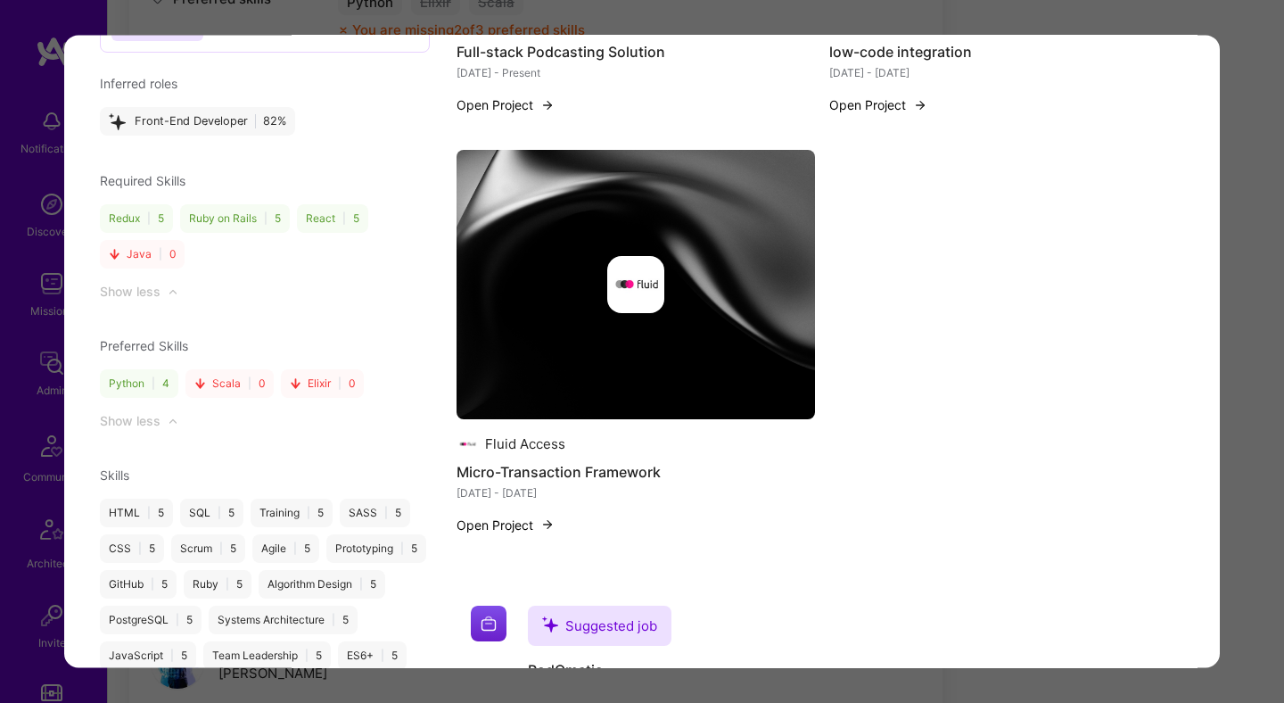
click at [1261, 341] on div "Application 4 of 13 Builder Missing Requirements Required Skills Missing or low…" at bounding box center [642, 351] width 1284 height 703
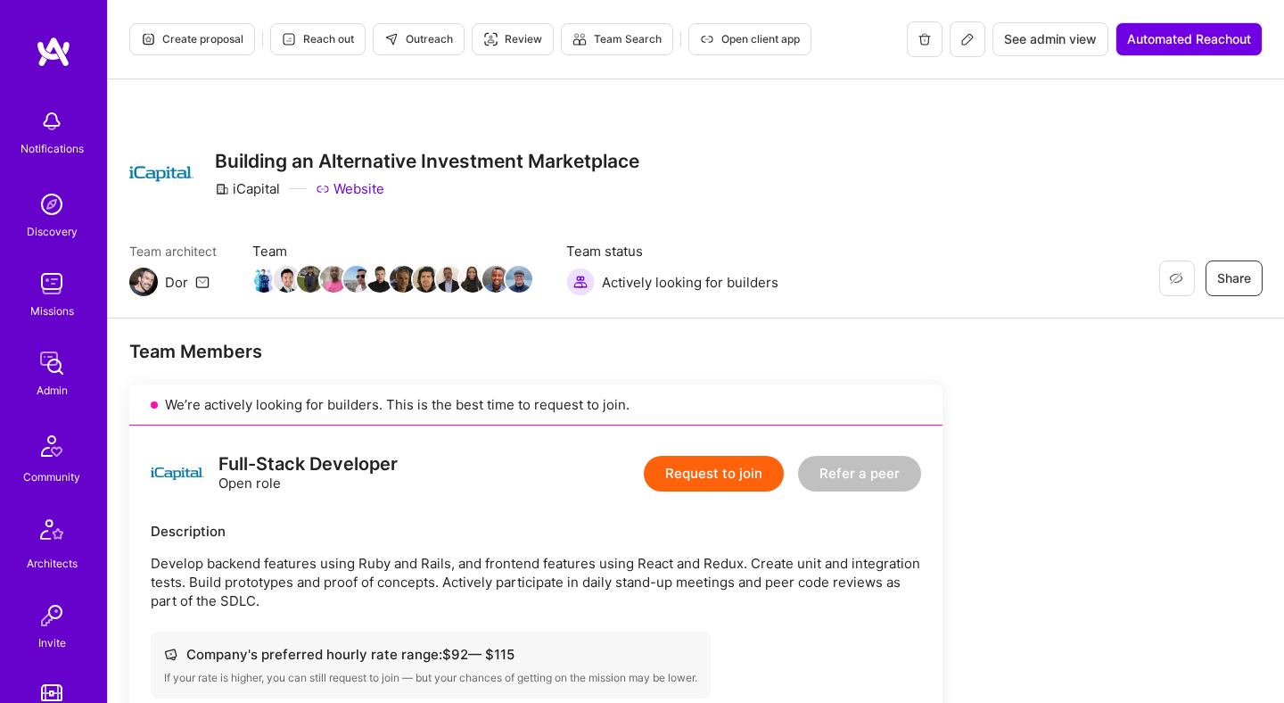
click at [432, 38] on span "Outreach" at bounding box center [418, 39] width 69 height 16
click at [312, 32] on span "Reach out" at bounding box center [318, 39] width 72 height 16
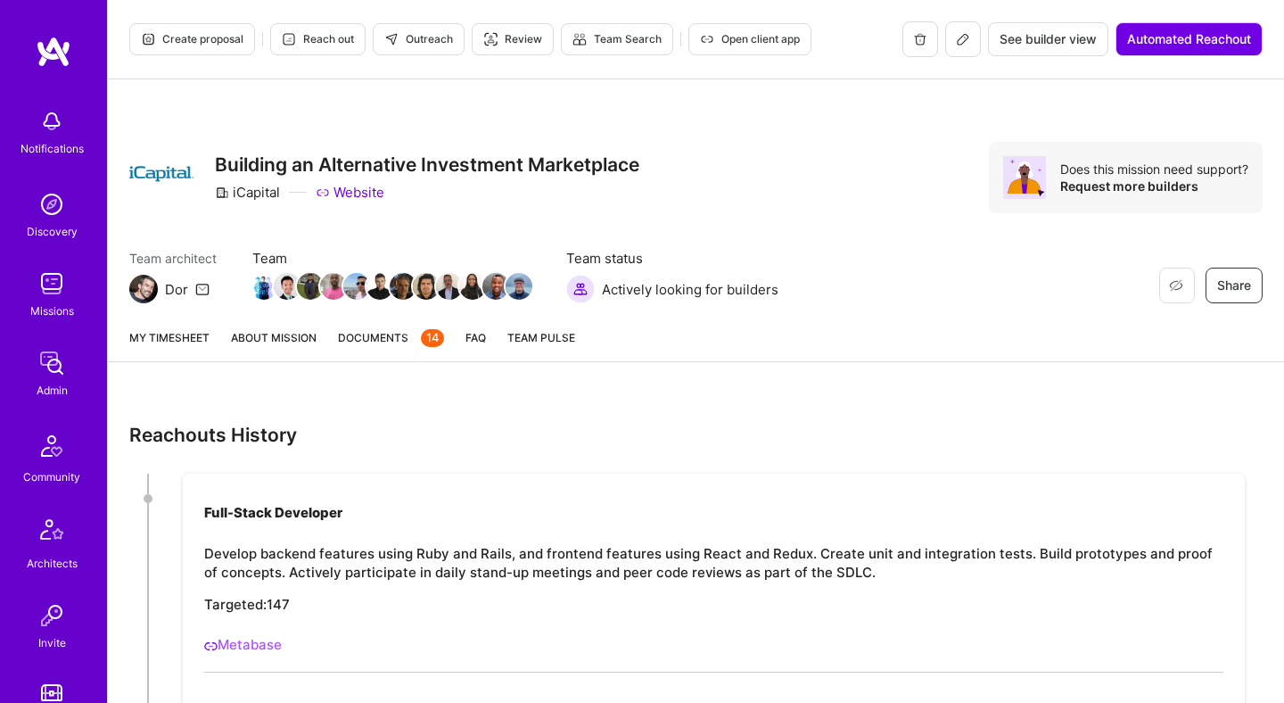
click at [264, 344] on link "About Mission" at bounding box center [274, 344] width 86 height 33
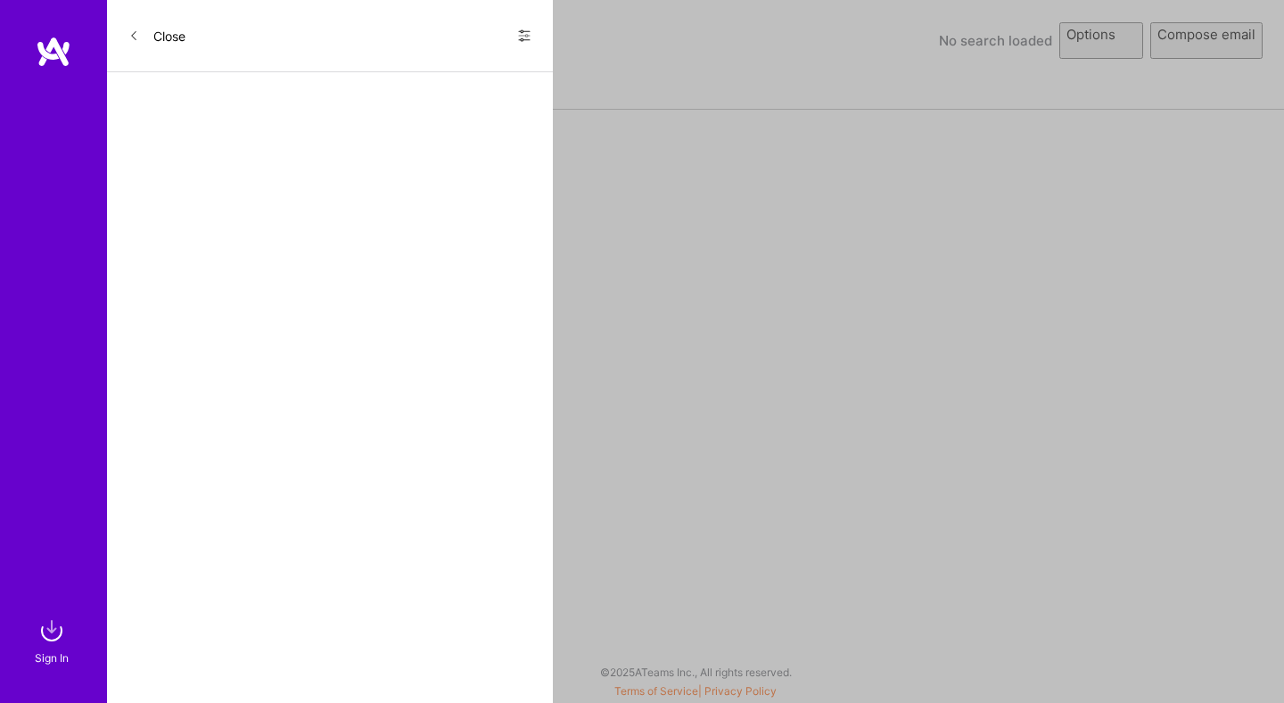
select select "rich-reachout"
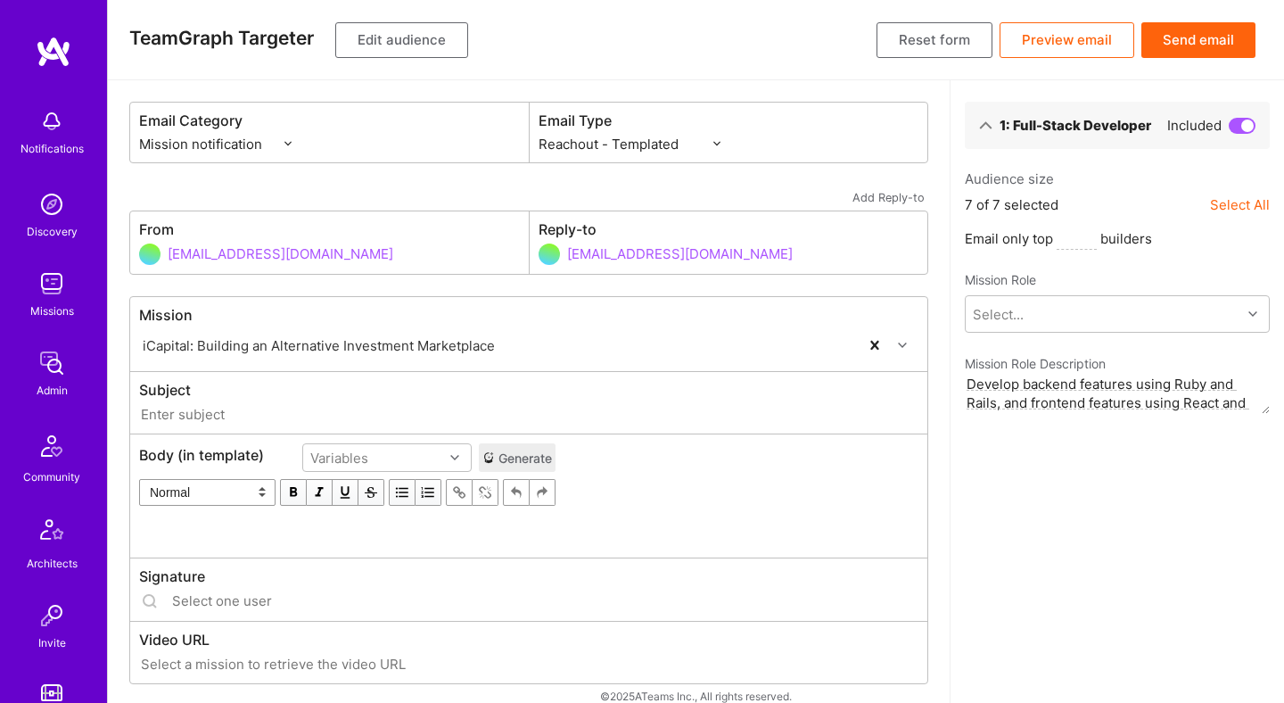
type input "A.Team // iCapital: Building an Alternative Investment Marketplace"
type input "[EMAIL_ADDRESS][DOMAIN_NAME]"
type input "https://ucarecdn.com/e285fc05-e57e-45c6-a3d9-2d0c7e0658f7/video/-/format/mp4/"
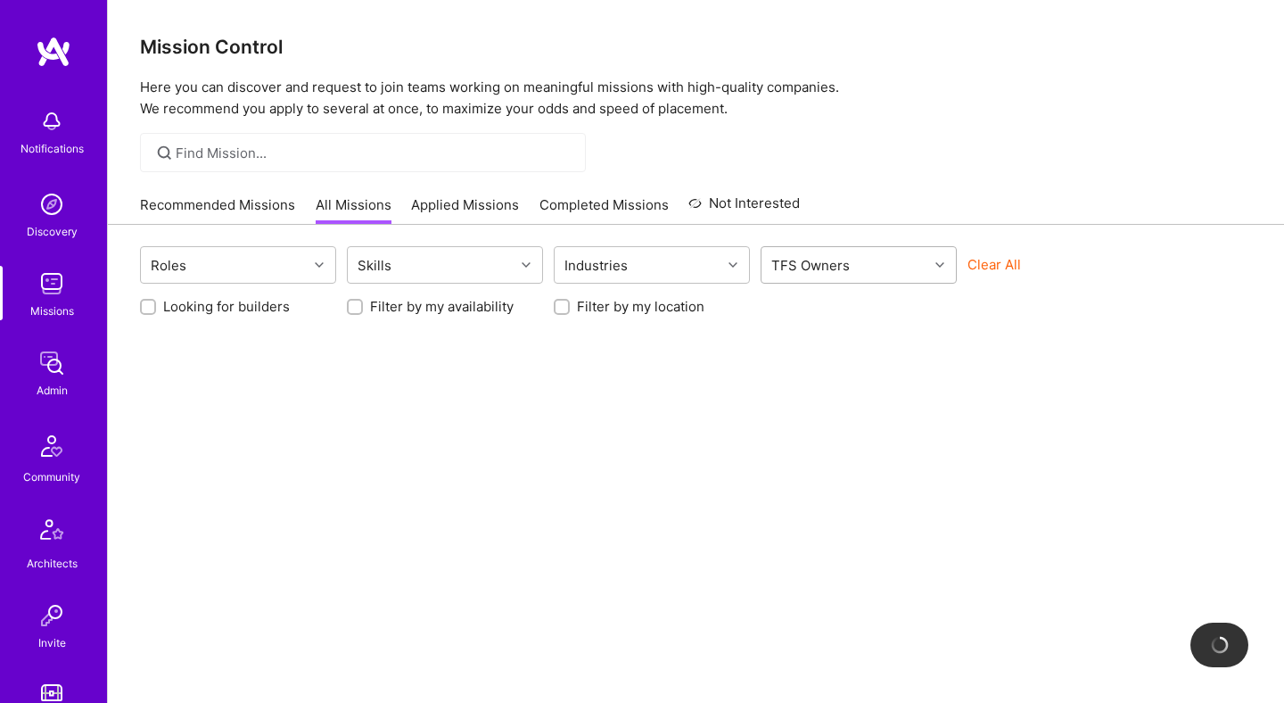
click at [928, 273] on div at bounding box center [942, 264] width 28 height 23
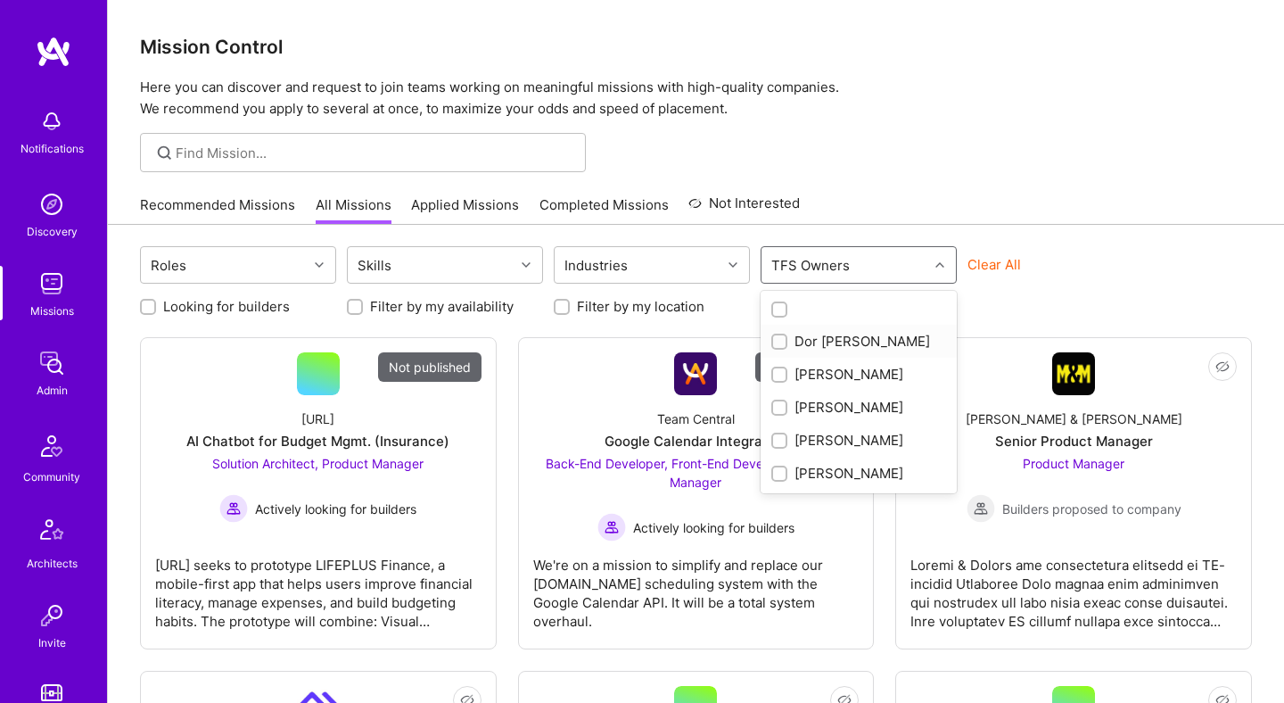
click at [851, 339] on div "Dor [PERSON_NAME]" at bounding box center [858, 341] width 175 height 19
checkbox input "true"
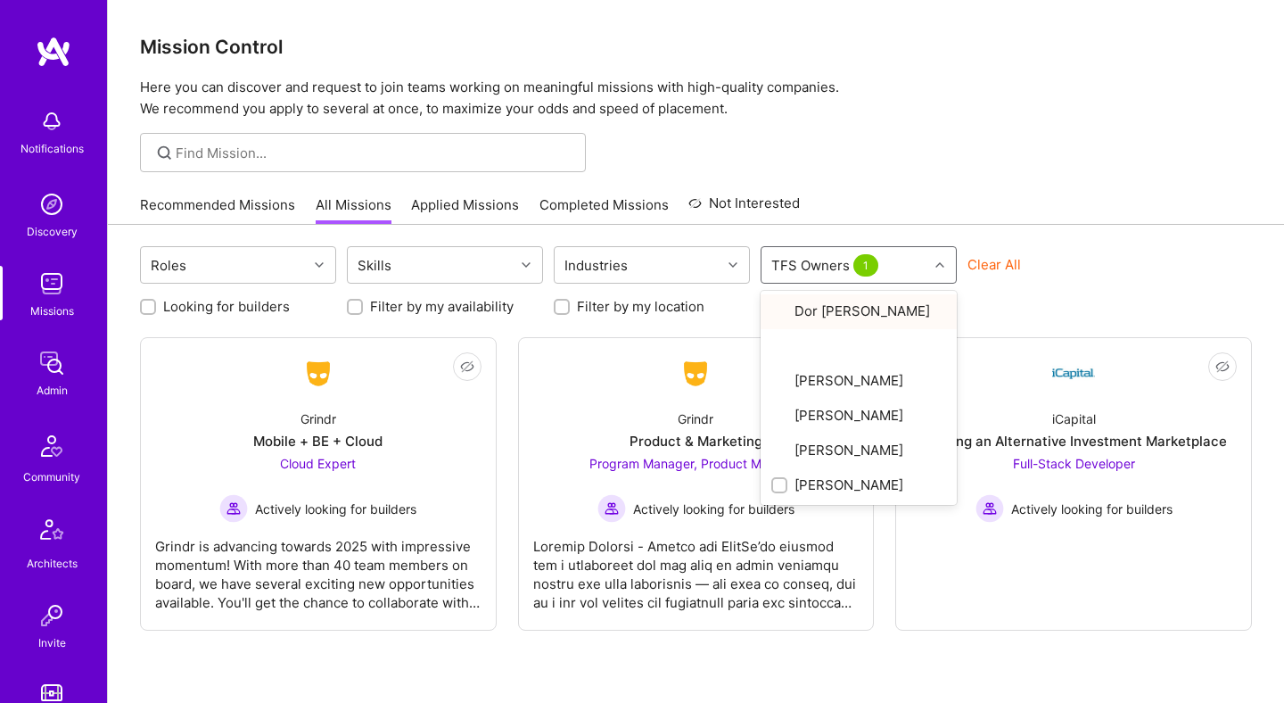
click at [979, 170] on div at bounding box center [696, 152] width 1176 height 39
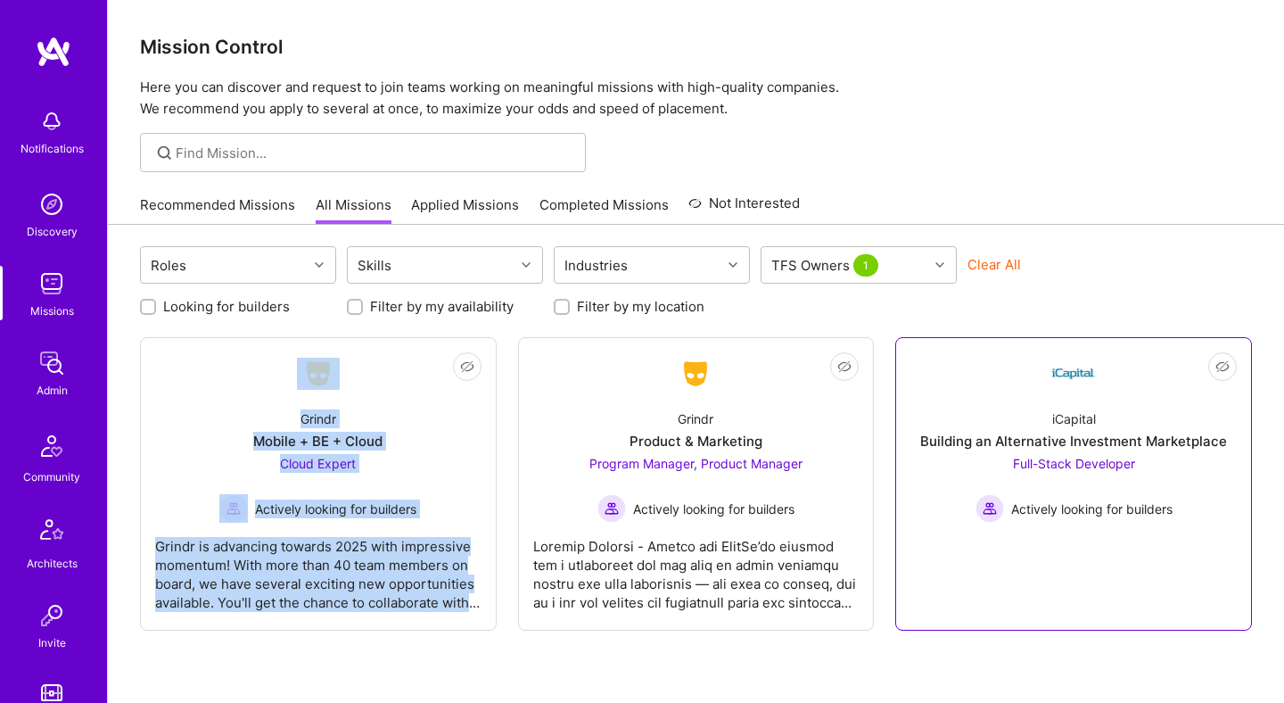
click at [1002, 387] on link "Not Interested iCapital Building an Alternative Investment Marketplace Full-Sta…" at bounding box center [1073, 483] width 326 height 263
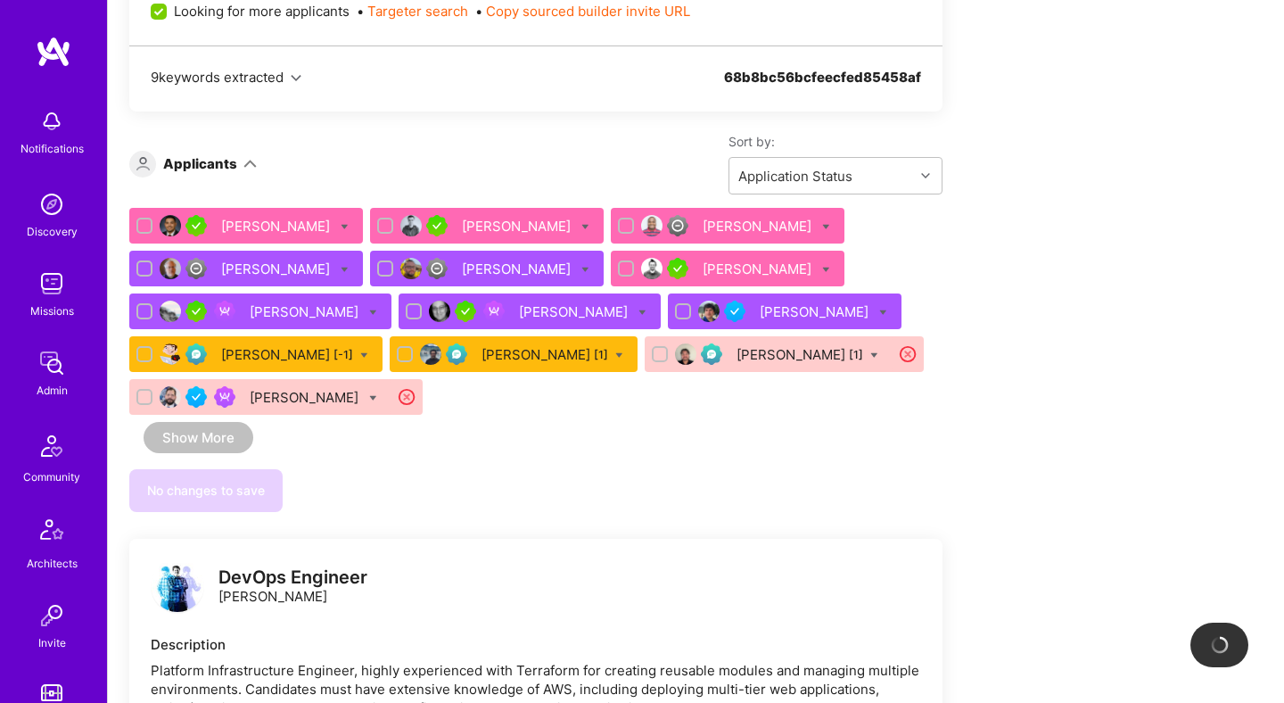
scroll to position [1014, 0]
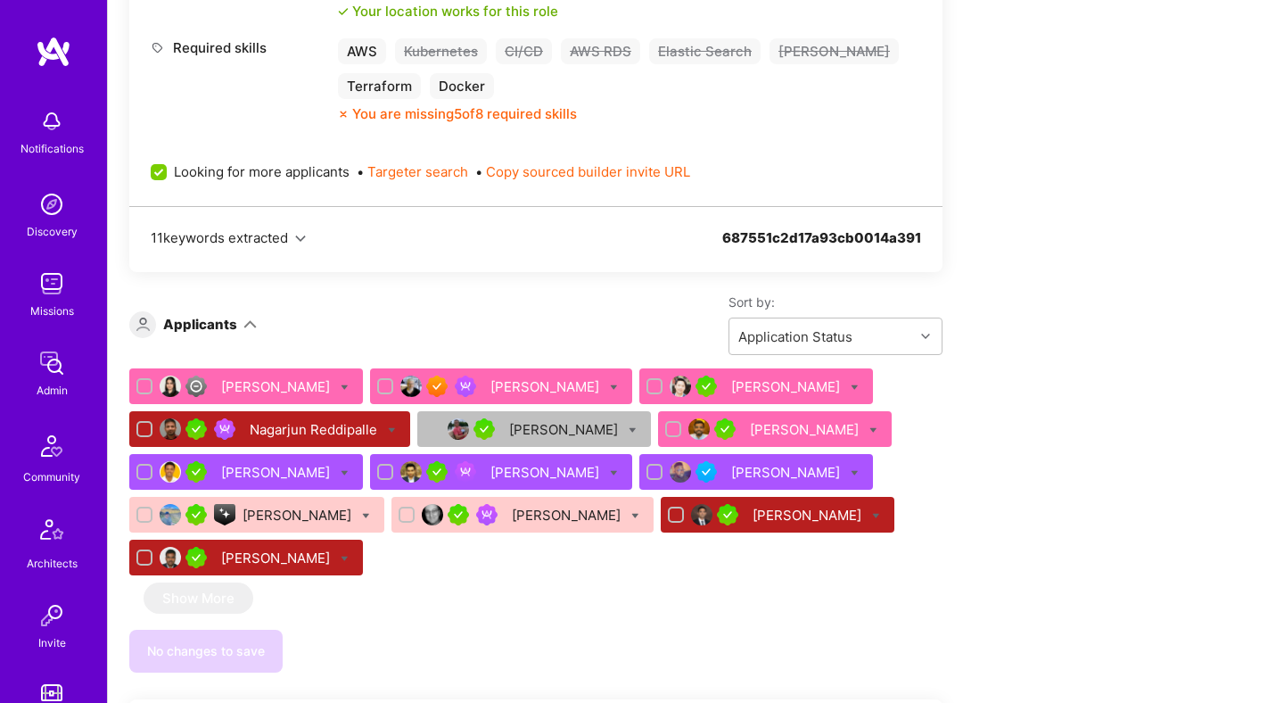
scroll to position [823, 0]
